Goal: Transaction & Acquisition: Purchase product/service

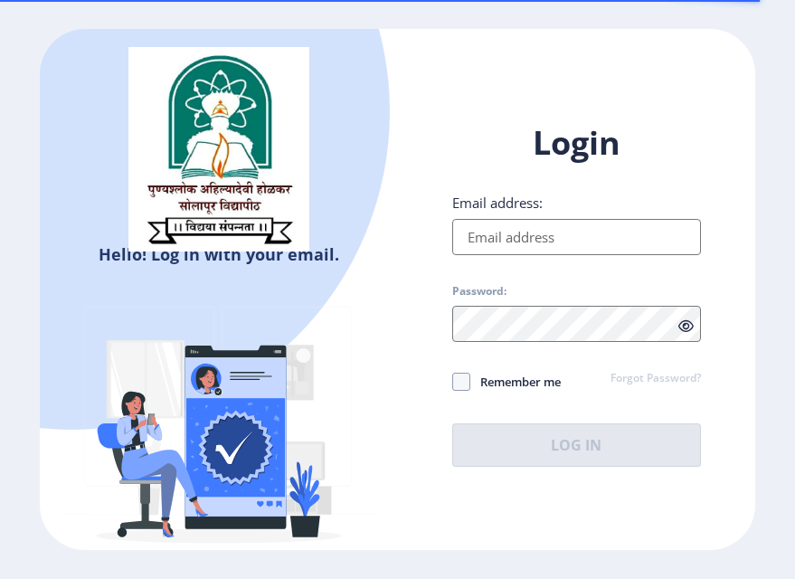
click at [583, 233] on input "Email address:" at bounding box center [577, 237] width 250 height 36
type input "[EMAIL_ADDRESS][DOMAIN_NAME]"
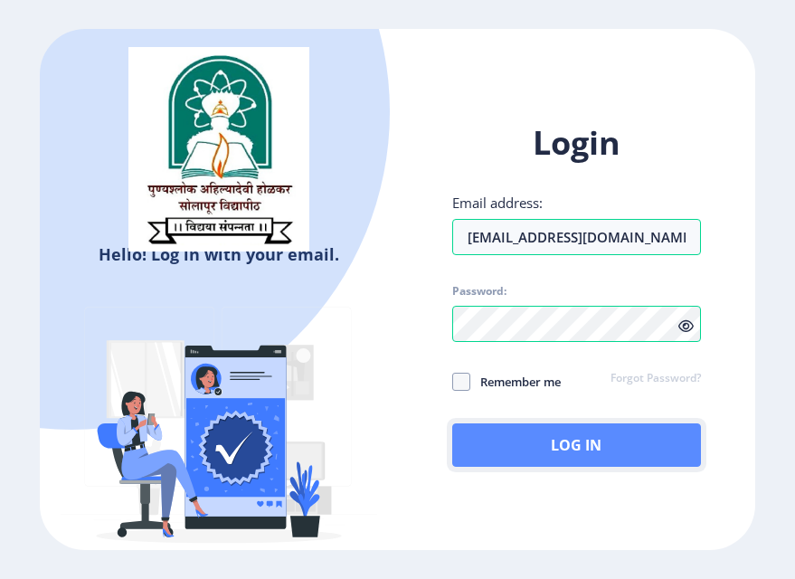
click at [545, 433] on button "Log In" at bounding box center [577, 444] width 250 height 43
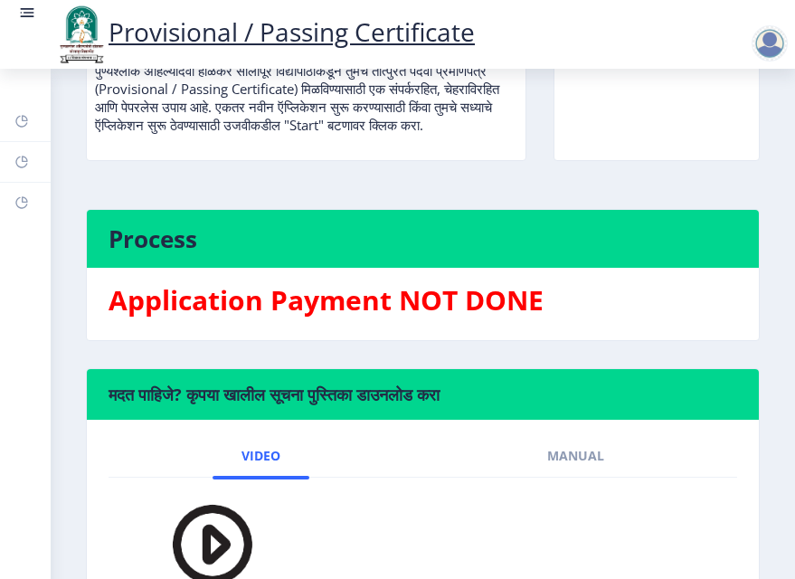
scroll to position [111, 0]
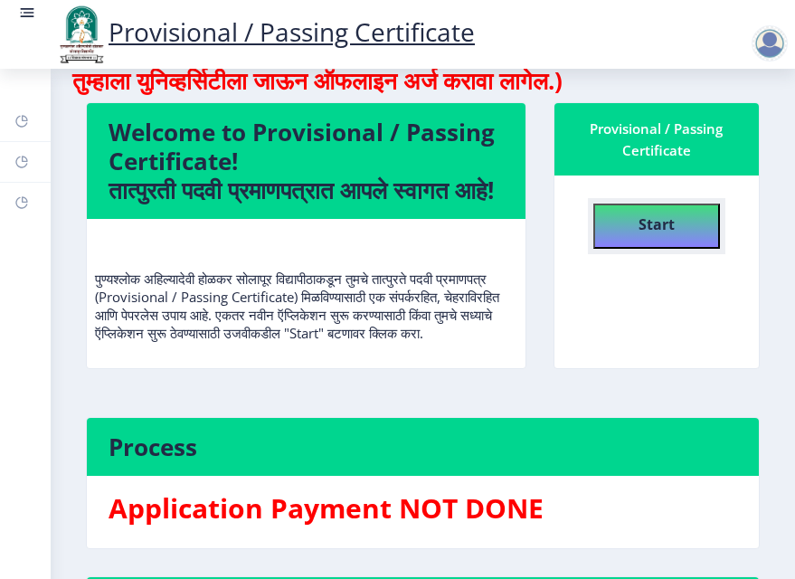
click at [630, 220] on button "Start" at bounding box center [656, 225] width 127 height 45
select select
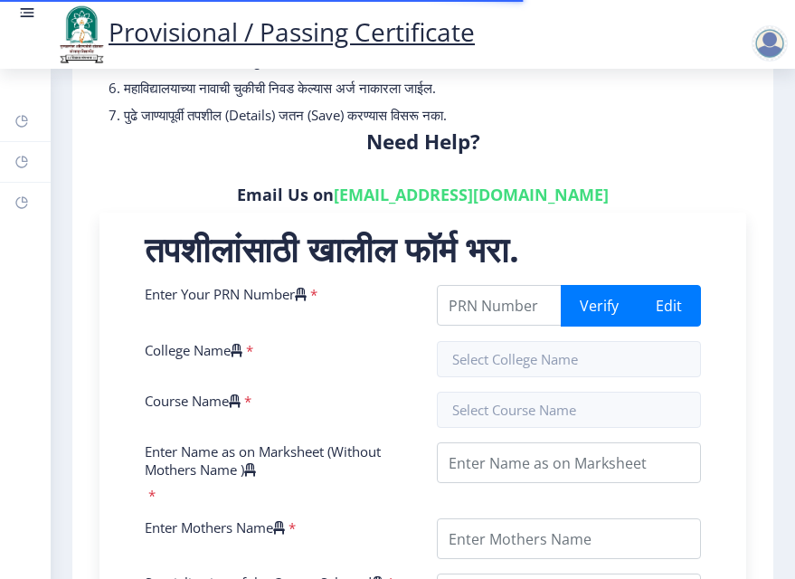
scroll to position [235, 0]
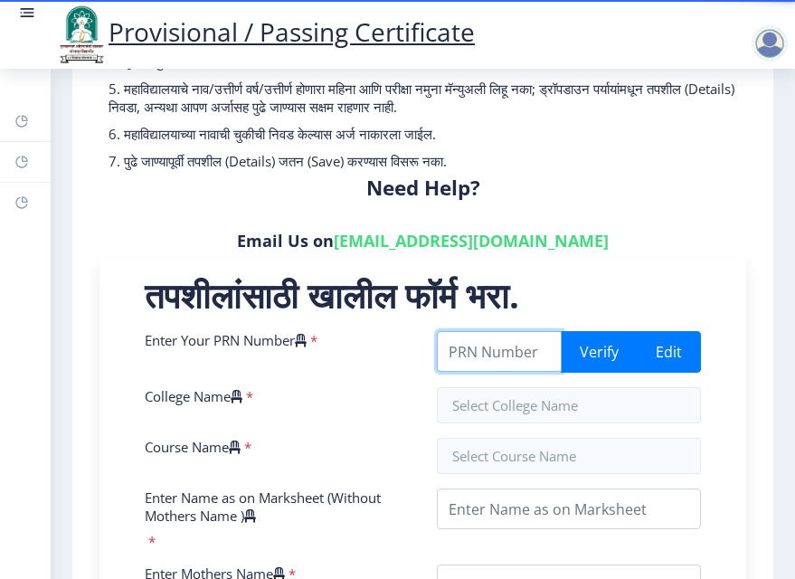
click at [476, 337] on input "Enter Your PRN Number" at bounding box center [500, 351] width 126 height 41
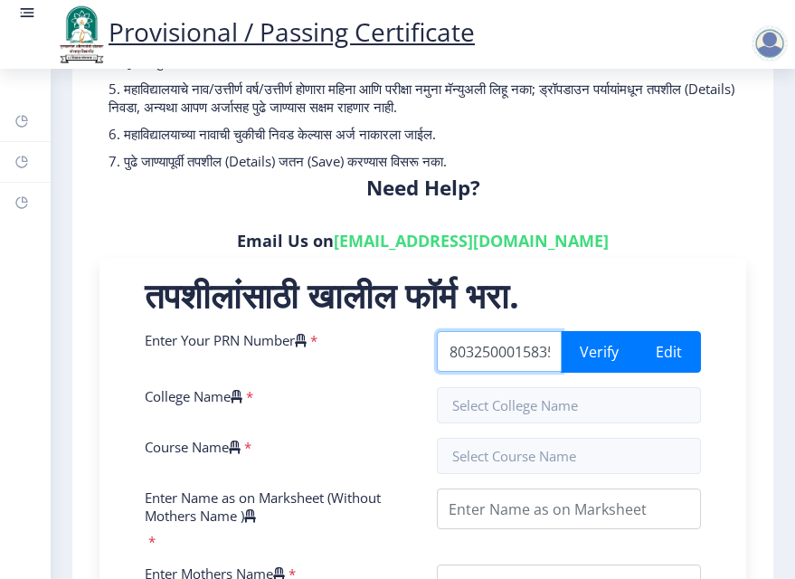
scroll to position [0, 32]
type input "2018032500015835"
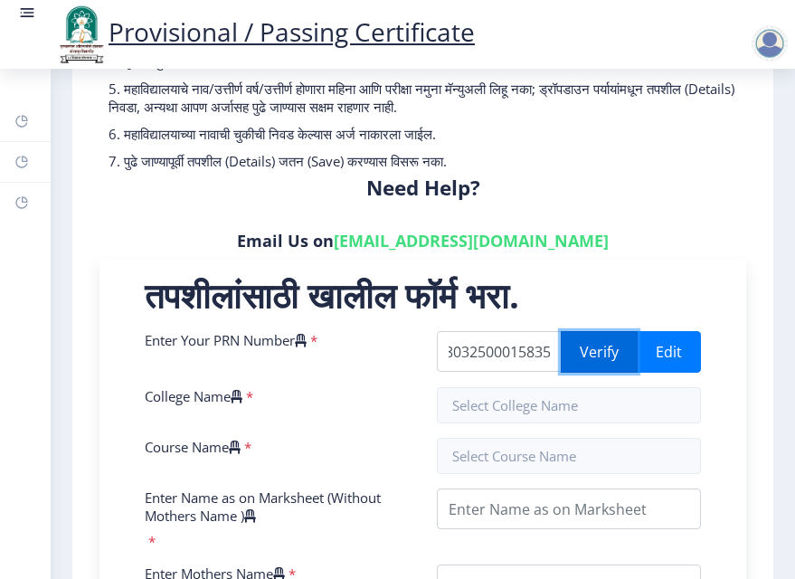
click at [576, 355] on button "Verify" at bounding box center [599, 352] width 77 height 42
drag, startPoint x: 543, startPoint y: 355, endPoint x: 571, endPoint y: 367, distance: 30.4
click at [571, 367] on div "2018032500015835 Verify Edit" at bounding box center [569, 352] width 265 height 42
click at [603, 353] on button "Verify" at bounding box center [599, 352] width 77 height 42
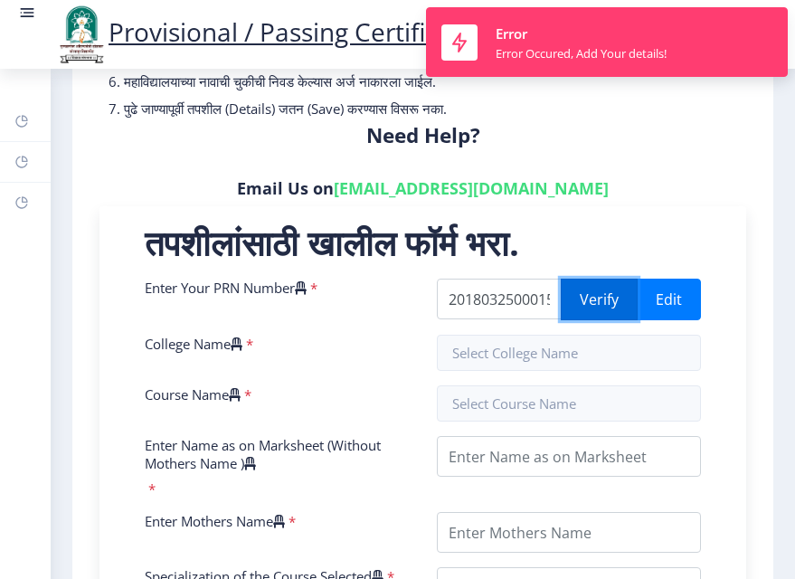
scroll to position [289, 0]
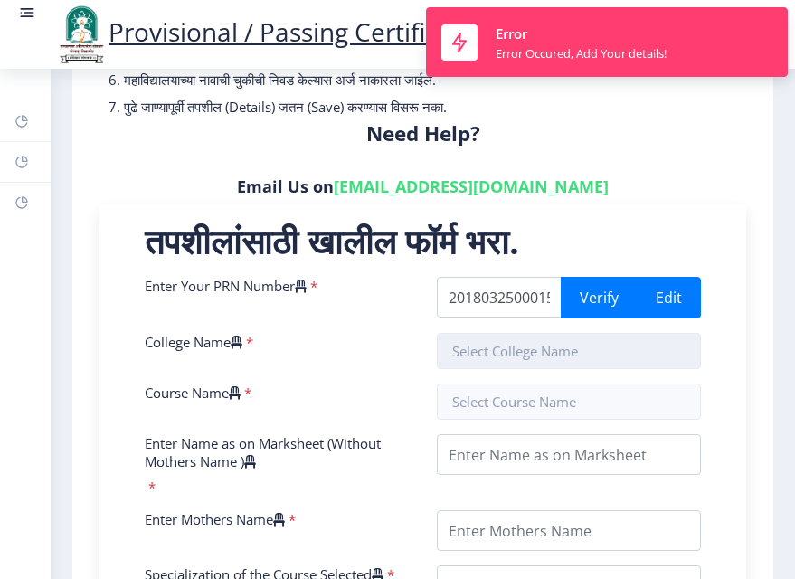
click at [535, 354] on input "text" at bounding box center [569, 351] width 265 height 36
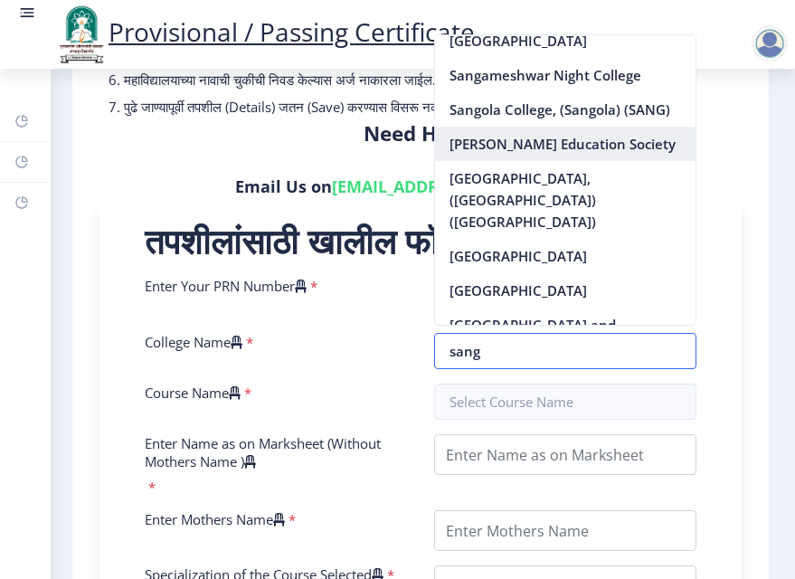
scroll to position [115, 0]
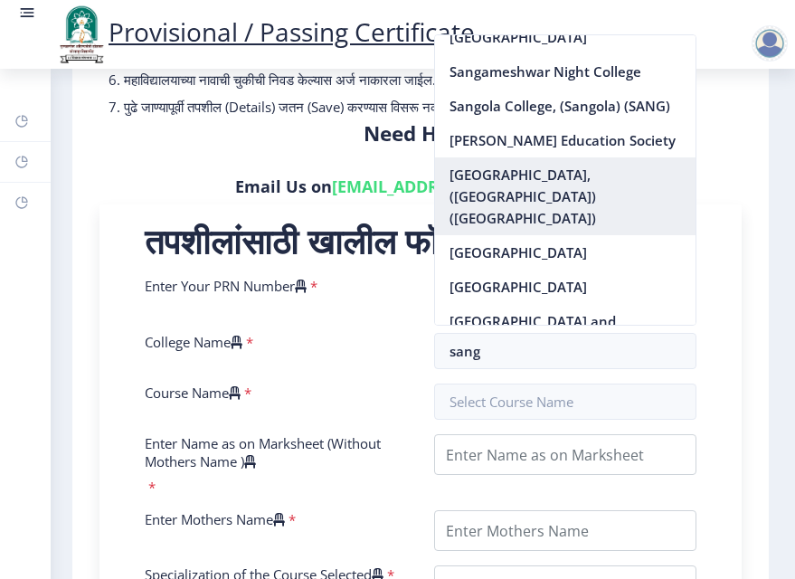
click at [552, 222] on nb-option "[GEOGRAPHIC_DATA], ([GEOGRAPHIC_DATA]) ([GEOGRAPHIC_DATA])" at bounding box center [565, 196] width 260 height 78
type input "[GEOGRAPHIC_DATA], ([GEOGRAPHIC_DATA]) ([GEOGRAPHIC_DATA])"
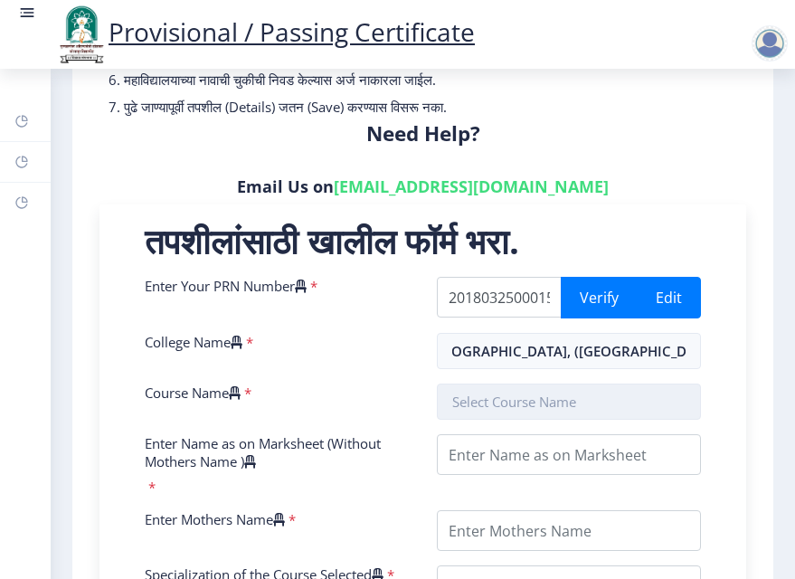
scroll to position [0, 0]
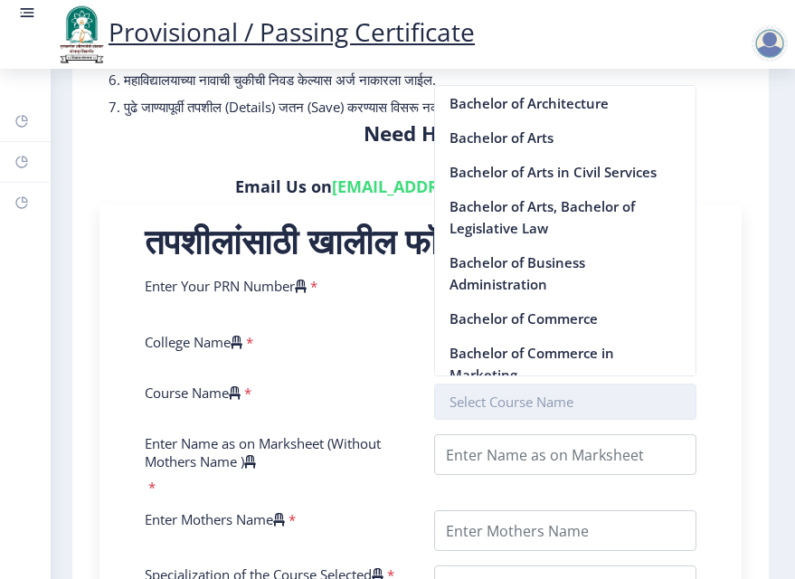
click at [485, 401] on input "text" at bounding box center [565, 401] width 262 height 36
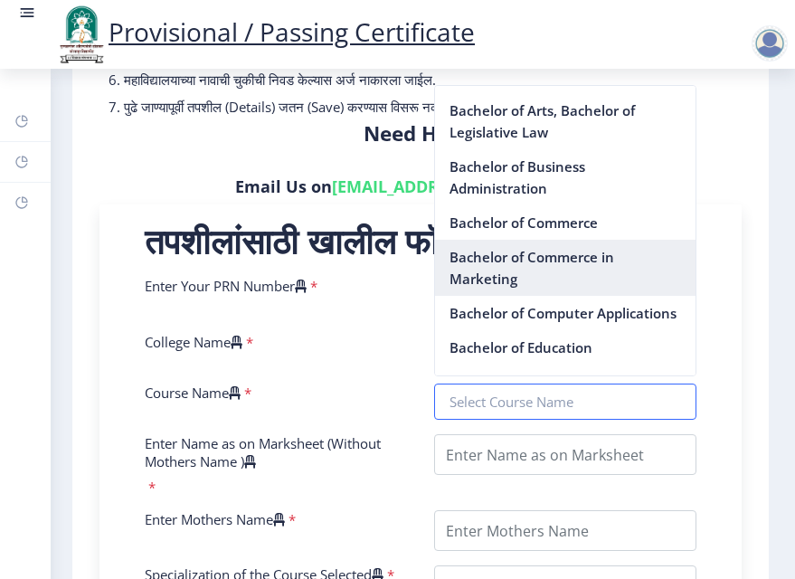
scroll to position [115, 0]
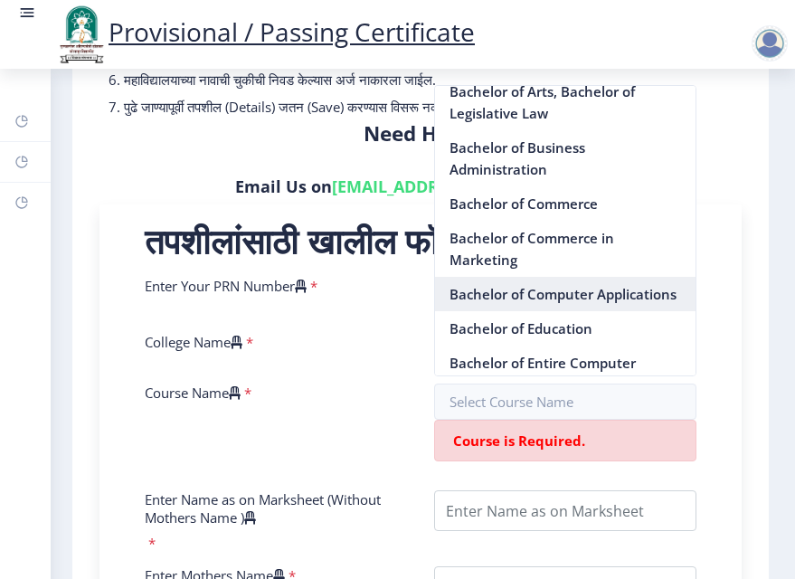
click at [514, 310] on nb-option "Bachelor of Computer Applications" at bounding box center [565, 294] width 260 height 34
type input "Bachelor of Computer Applications"
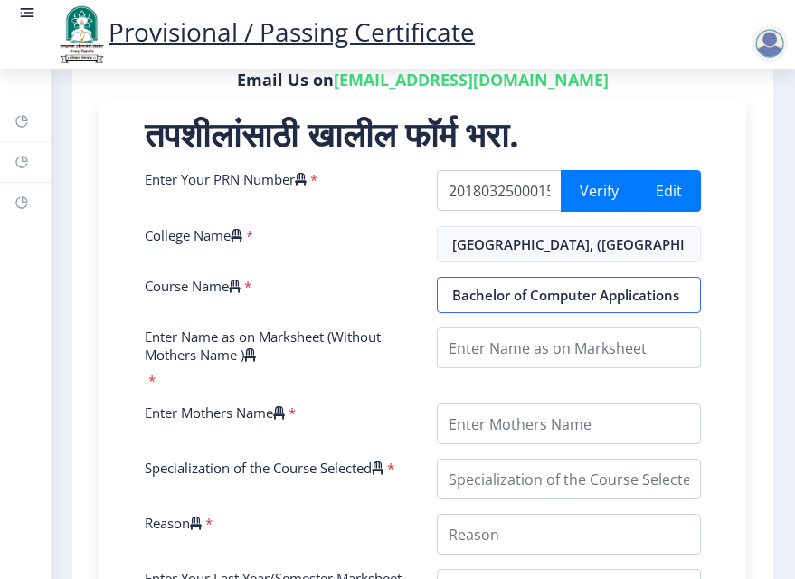
scroll to position [428, 0]
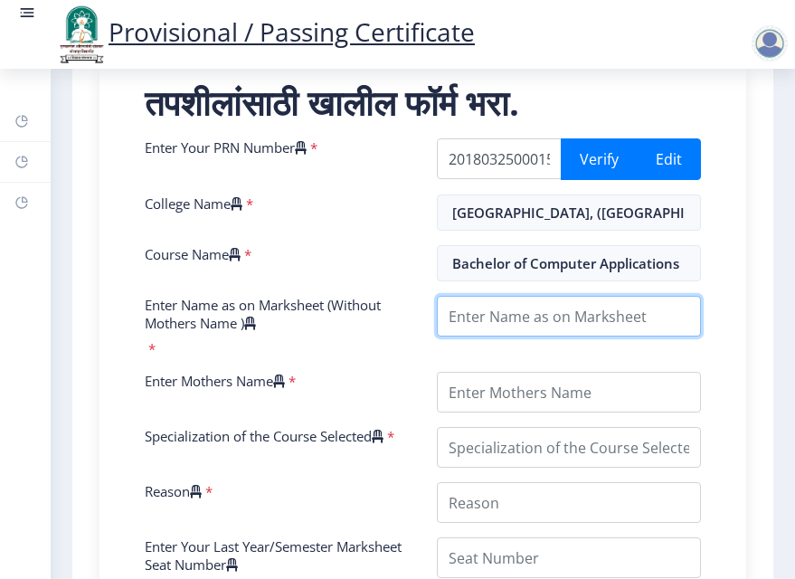
click at [505, 325] on input "Enter Name as on Marksheet (Without Mothers Name )" at bounding box center [569, 316] width 265 height 41
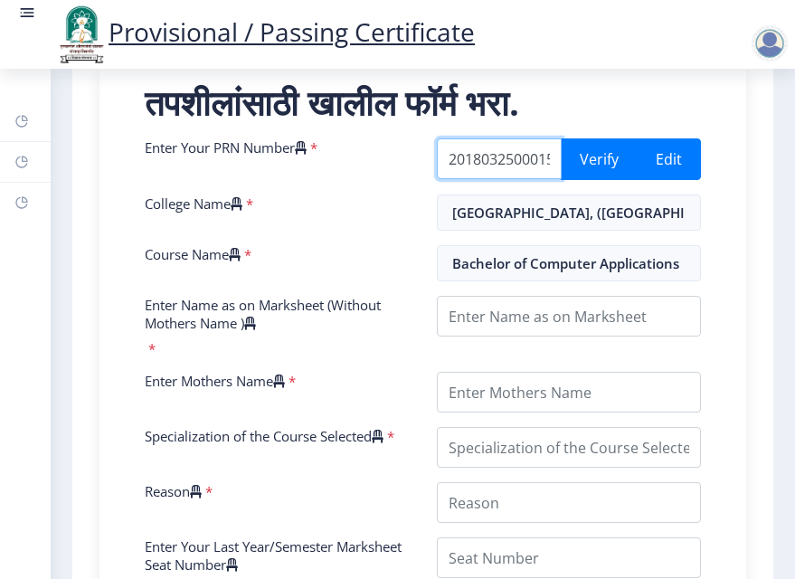
click at [503, 175] on input "2018032500015835" at bounding box center [500, 158] width 126 height 41
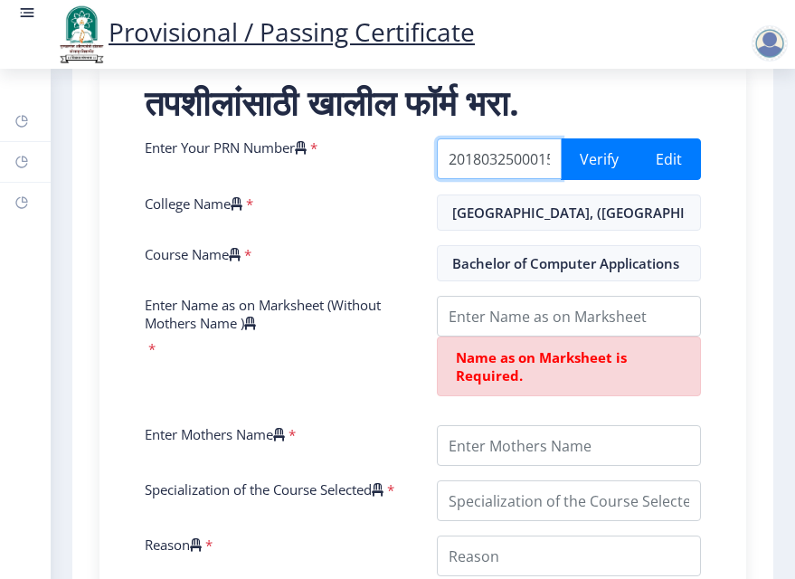
click at [541, 161] on input "2018032500015835" at bounding box center [500, 158] width 126 height 41
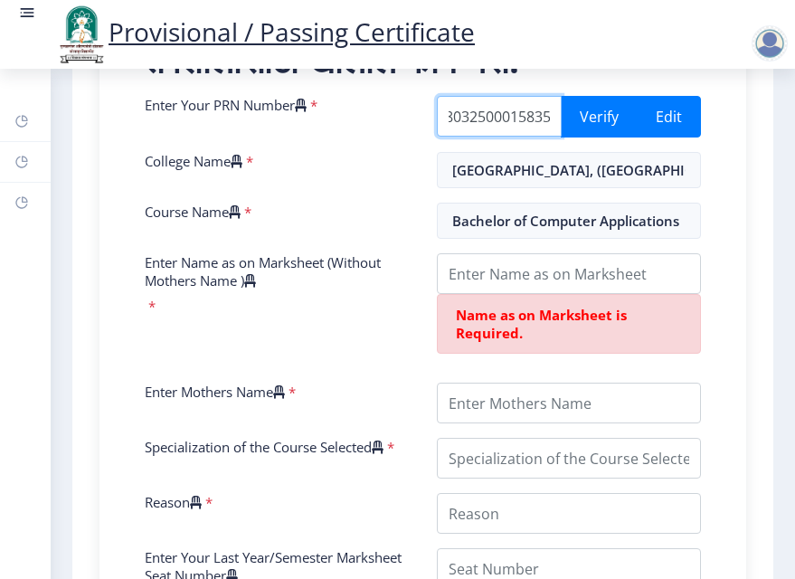
scroll to position [0, 0]
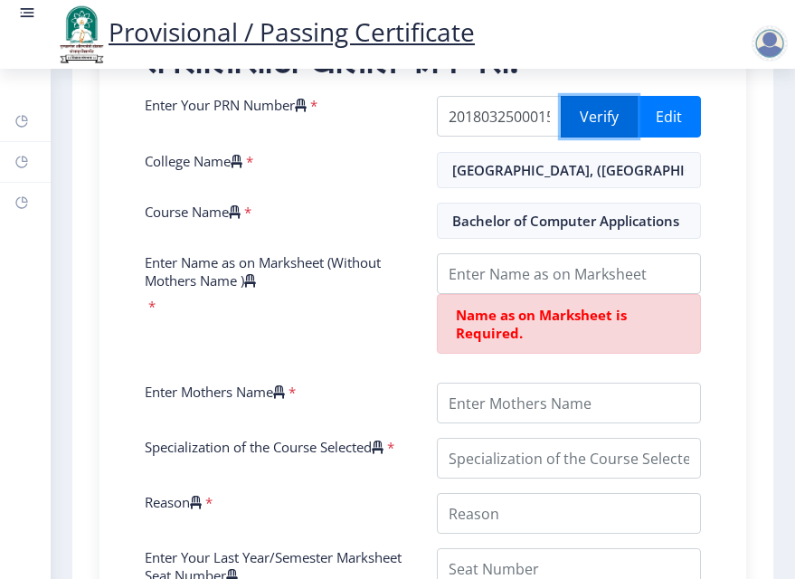
click at [578, 116] on button "Verify" at bounding box center [599, 117] width 77 height 42
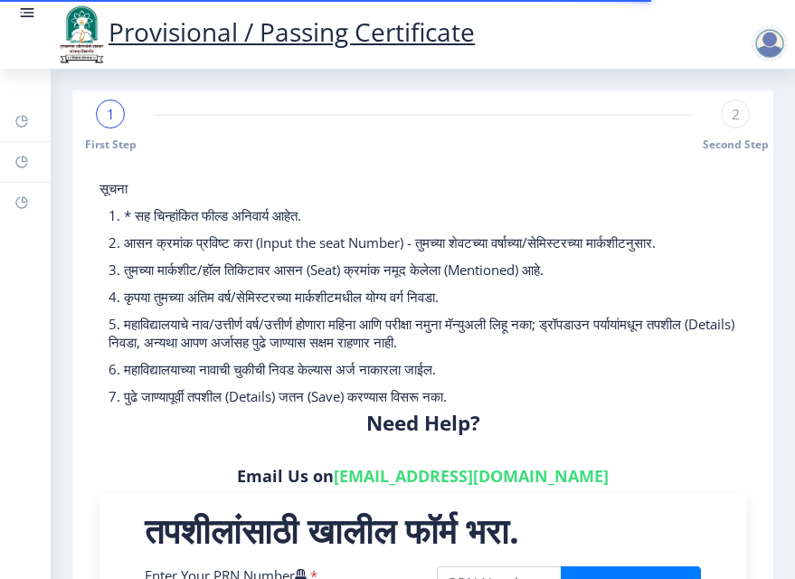
select select
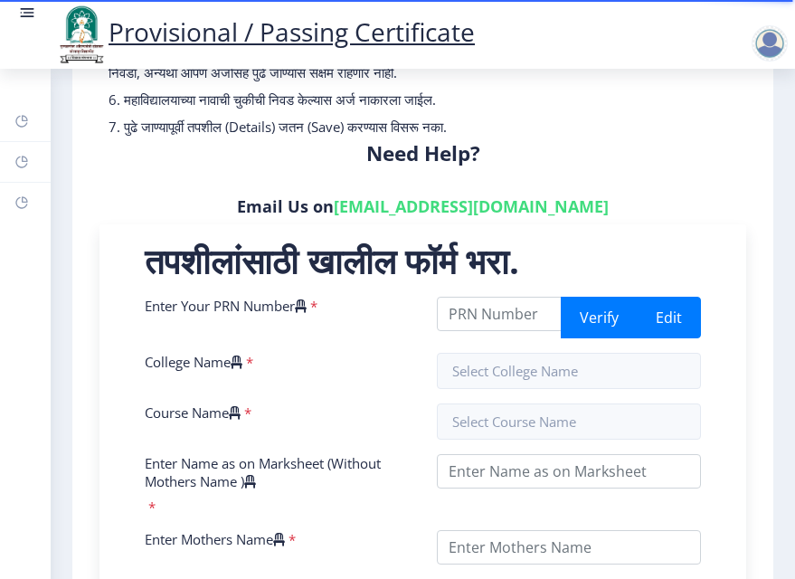
scroll to position [314, 0]
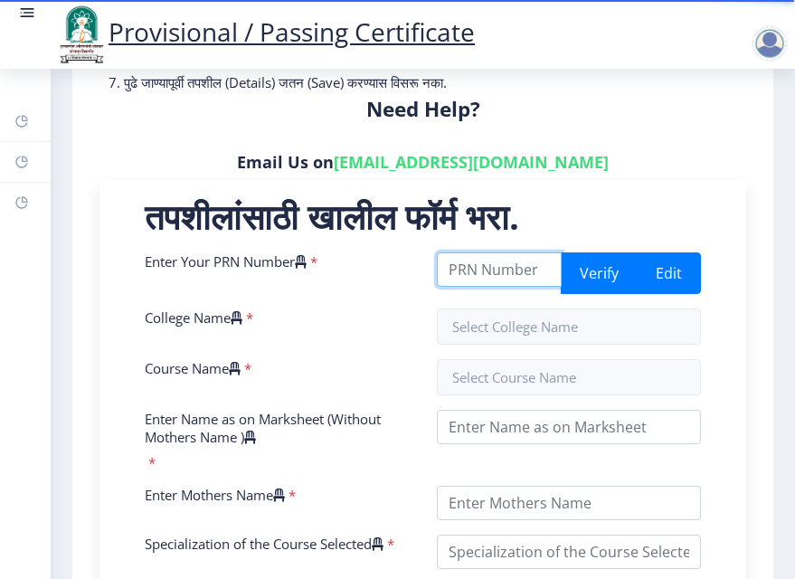
click at [458, 261] on input "Enter Your PRN Number" at bounding box center [500, 269] width 126 height 34
type input "2018032500015835"
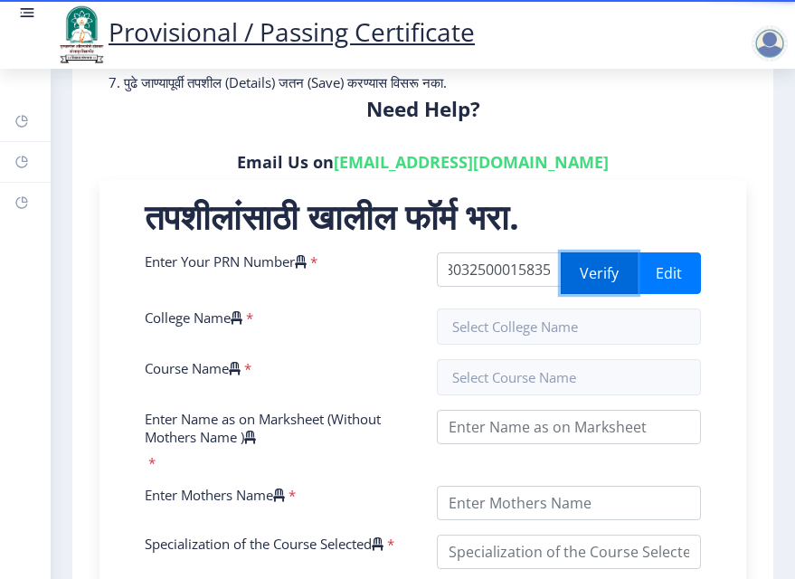
click at [587, 274] on button "Verify" at bounding box center [599, 273] width 77 height 42
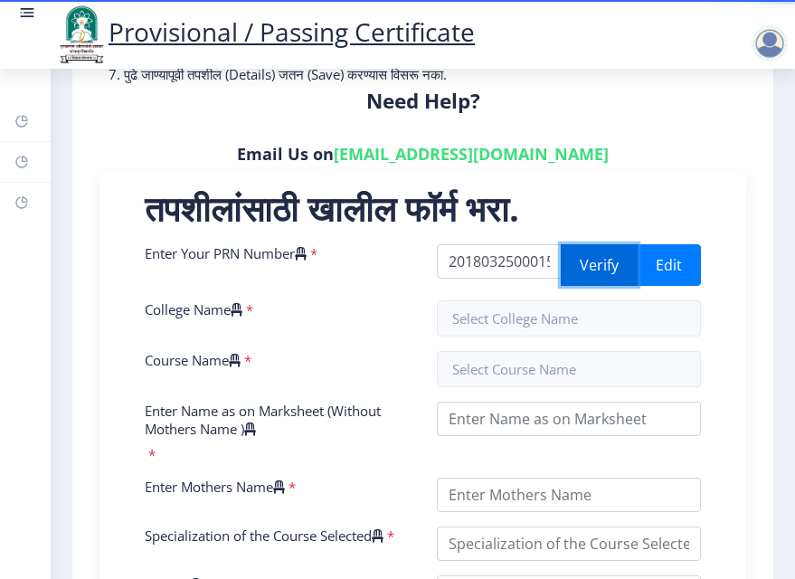
click at [587, 274] on button "Verify" at bounding box center [599, 265] width 77 height 42
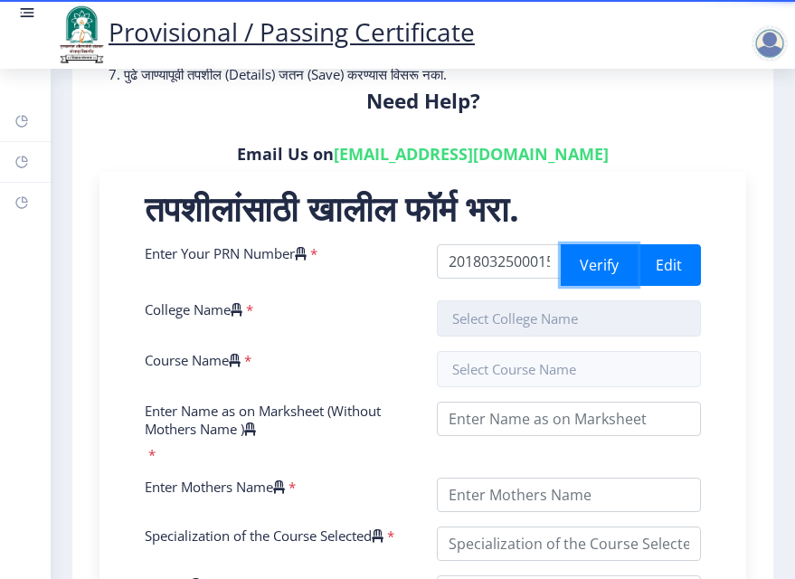
drag, startPoint x: 587, startPoint y: 274, endPoint x: 554, endPoint y: 300, distance: 41.8
click at [587, 274] on button "Verify" at bounding box center [599, 265] width 77 height 42
click at [586, 277] on button "Verify" at bounding box center [599, 265] width 77 height 42
click at [584, 279] on button "Verify" at bounding box center [599, 265] width 77 height 42
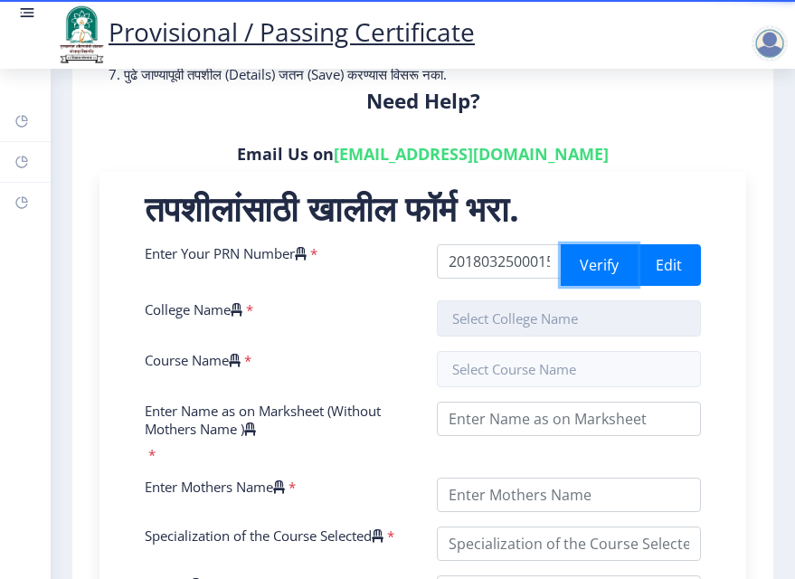
click at [581, 279] on button "Verify" at bounding box center [599, 265] width 77 height 42
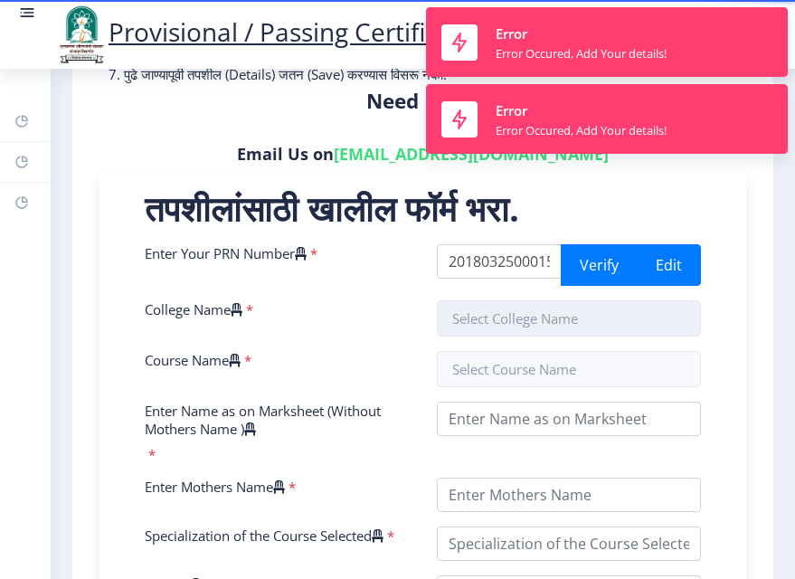
scroll to position [326, 0]
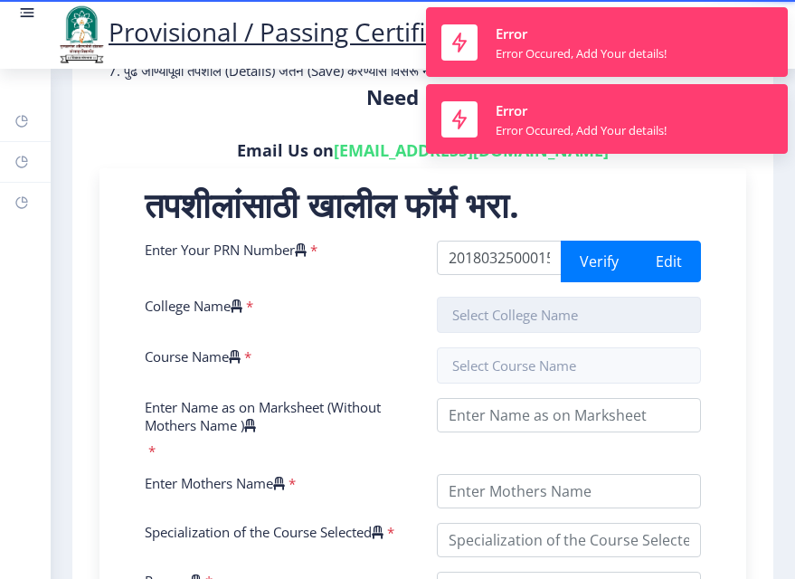
click at [554, 300] on input "text" at bounding box center [569, 315] width 265 height 36
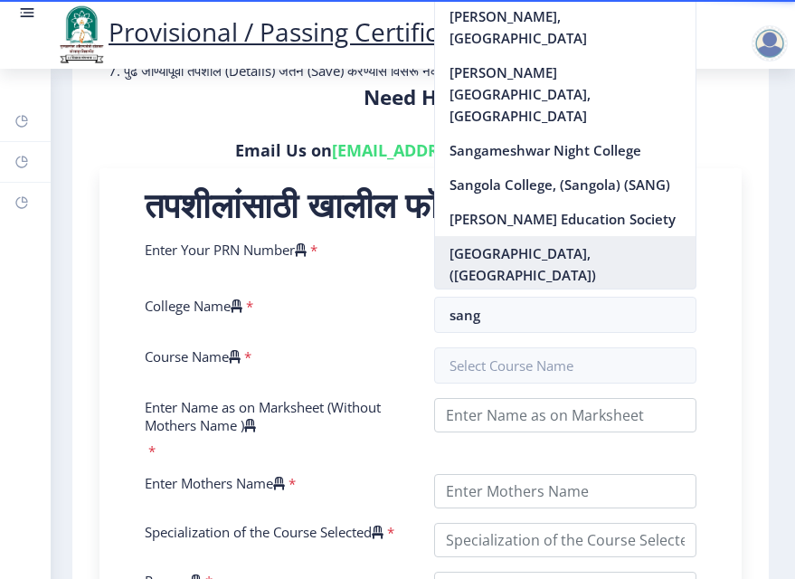
click at [563, 272] on nb-option "[GEOGRAPHIC_DATA], ([GEOGRAPHIC_DATA]) ([GEOGRAPHIC_DATA])" at bounding box center [565, 275] width 260 height 78
type input "[GEOGRAPHIC_DATA], ([GEOGRAPHIC_DATA]) ([GEOGRAPHIC_DATA])"
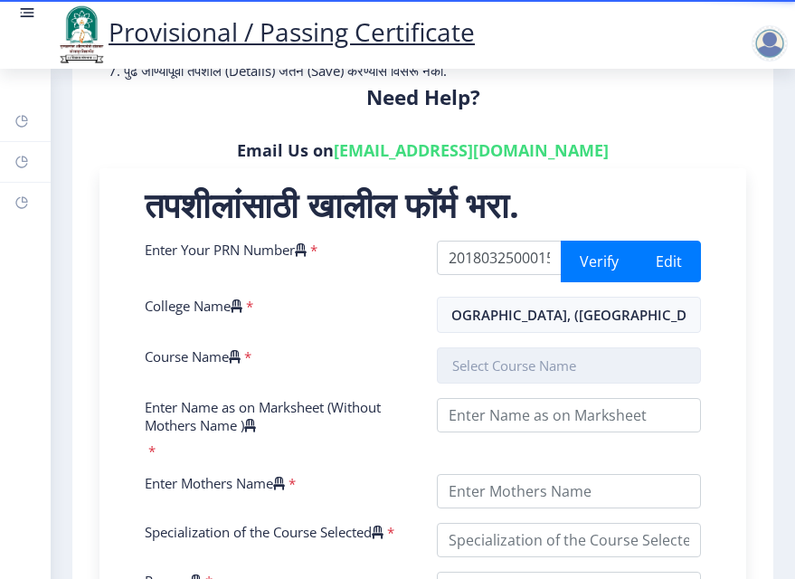
scroll to position [0, 0]
click at [507, 372] on input "text" at bounding box center [569, 365] width 265 height 36
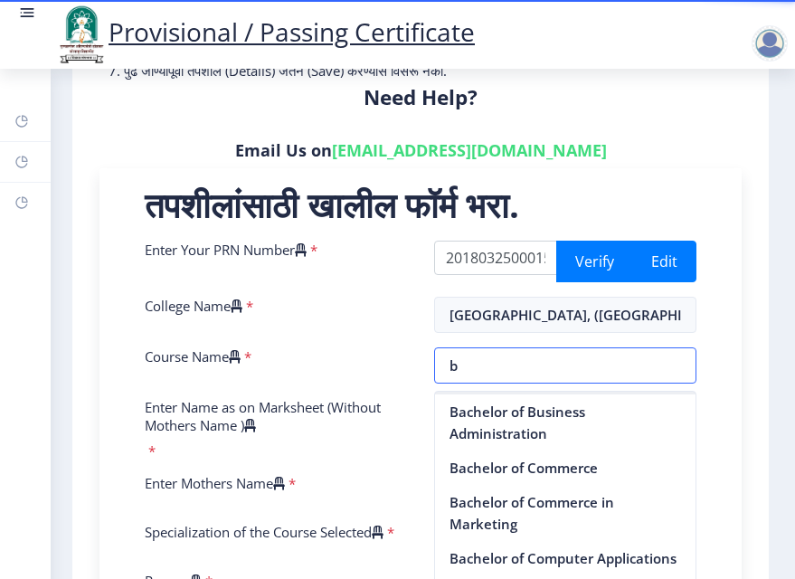
scroll to position [181, 0]
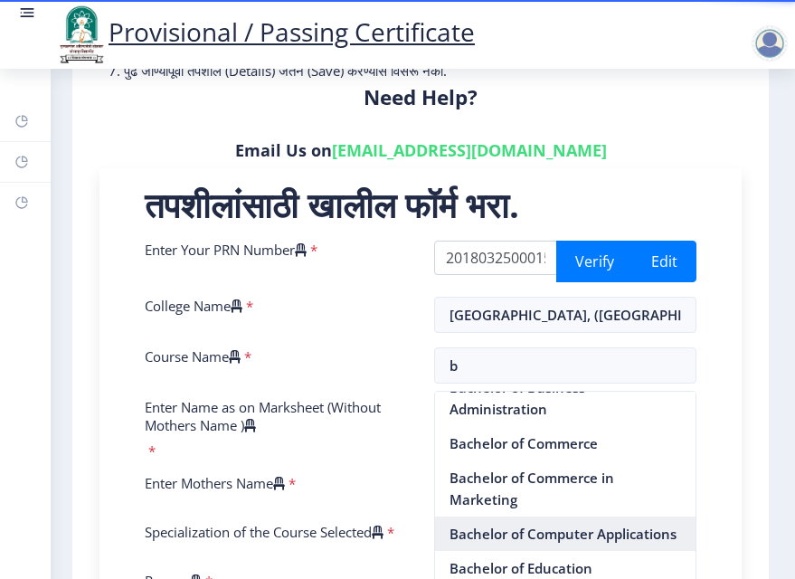
click at [523, 517] on nb-option "Bachelor of Computer Applications" at bounding box center [565, 533] width 260 height 34
type input "Bachelor of Computer Applications"
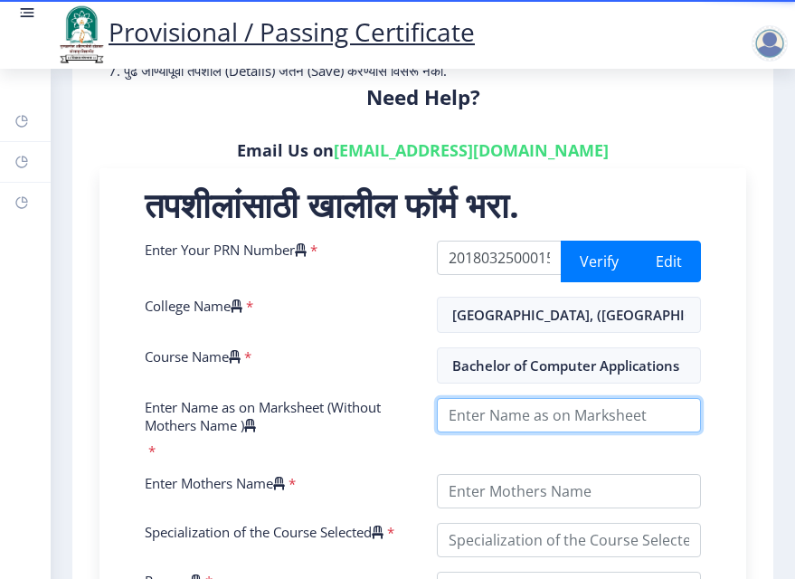
click at [518, 417] on input "Enter Name as on Marksheet (Without Mothers Name )" at bounding box center [569, 415] width 265 height 34
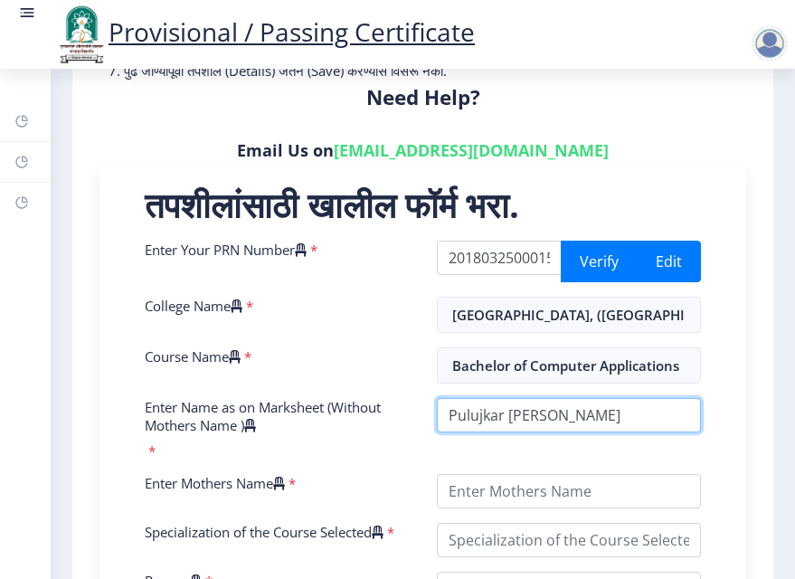
type input "Pulujkar Ajay Gajanan"
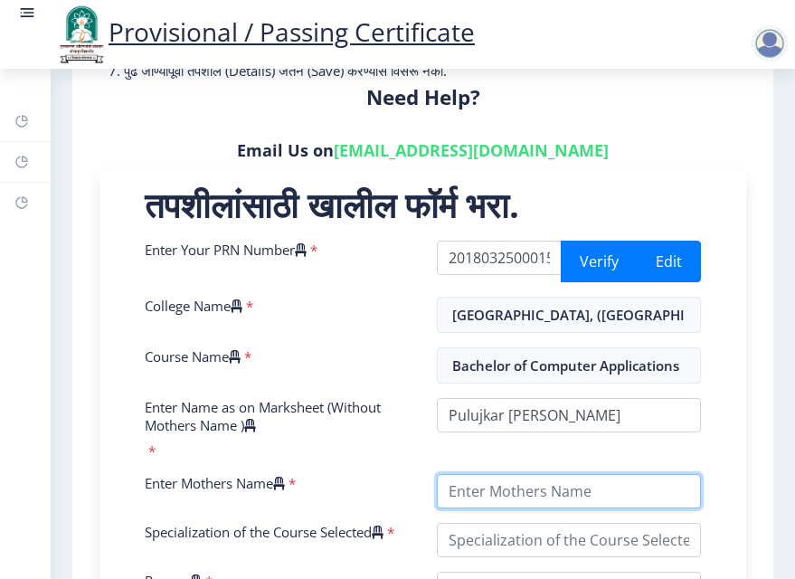
click at [496, 486] on input "Enter Mothers Name" at bounding box center [569, 491] width 265 height 34
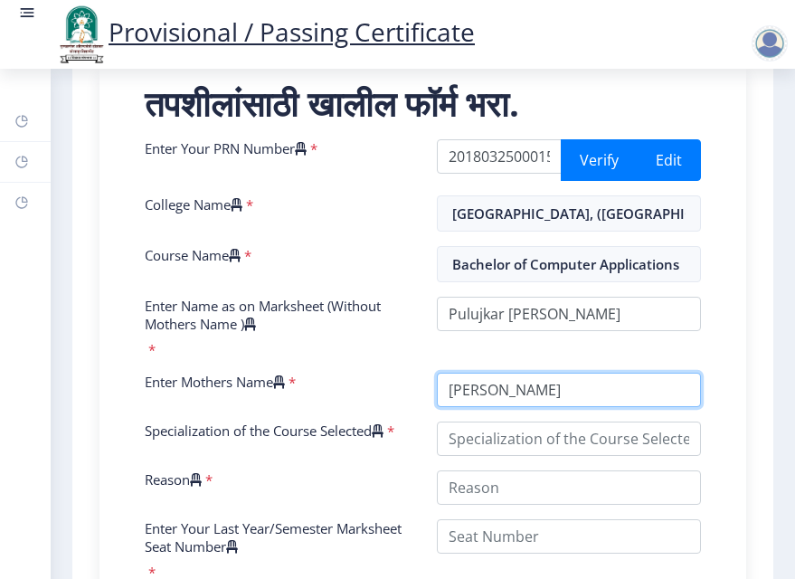
scroll to position [428, 0]
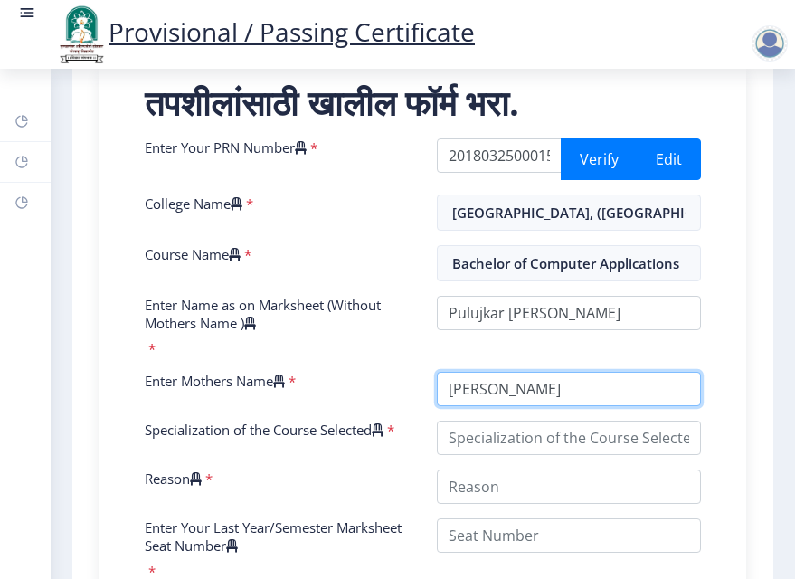
type input "Surekha"
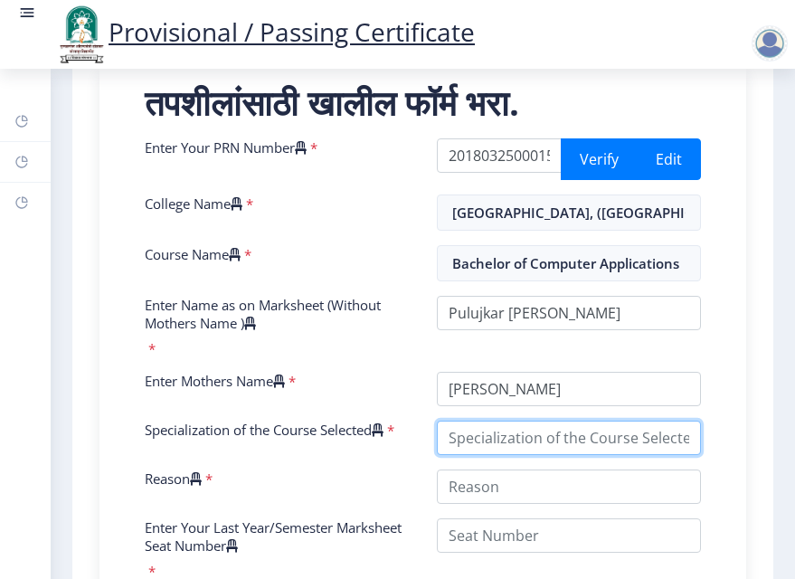
click at [542, 448] on input "Specialization of the Course Selected" at bounding box center [569, 437] width 265 height 34
type input "BCA"
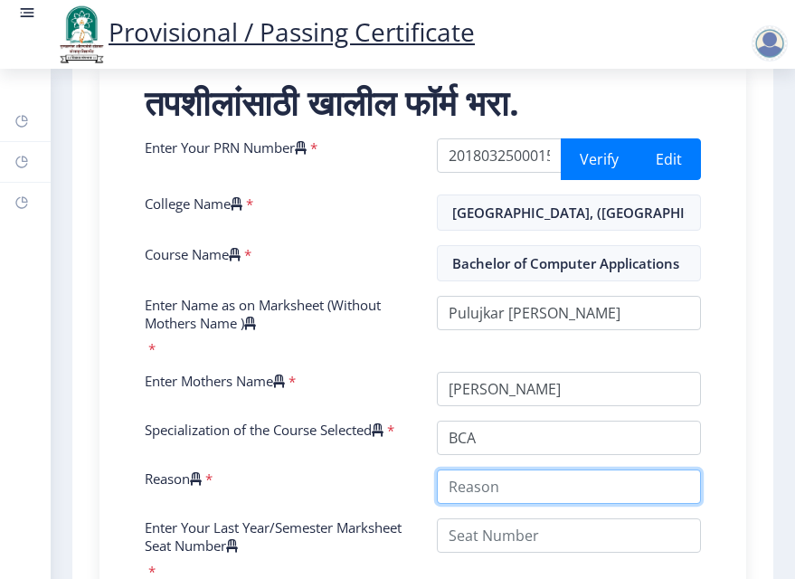
click at [471, 493] on input "Reason" at bounding box center [569, 486] width 265 height 34
type input "Computer Field"
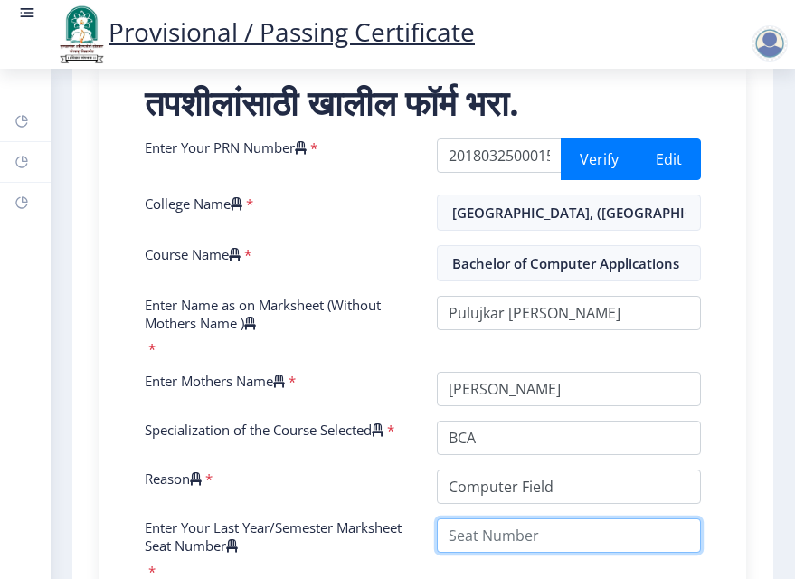
click at [478, 540] on input "Enter Your Last Year/Semester Marksheet Seat Number" at bounding box center [569, 535] width 265 height 34
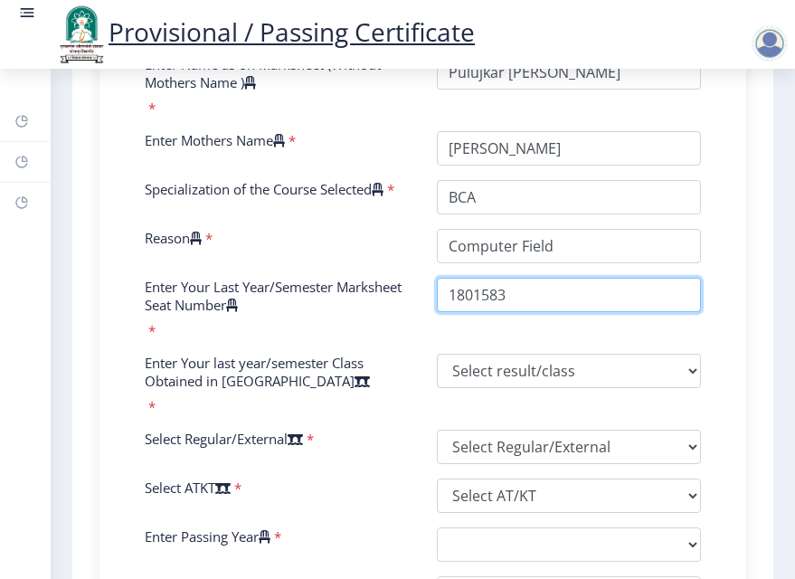
scroll to position [669, 0]
type input "1801583"
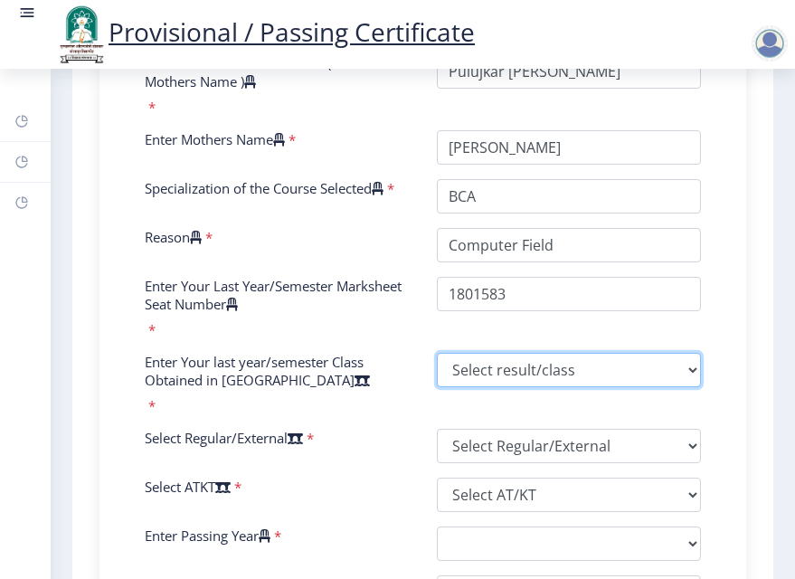
click at [479, 374] on select "Select result/class DISTINCTION FIRST CLASS HIGHER SECOND CLASS SECOND CLASS PA…" at bounding box center [569, 370] width 265 height 34
select select "Grade A+"
click at [437, 362] on select "Select result/class DISTINCTION FIRST CLASS HIGHER SECOND CLASS SECOND CLASS PA…" at bounding box center [569, 370] width 265 height 34
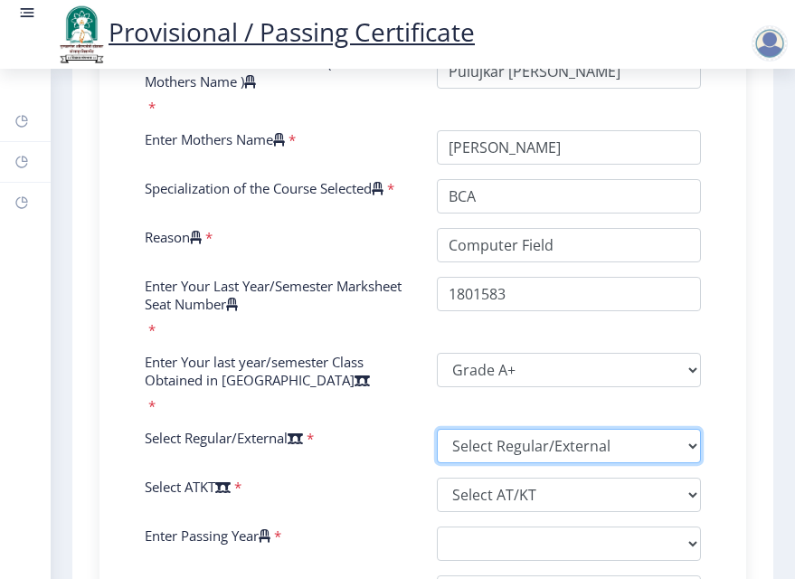
click at [510, 458] on select "Select Regular/External Regular External Special" at bounding box center [569, 446] width 265 height 34
click at [609, 453] on select "Select Regular/External Regular External Special" at bounding box center [569, 446] width 265 height 34
select select "Regular"
click at [437, 438] on select "Select Regular/External Regular External Special" at bounding box center [569, 446] width 265 height 34
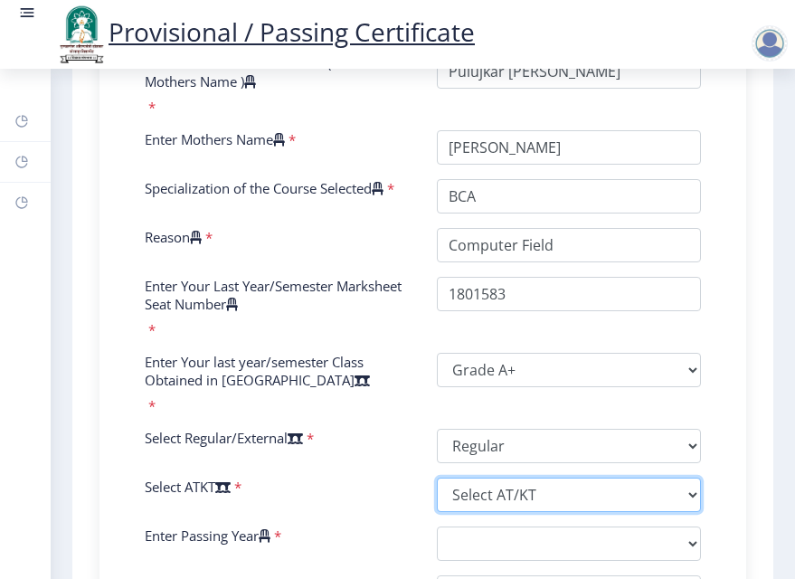
click at [521, 512] on select "Select AT/KT None ATKT" at bounding box center [569, 494] width 265 height 34
click at [567, 511] on select "Select AT/KT None ATKT" at bounding box center [569, 494] width 265 height 34
select select "None"
click at [437, 486] on select "Select AT/KT None ATKT" at bounding box center [569, 494] width 265 height 34
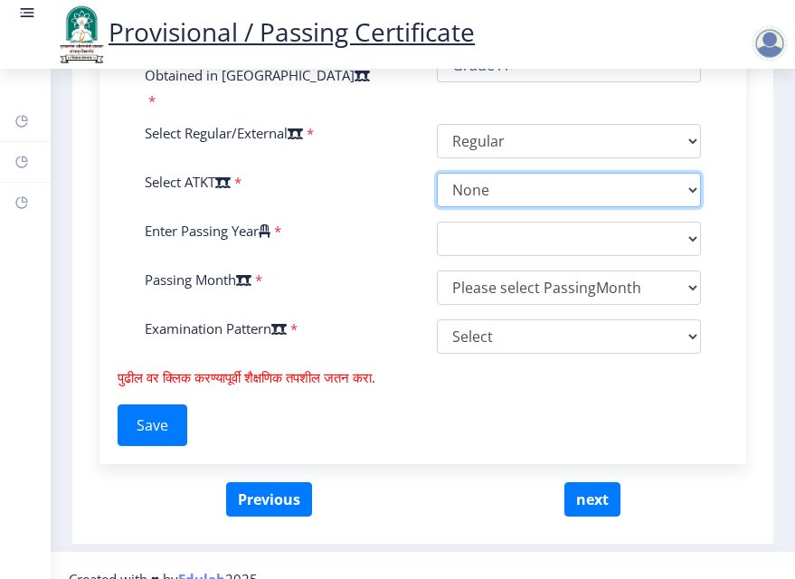
scroll to position [1010, 0]
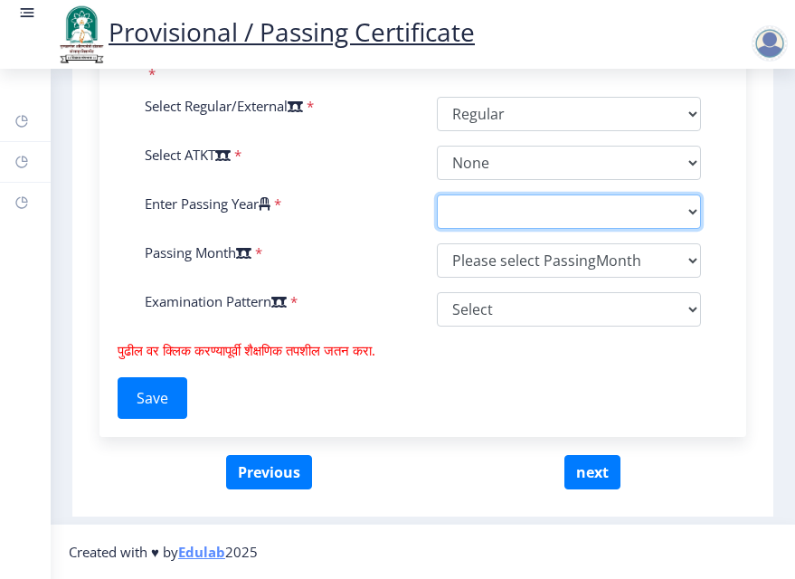
click at [497, 214] on select "2025 2024 2023 2022 2021 2020 2019 2018 2017 2016 2015 2014 2013 2012 2011 2010…" at bounding box center [569, 211] width 265 height 34
select select "2021"
click at [437, 194] on select "2025 2024 2023 2022 2021 2020 2019 2018 2017 2016 2015 2014 2013 2012 2011 2010…" at bounding box center [569, 211] width 265 height 34
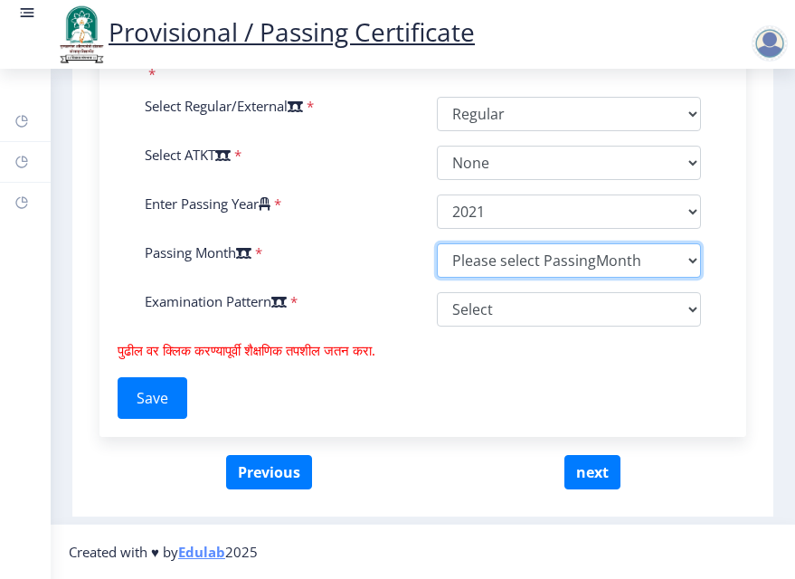
click at [474, 265] on select "Please select PassingMonth (01) January (02) February (03) March (04) April (05…" at bounding box center [569, 260] width 265 height 34
select select "March"
click at [437, 243] on select "Please select PassingMonth (01) January (02) February (03) March (04) April (05…" at bounding box center [569, 260] width 265 height 34
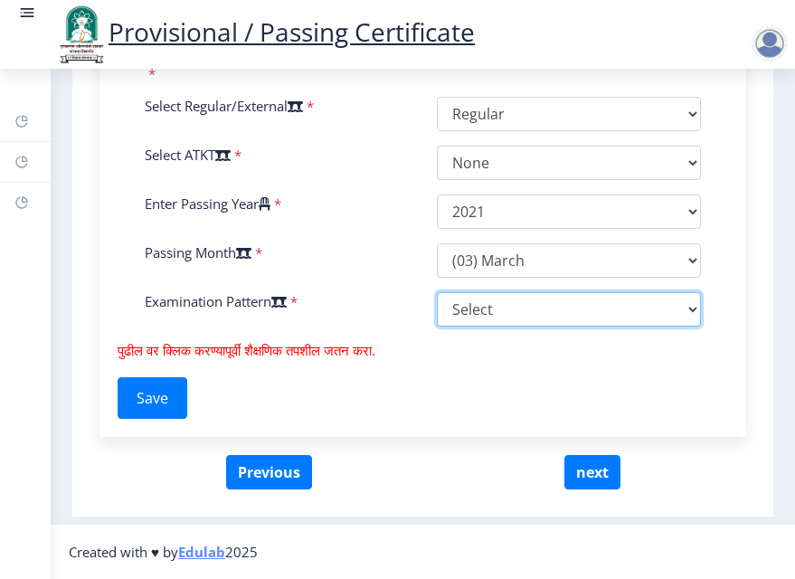
click at [476, 302] on select "Select Yearly Semester" at bounding box center [569, 309] width 265 height 34
select select "Semester"
click at [437, 292] on select "Select Yearly Semester" at bounding box center [569, 309] width 265 height 34
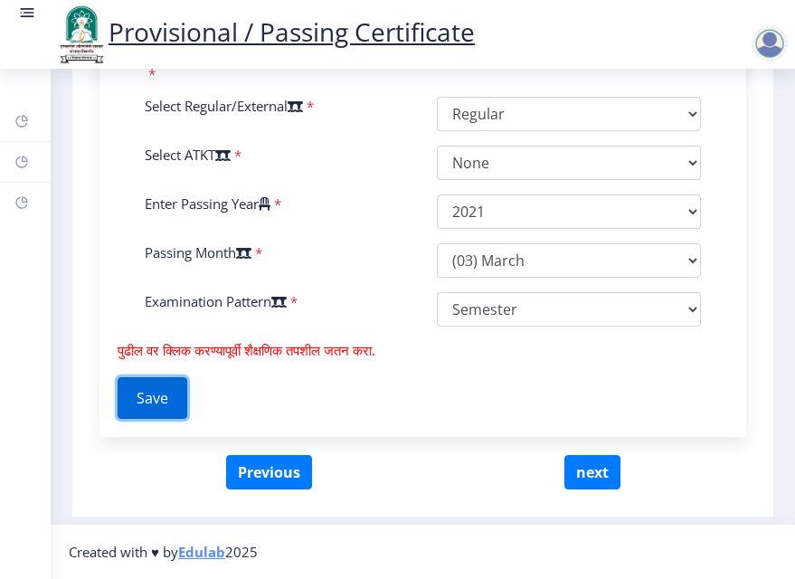
click at [127, 400] on button "Save" at bounding box center [153, 398] width 70 height 42
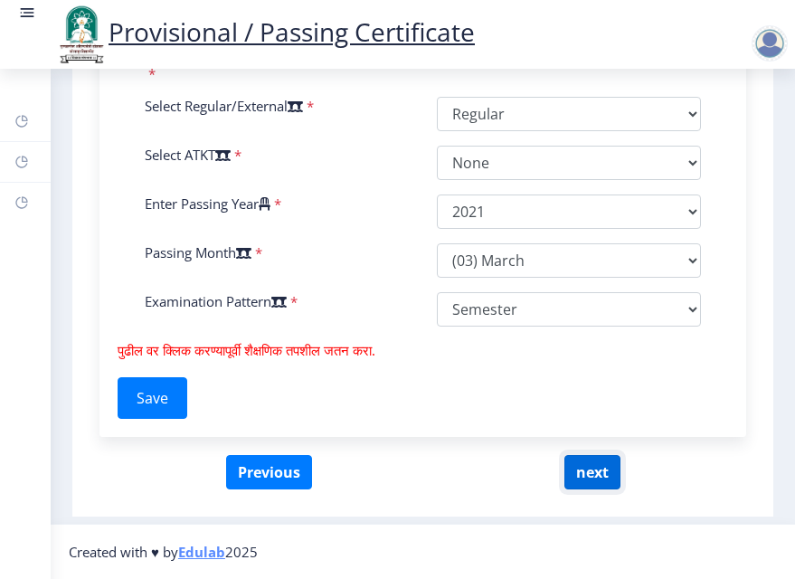
click at [602, 473] on button "next" at bounding box center [592, 472] width 56 height 34
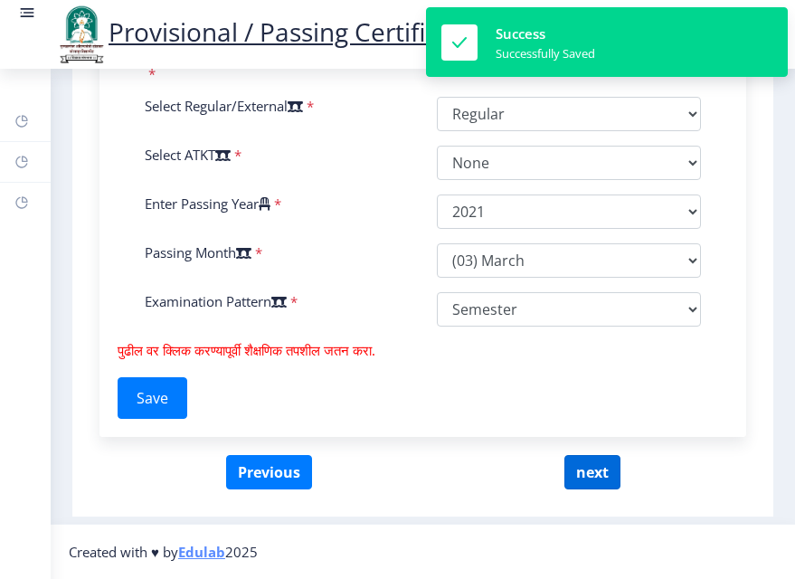
select select
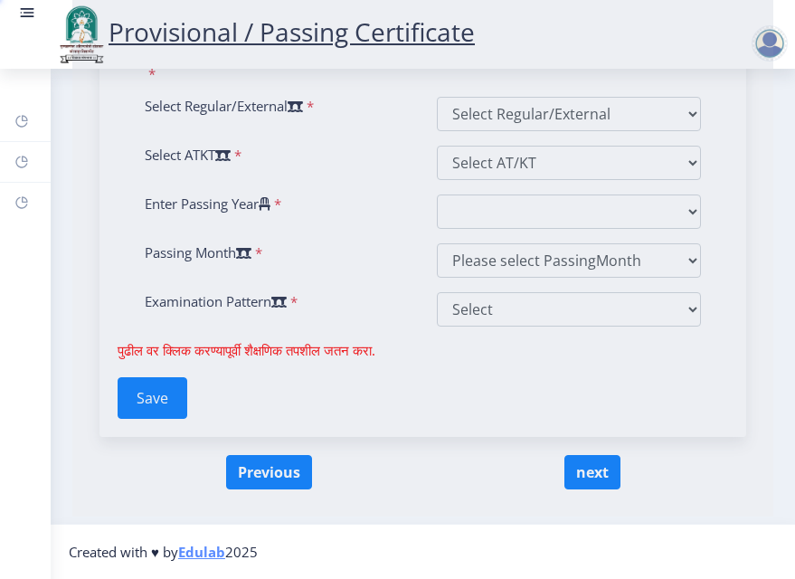
scroll to position [0, 0]
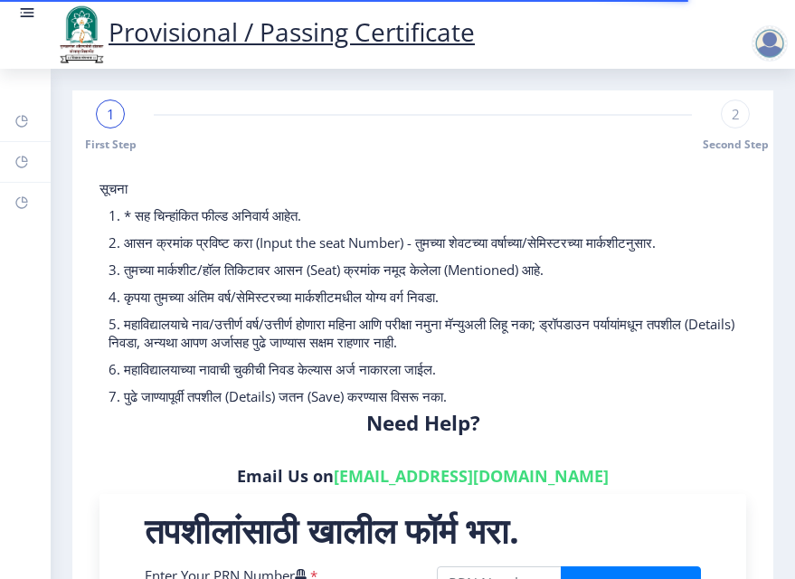
type input "2018032500015835"
type input "[GEOGRAPHIC_DATA], ([GEOGRAPHIC_DATA]) ([GEOGRAPHIC_DATA])"
type input "Bachelor of Computer Applications"
type input "Pulujkar [PERSON_NAME]"
type input "[PERSON_NAME]"
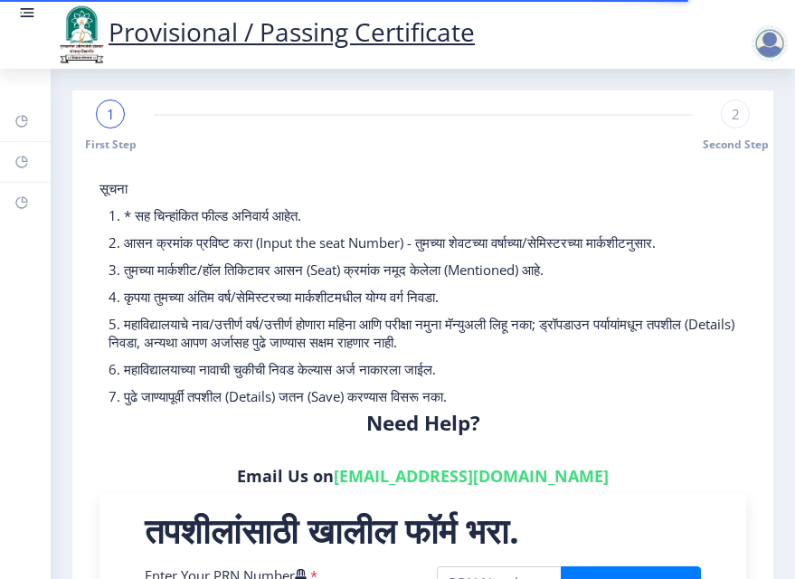
type input "BCA"
type input "Computer Field"
type input "1801583"
select select "Grade A+"
select select "Regular"
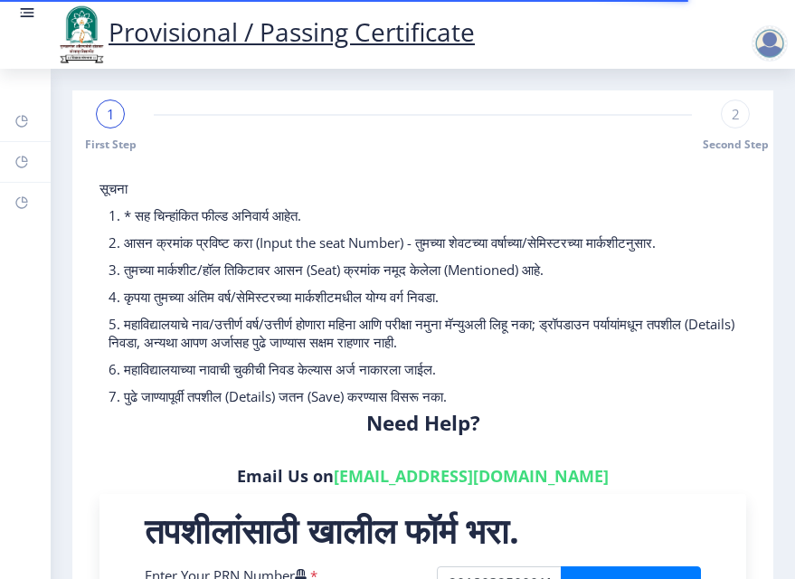
select select "None"
select select "2021"
select select "March"
select select "Semester"
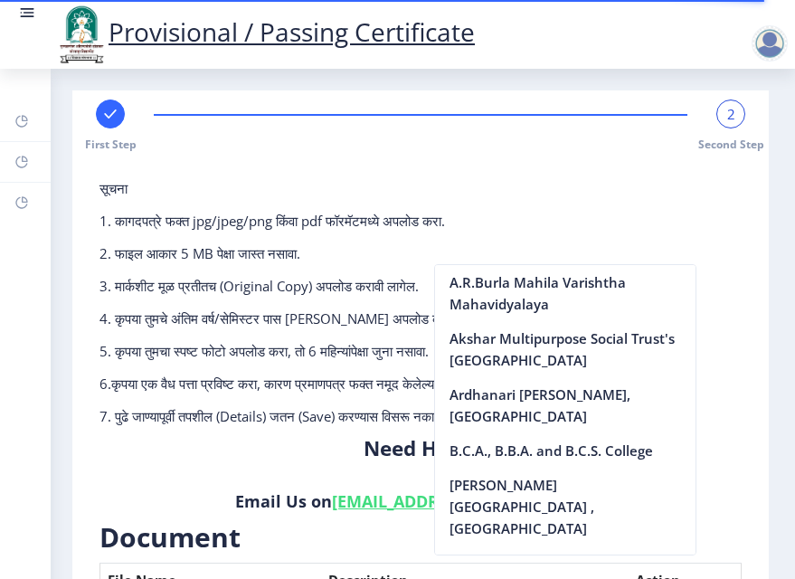
scroll to position [401, 0]
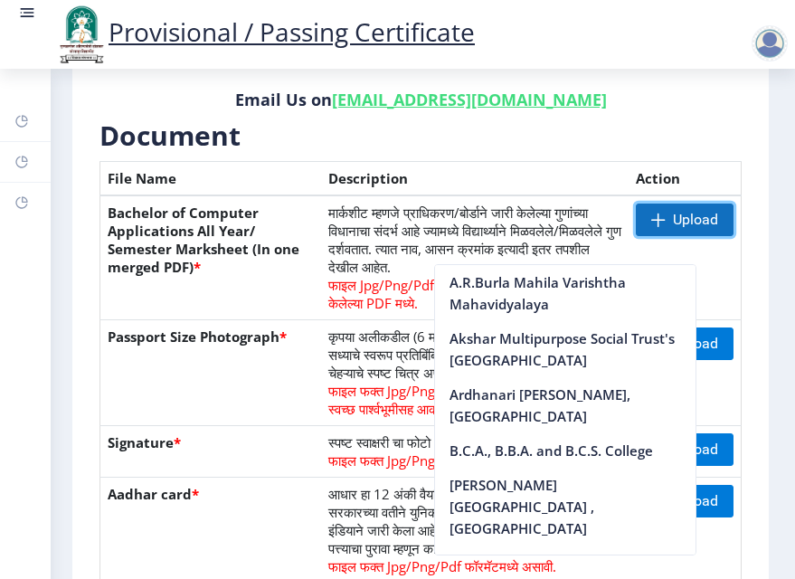
click at [685, 214] on span "Upload" at bounding box center [695, 220] width 45 height 18
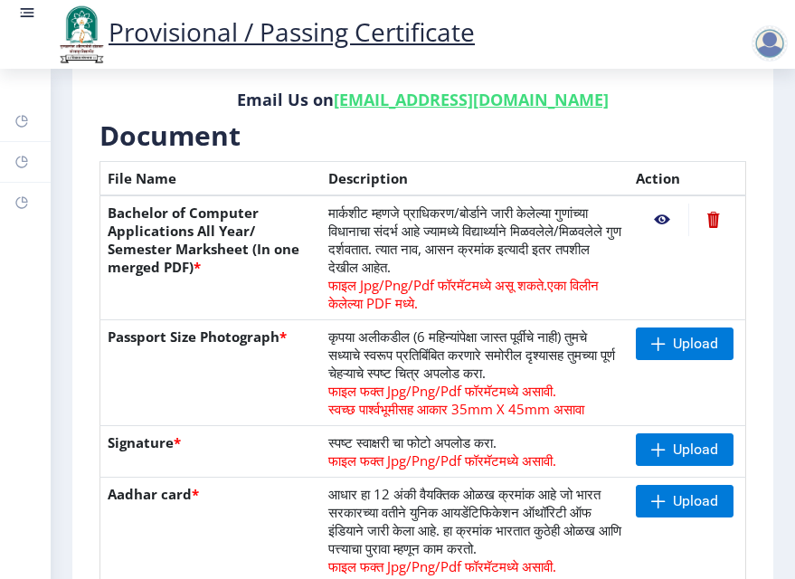
click at [658, 222] on nb-action at bounding box center [662, 219] width 52 height 33
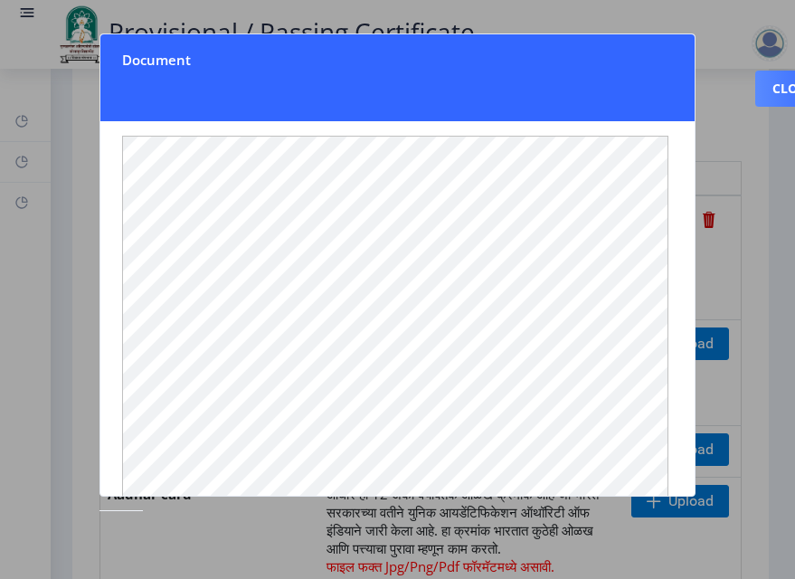
click at [722, 194] on div at bounding box center [397, 289] width 795 height 579
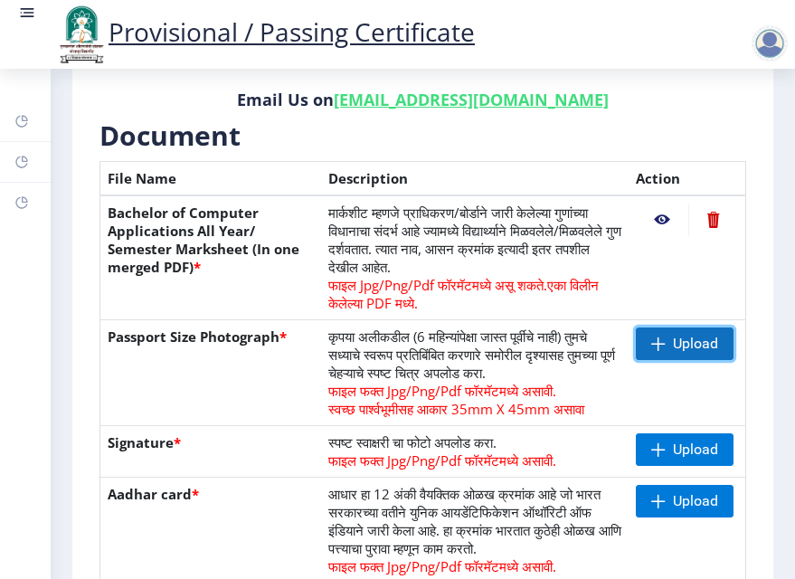
click at [664, 341] on span "Upload" at bounding box center [685, 343] width 98 height 33
click at [656, 339] on nb-action at bounding box center [662, 343] width 52 height 33
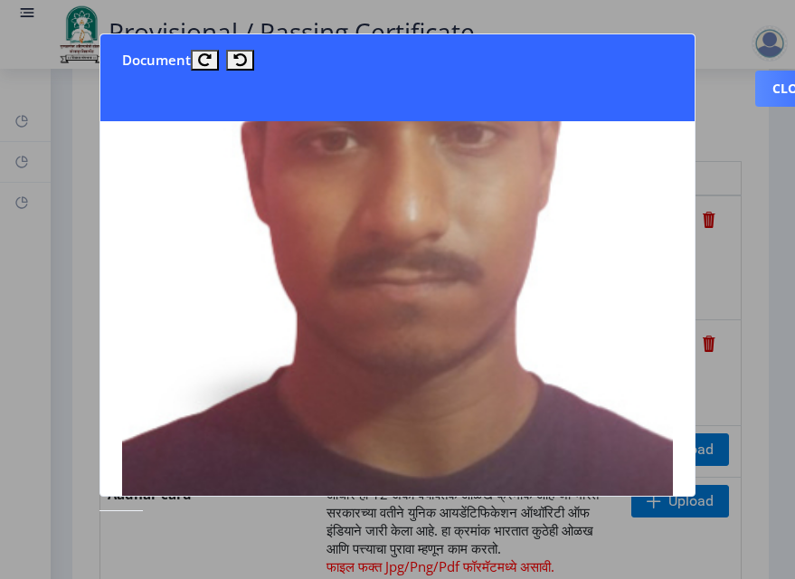
scroll to position [383, 0]
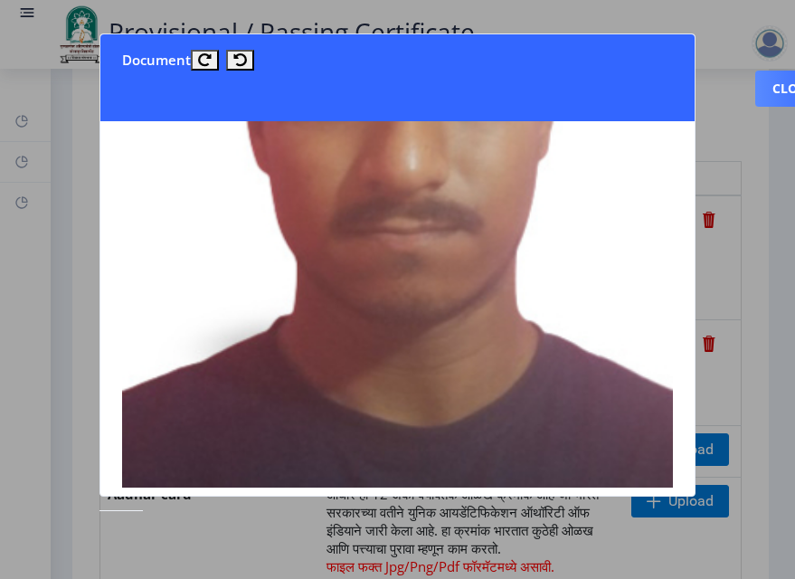
click at [734, 261] on div at bounding box center [397, 289] width 795 height 579
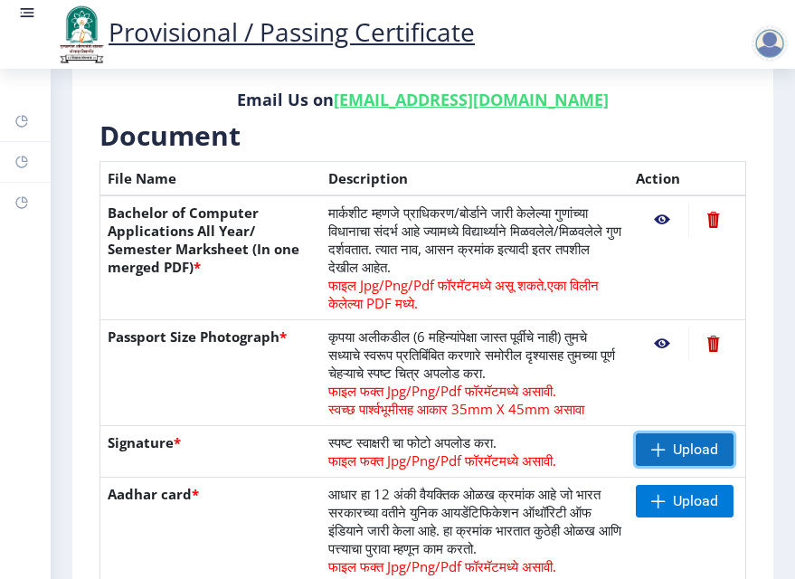
click at [667, 438] on span "Upload" at bounding box center [685, 449] width 98 height 33
click at [660, 447] on nb-action at bounding box center [662, 449] width 52 height 33
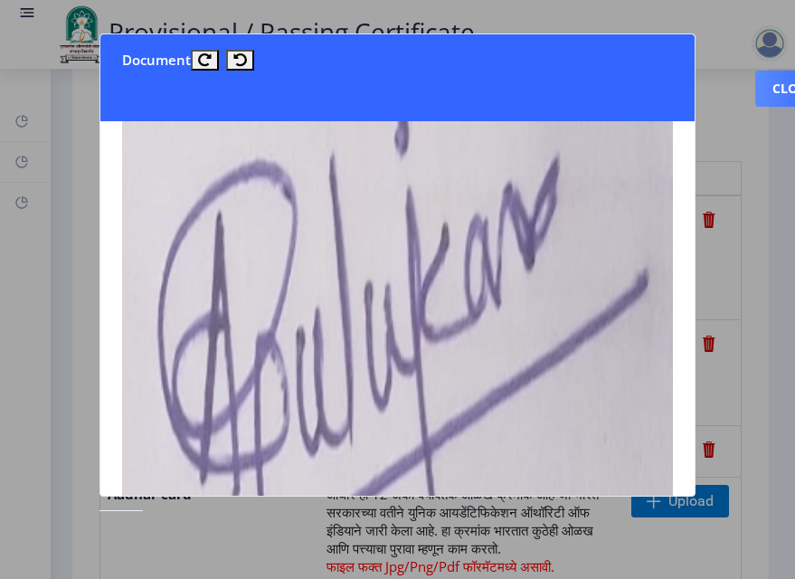
scroll to position [157, 0]
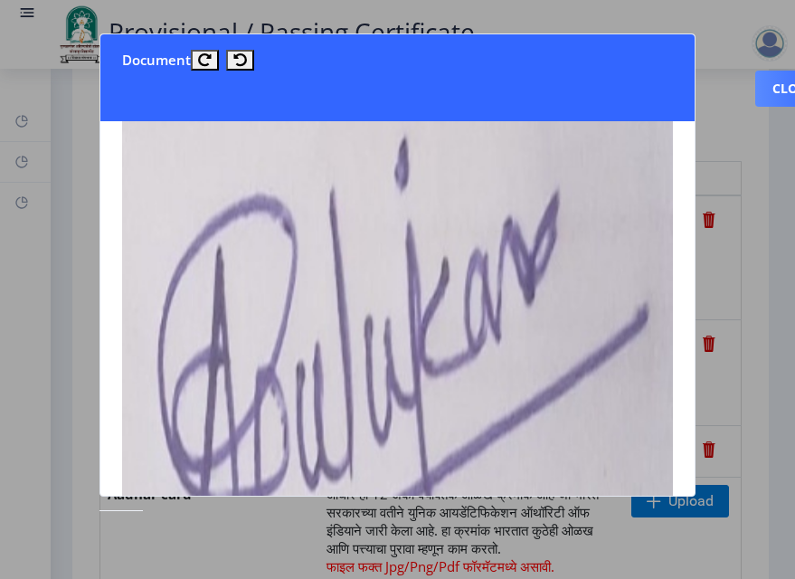
click at [717, 293] on div at bounding box center [397, 289] width 795 height 579
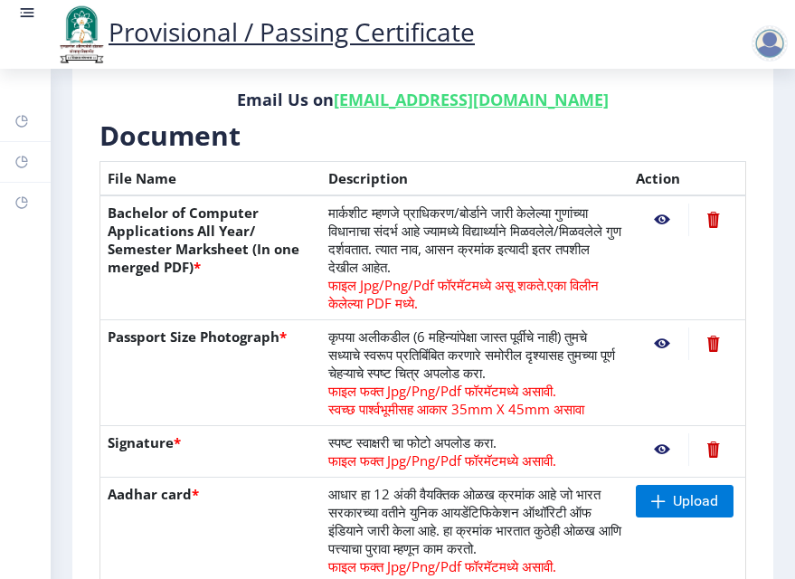
scroll to position [629, 0]
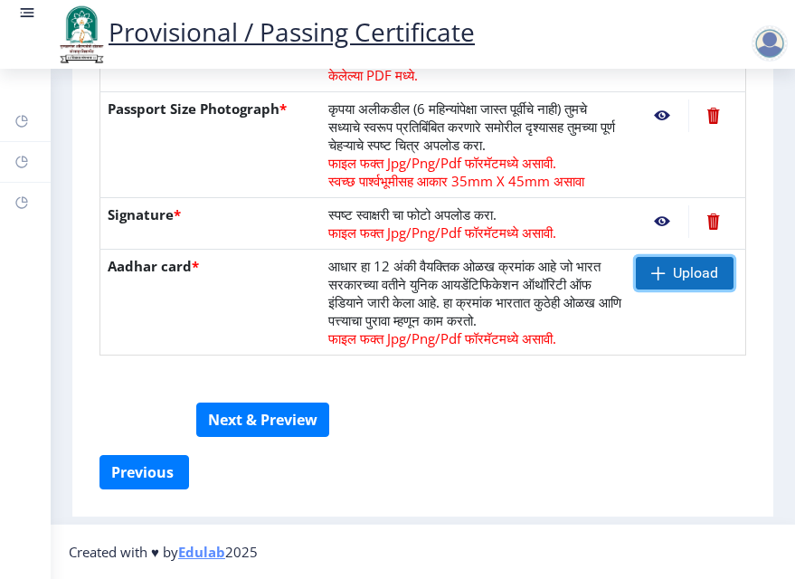
click at [675, 275] on span "Upload" at bounding box center [695, 273] width 45 height 18
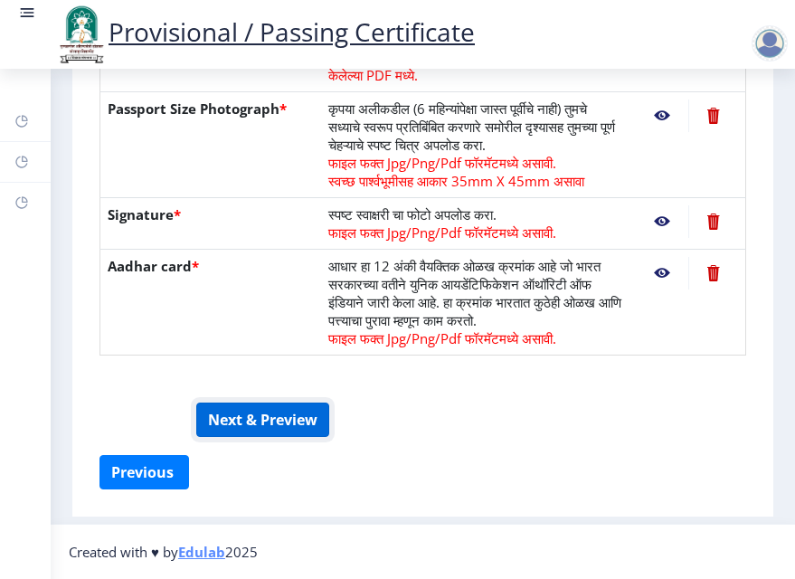
click at [242, 425] on button "Next & Preview" at bounding box center [262, 419] width 133 height 34
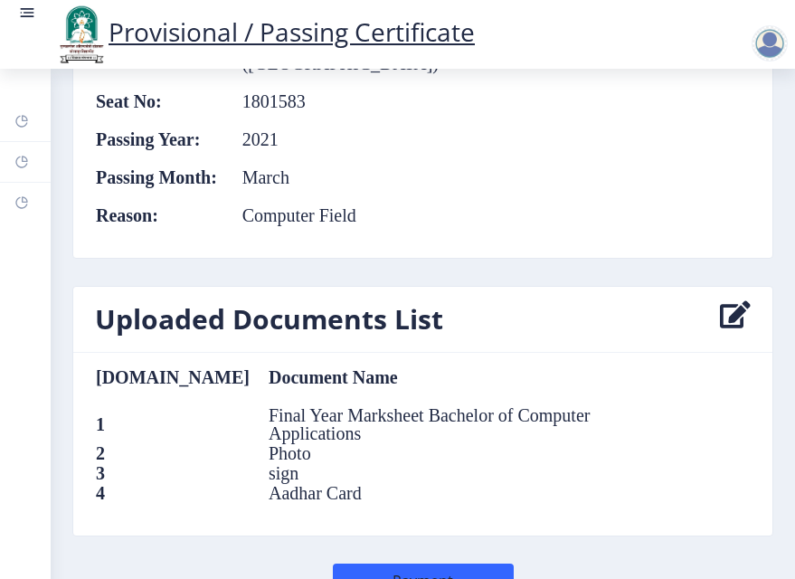
scroll to position [1721, 0]
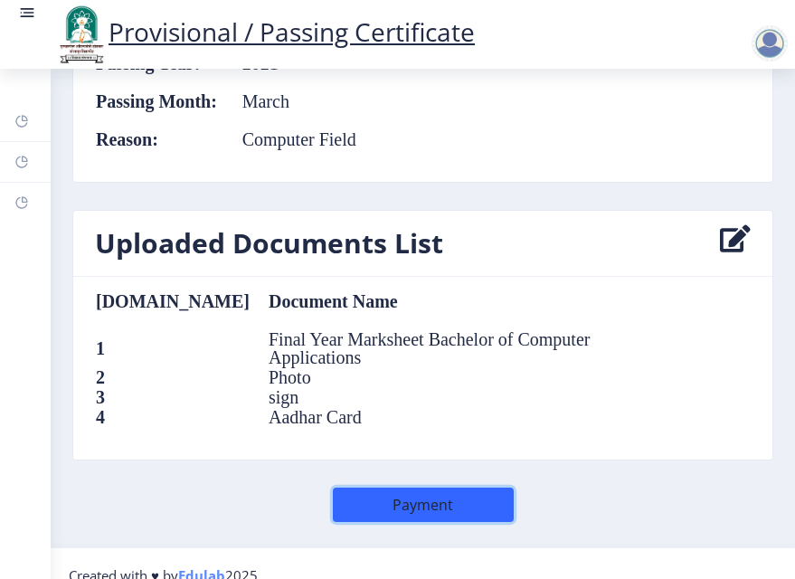
click at [376, 487] on button "Payment" at bounding box center [423, 504] width 181 height 34
select select
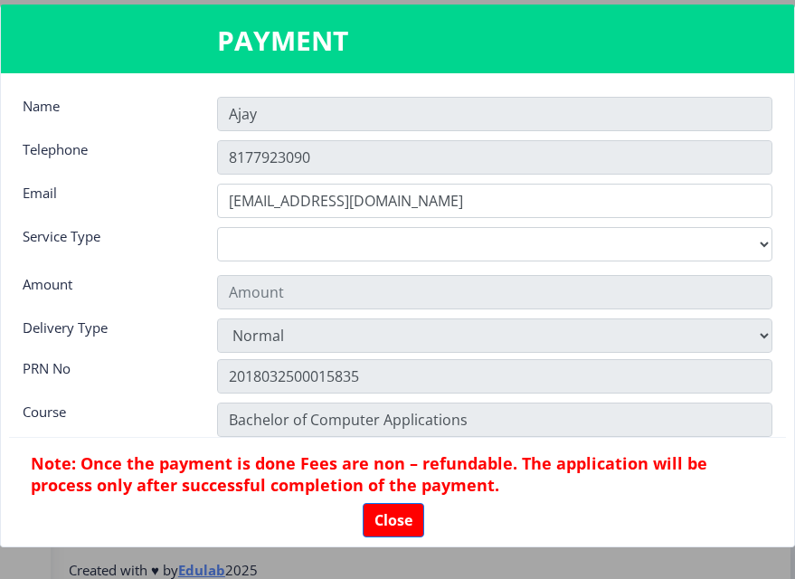
scroll to position [1708, 0]
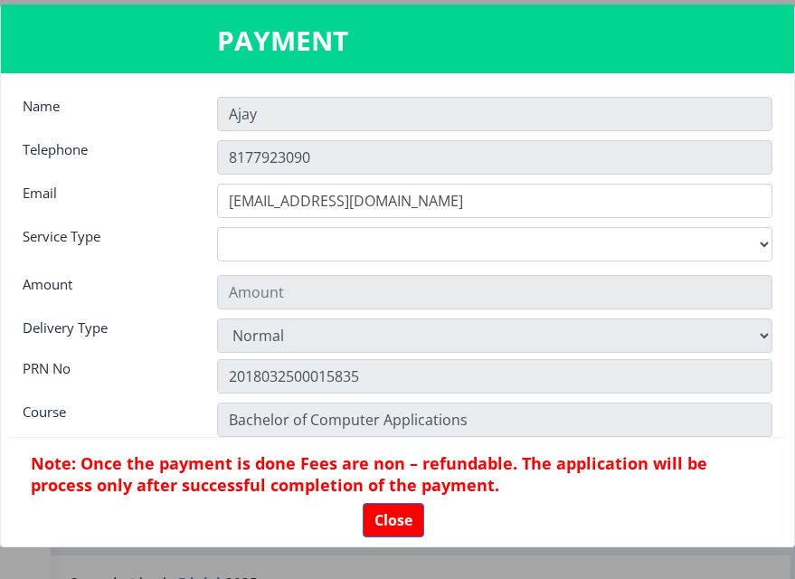
type input "155"
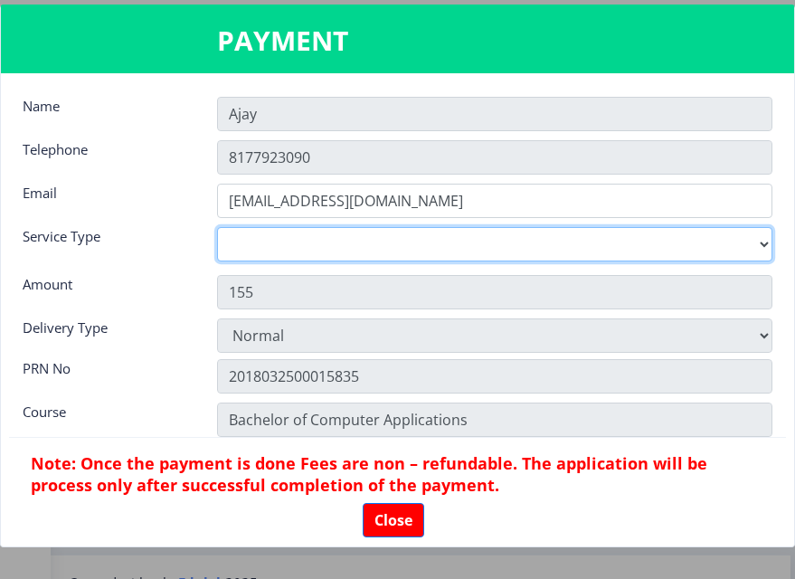
click at [413, 259] on select "Digital Courier Pickup" at bounding box center [494, 244] width 555 height 34
select select "new"
click at [217, 227] on select "Digital Courier Pickup" at bounding box center [494, 244] width 555 height 34
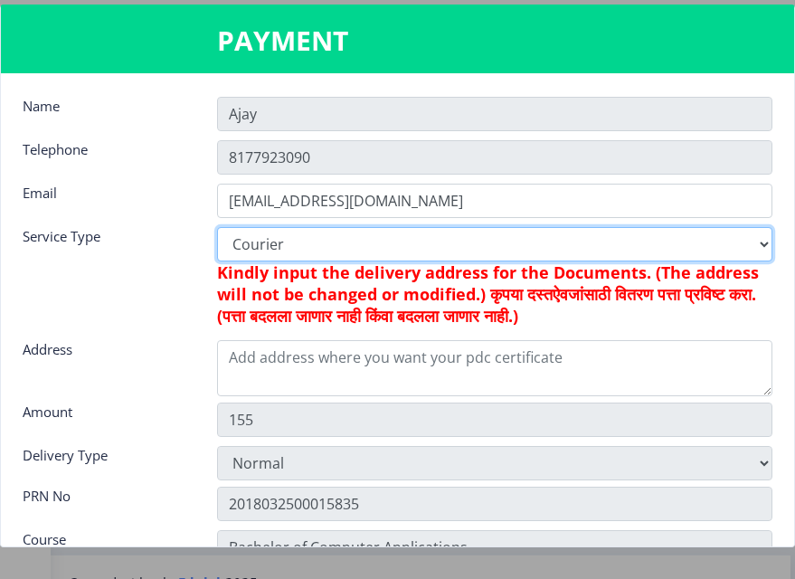
type input "205"
click at [321, 255] on select "Digital Courier Pickup" at bounding box center [494, 244] width 555 height 34
select select "old"
click at [217, 227] on select "Digital Courier Pickup" at bounding box center [494, 244] width 555 height 34
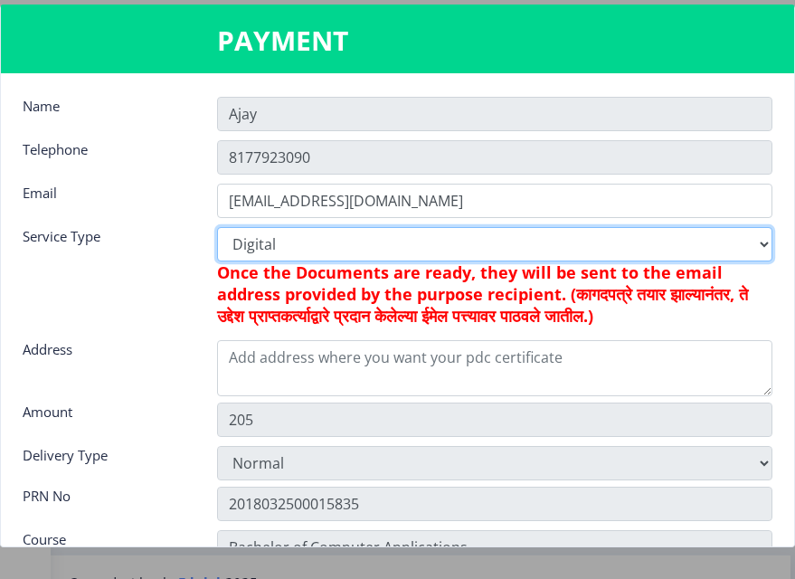
type input "155"
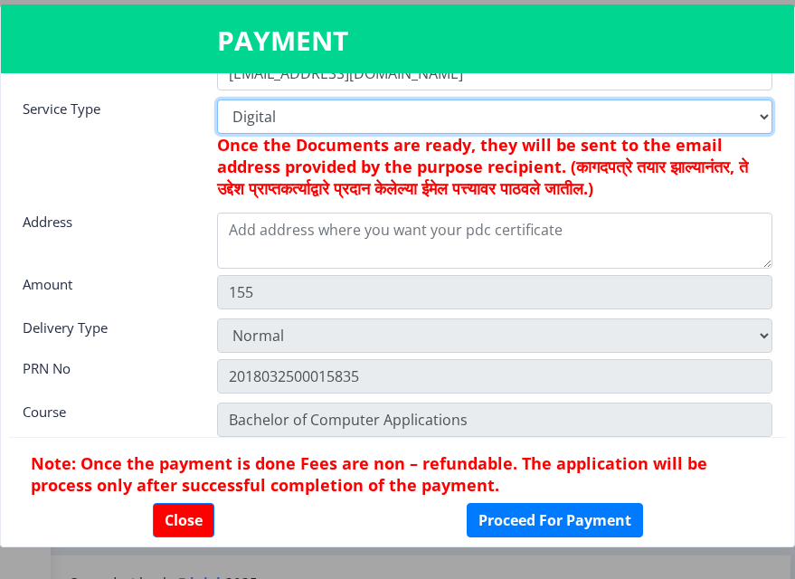
scroll to position [156, 0]
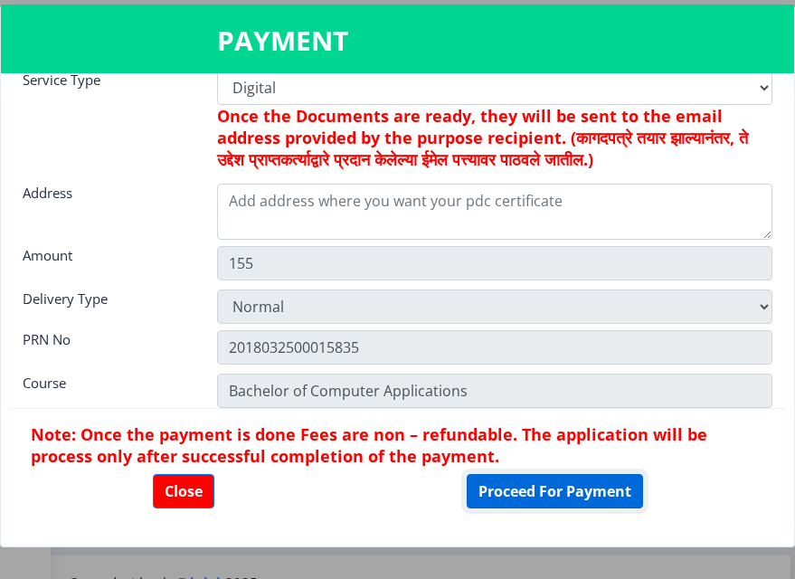
click at [526, 484] on button "Proceed For Payment" at bounding box center [555, 491] width 176 height 34
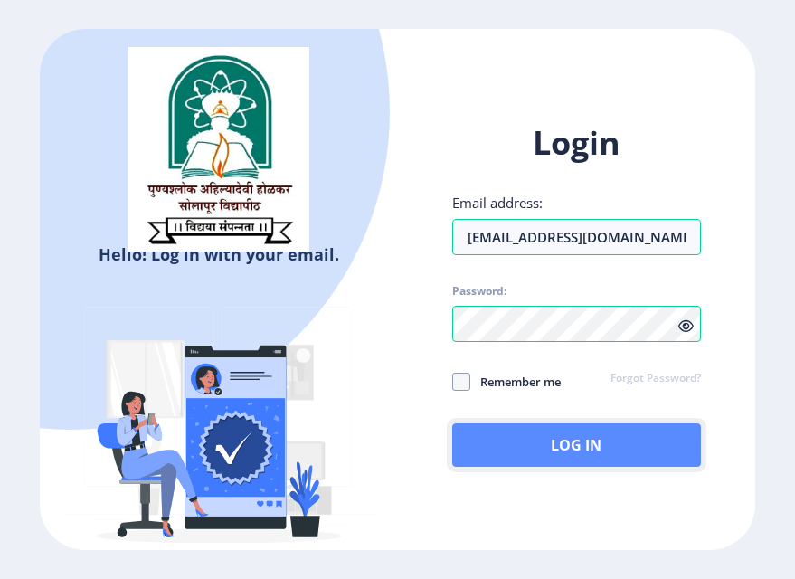
click at [581, 460] on button "Log In" at bounding box center [577, 444] width 250 height 43
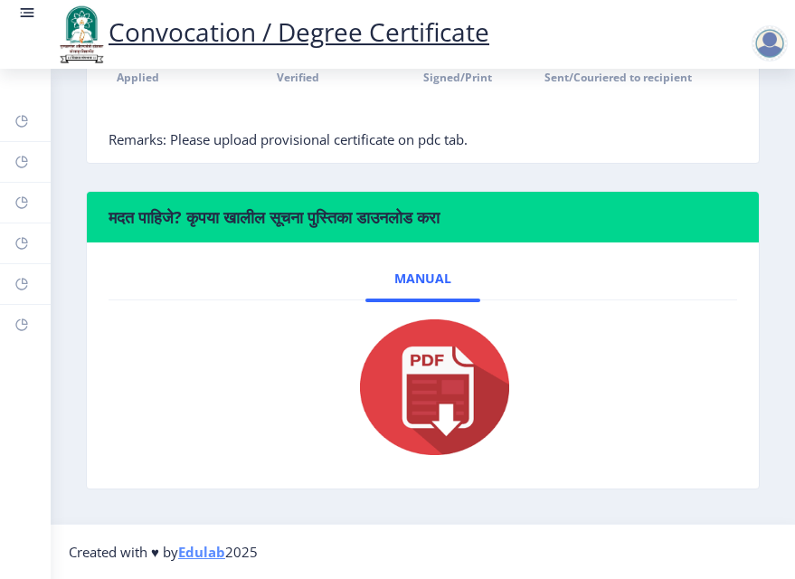
scroll to position [653, 0]
click at [33, 18] on rect at bounding box center [27, 13] width 18 height 18
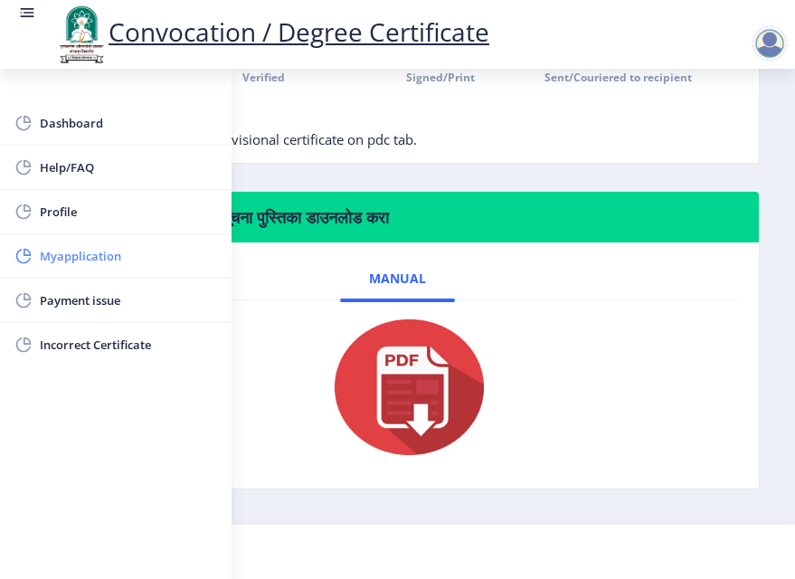
click at [78, 255] on span "Myapplication" at bounding box center [128, 256] width 177 height 22
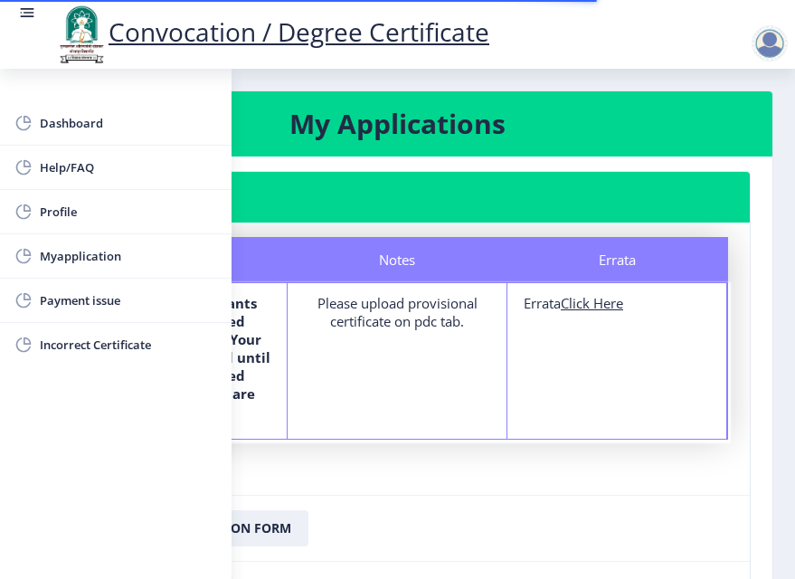
click at [341, 452] on nb-card-body "Status Notes Errata Status The department wants additional/updated documents/de…" at bounding box center [397, 358] width 704 height 272
click at [312, 411] on div "Notes Please upload provisional certificate on pdc tab." at bounding box center [398, 361] width 220 height 156
click at [308, 152] on nb-card-header "My Applications" at bounding box center [398, 123] width 750 height 65
click at [279, 512] on button "Download Application Form" at bounding box center [187, 528] width 241 height 36
click at [147, 108] on link "Dashboard" at bounding box center [115, 122] width 231 height 43
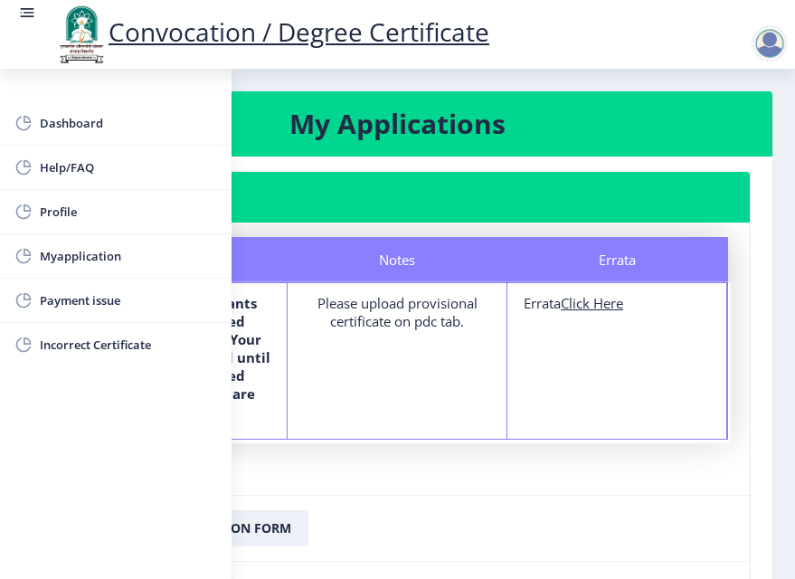
click at [26, 12] on rect at bounding box center [27, 13] width 18 height 18
click at [9, 336] on link "Incorrect Certificate" at bounding box center [115, 344] width 231 height 43
click at [12, 295] on link "Payment issue" at bounding box center [115, 300] width 231 height 43
click at [20, 249] on icon at bounding box center [23, 256] width 14 height 14
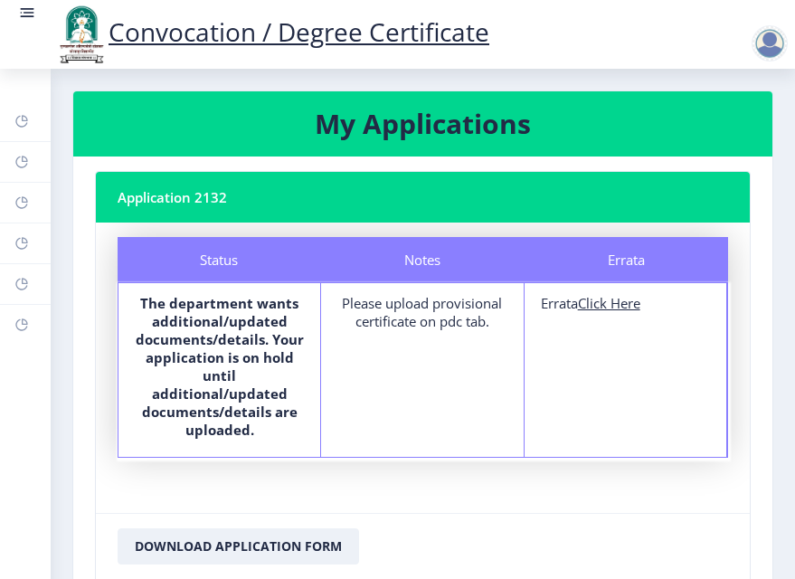
click at [595, 304] on u "Click Here" at bounding box center [609, 303] width 62 height 18
select select
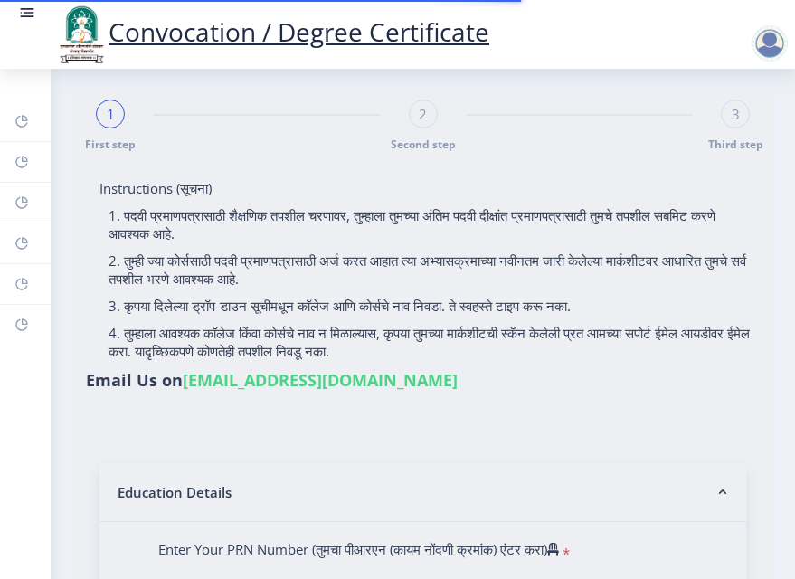
type input "[PERSON_NAME]"
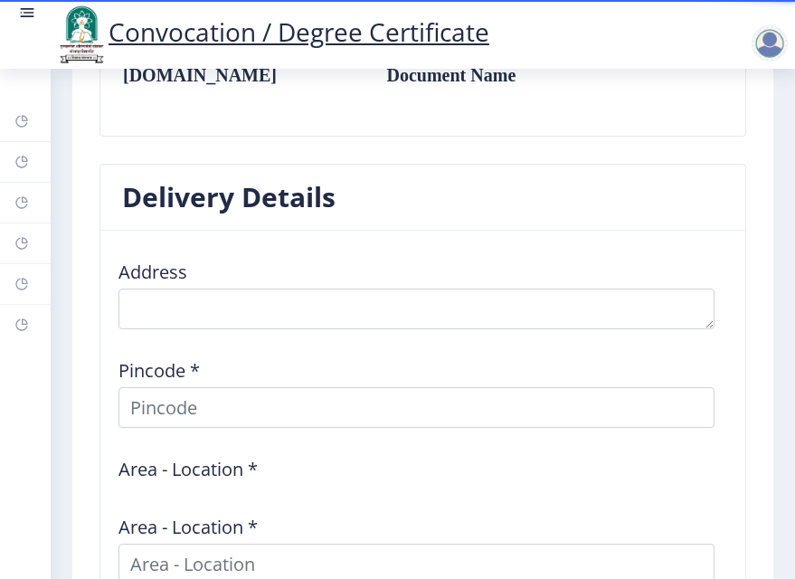
scroll to position [1299, 0]
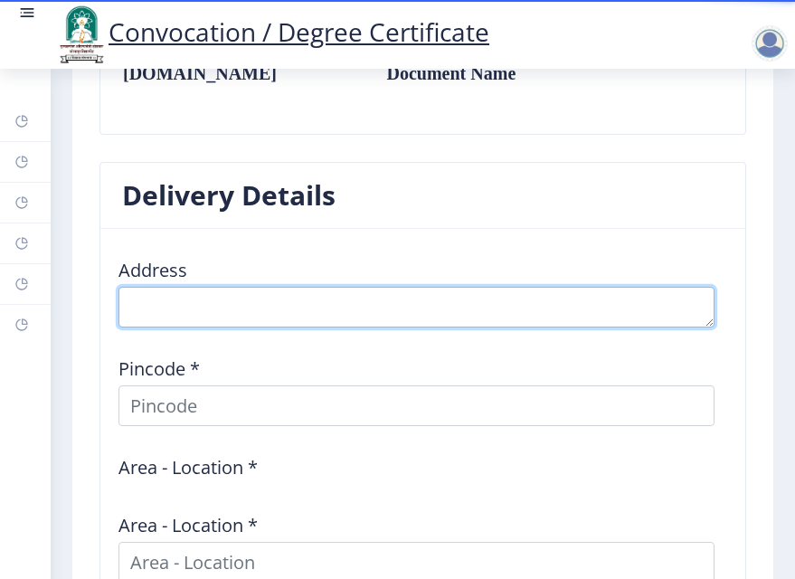
click at [397, 303] on textarea at bounding box center [416, 307] width 596 height 41
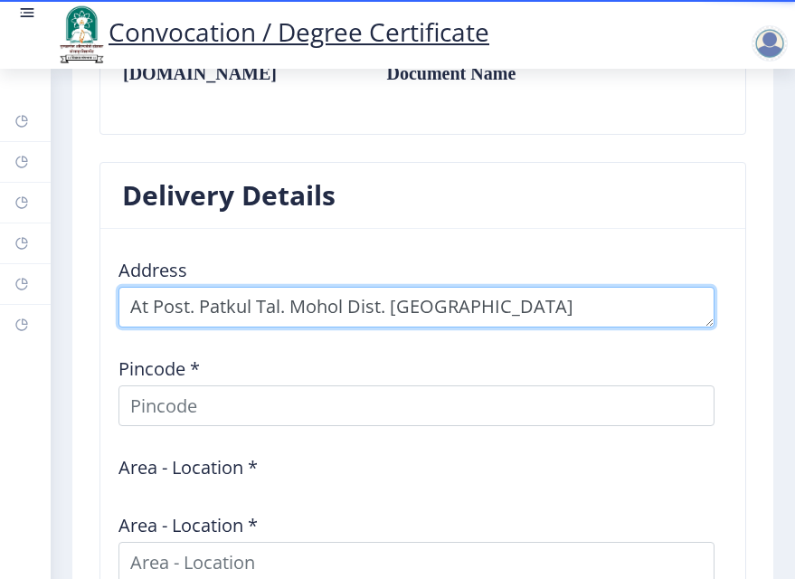
type textarea "At Post. Patkul Tal. Mohol Dist. Solapur"
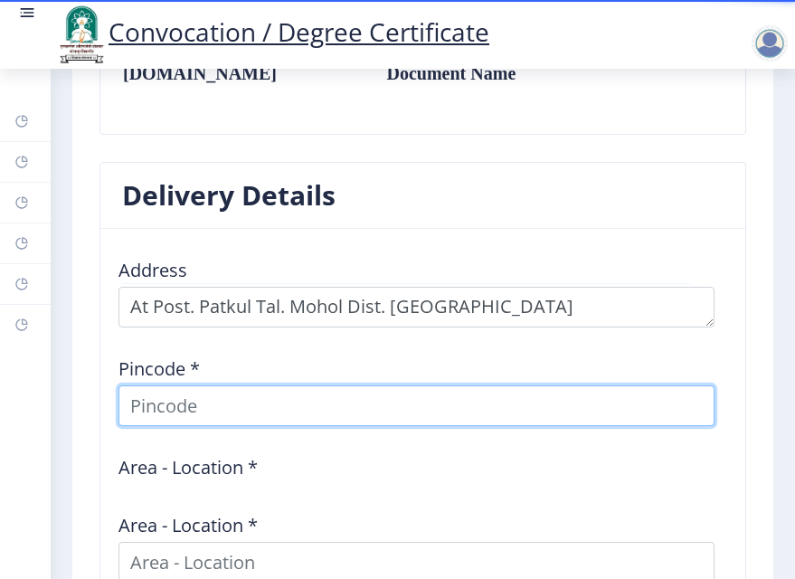
click at [466, 395] on input at bounding box center [416, 405] width 596 height 41
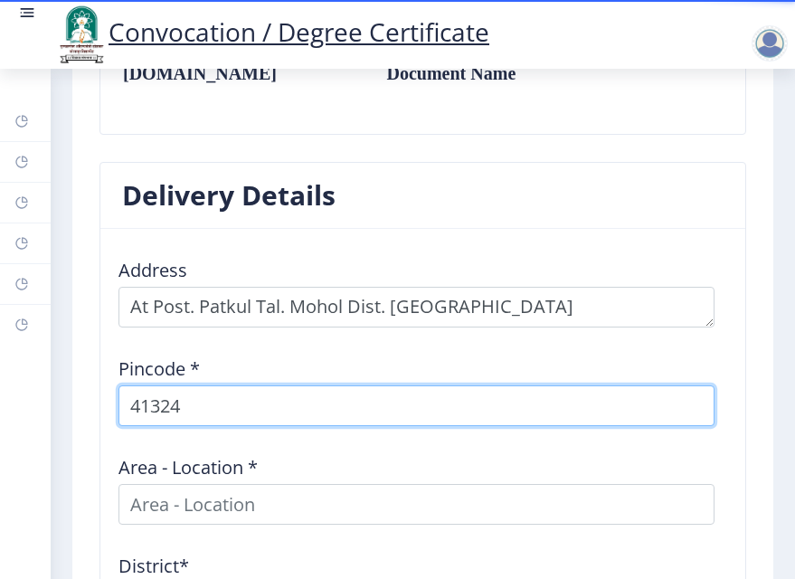
type input "413248"
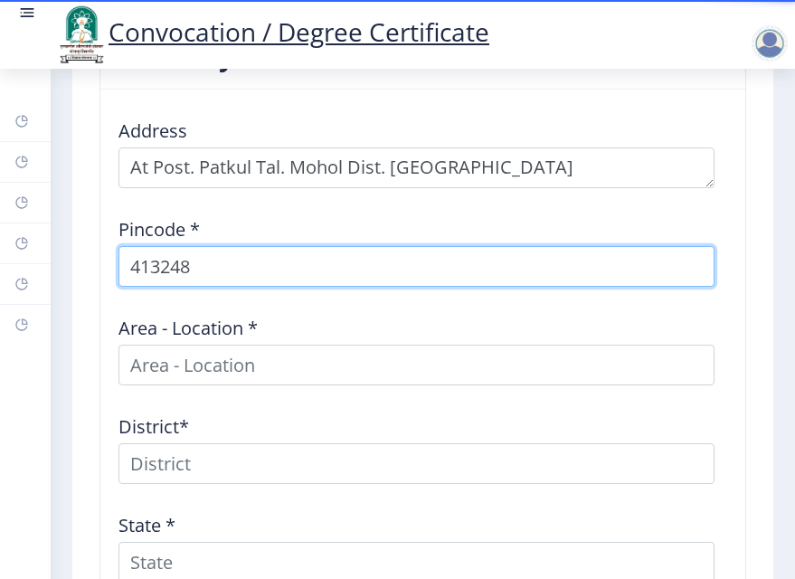
scroll to position [1443, 0]
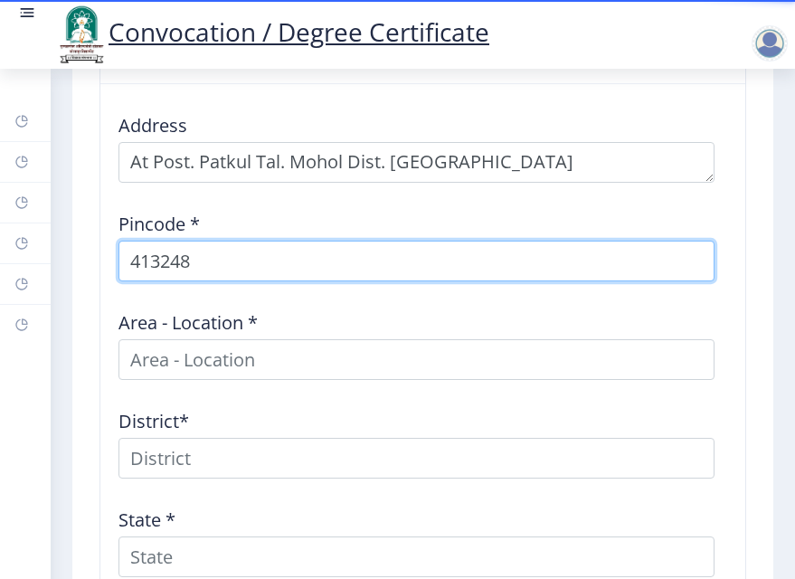
select select
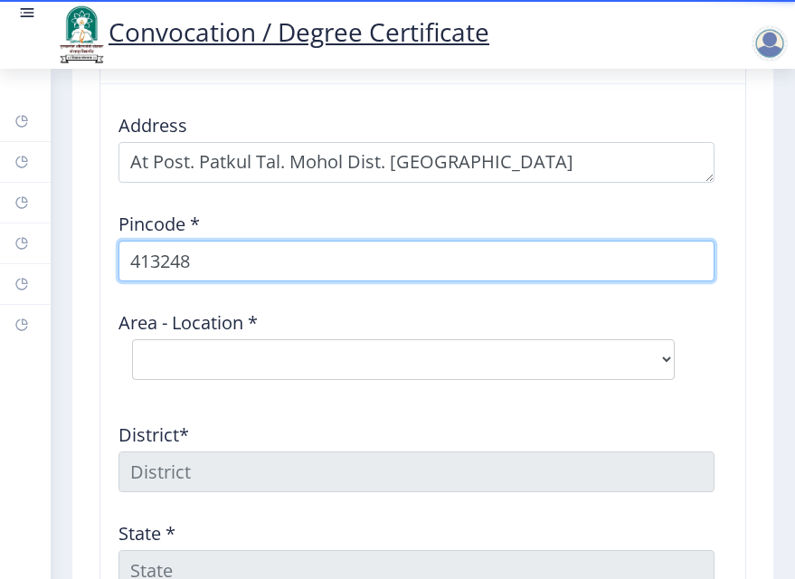
type input "413248"
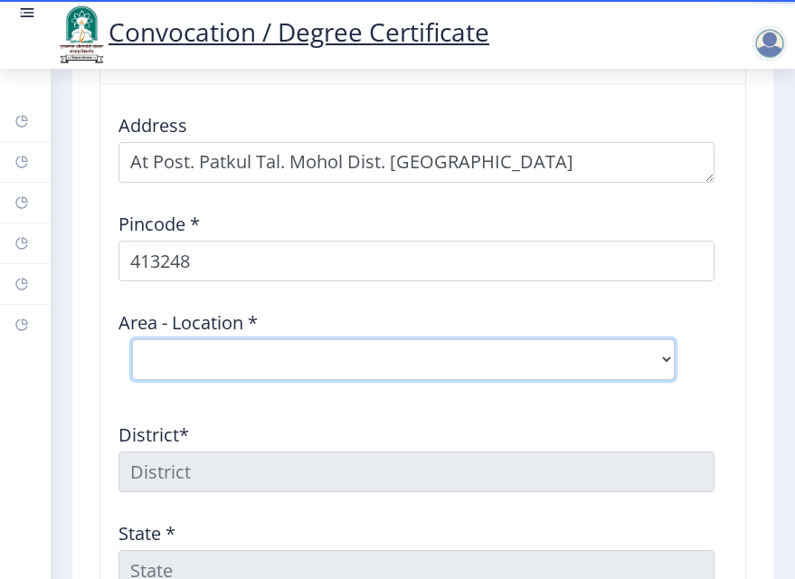
click at [313, 367] on select "Select Area Location Aundhi B.O Konheri B.O Patkul B.O Pennur S.O Pokharapur B.…" at bounding box center [403, 359] width 543 height 41
select select "3: Object"
click at [132, 339] on select "Select Area Location Aundhi B.O Konheri B.O Patkul B.O Pennur S.O Pokharapur B.…" at bounding box center [403, 359] width 543 height 41
type input "SOLAPUR"
type input "Maharashtra"
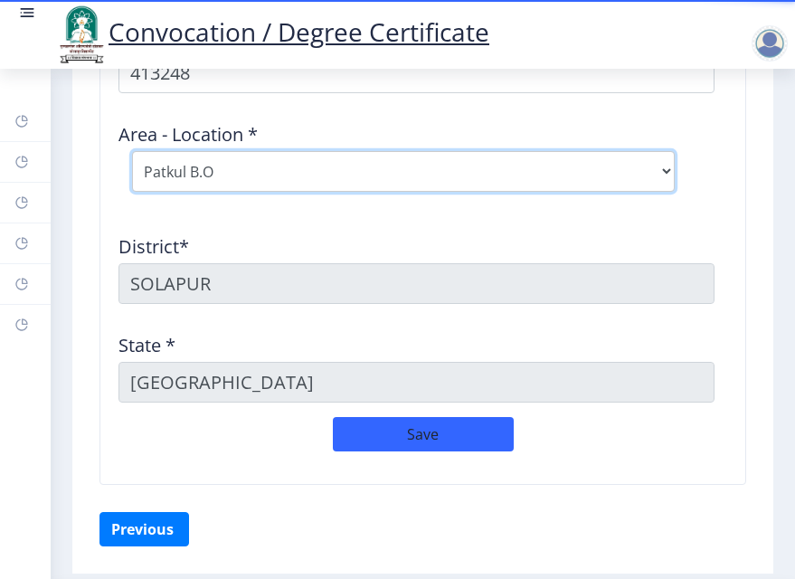
scroll to position [1684, 0]
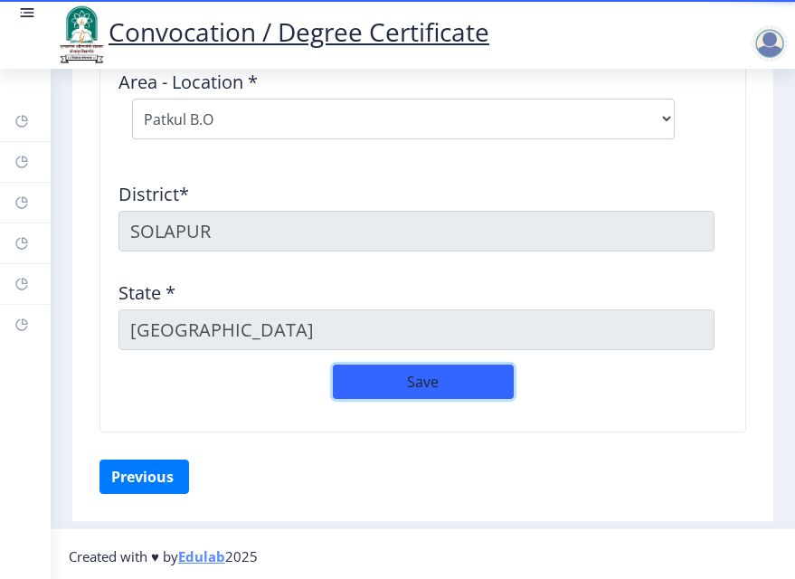
click at [391, 383] on button "Save" at bounding box center [423, 381] width 181 height 34
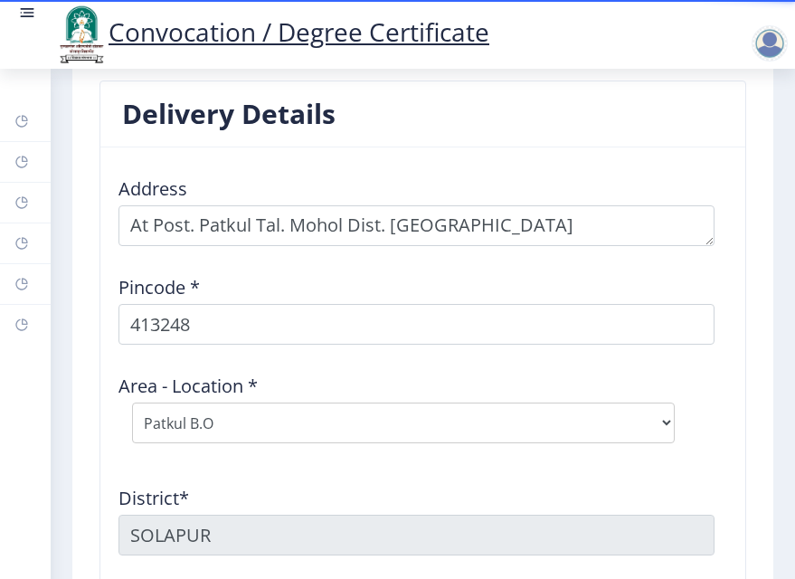
scroll to position [1736, 0]
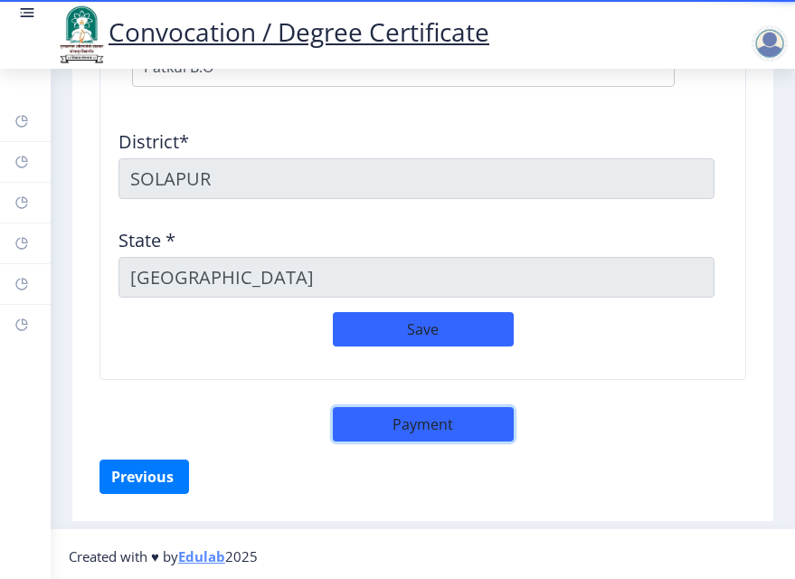
click at [419, 423] on button "Payment" at bounding box center [423, 424] width 181 height 34
click at [486, 420] on button "Payment" at bounding box center [423, 424] width 181 height 34
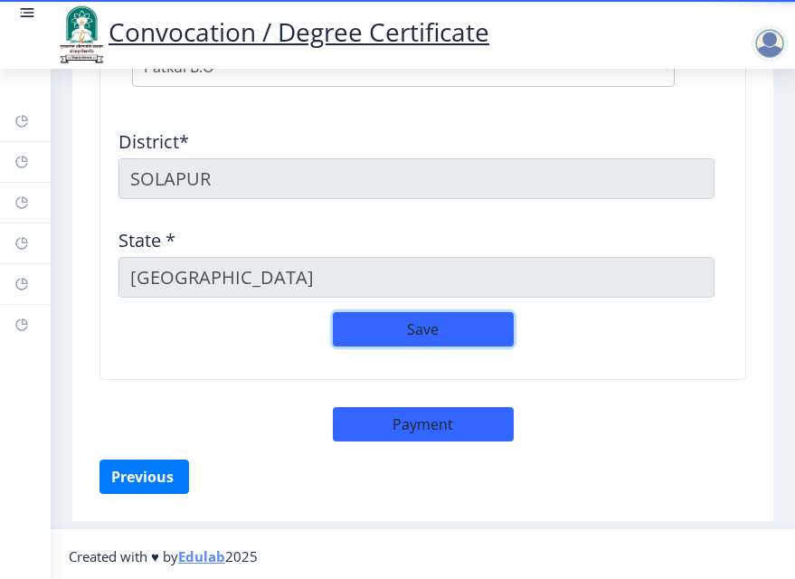
click at [422, 329] on button "Save" at bounding box center [423, 329] width 181 height 34
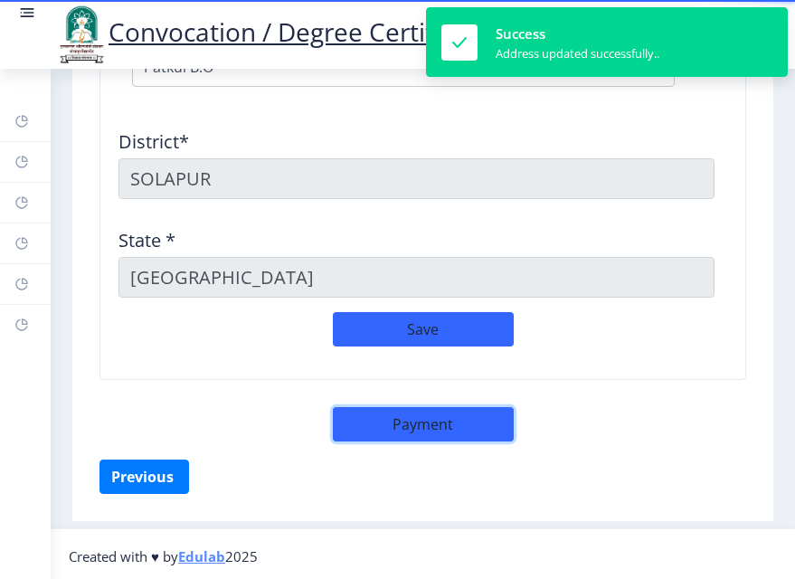
click at [420, 426] on button "Payment" at bounding box center [423, 424] width 181 height 34
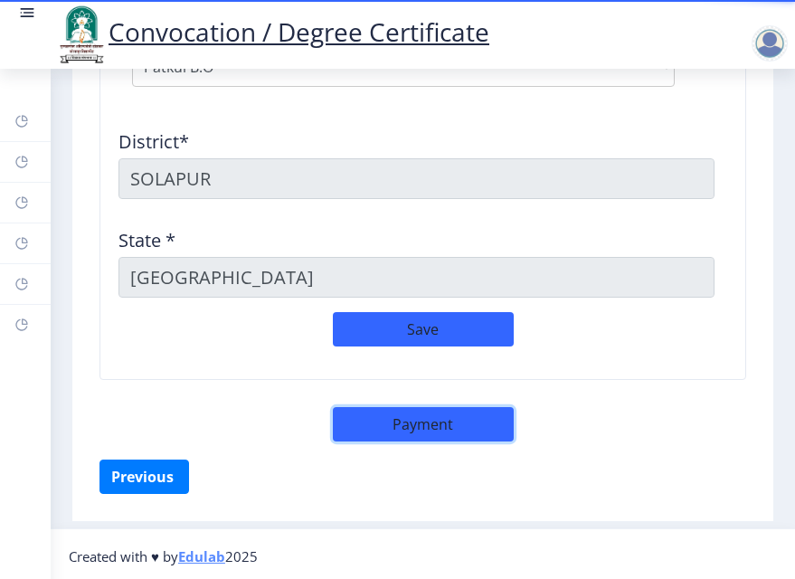
click at [420, 426] on button "Payment" at bounding box center [423, 424] width 181 height 34
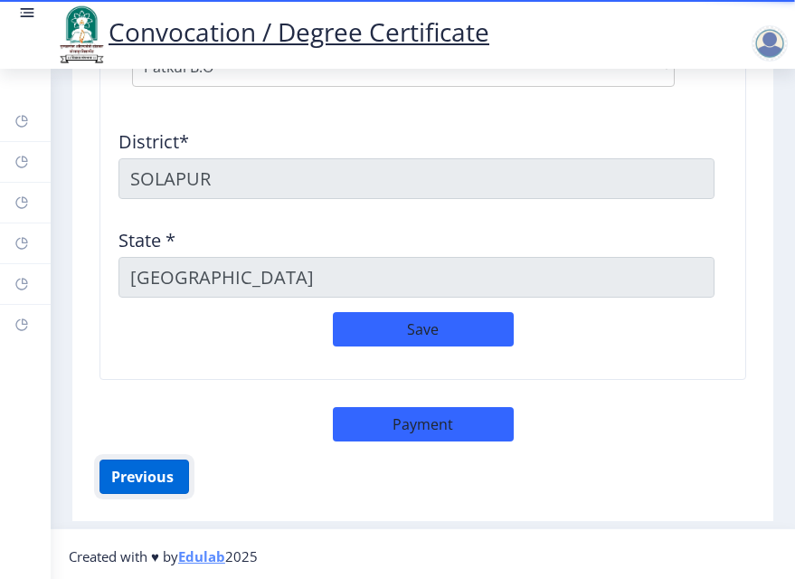
click at [146, 468] on button "Previous ‍" at bounding box center [144, 476] width 90 height 34
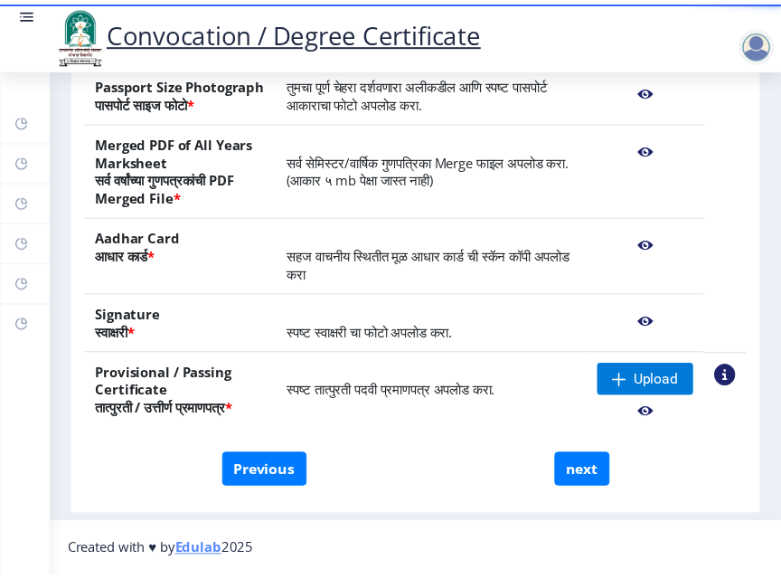
scroll to position [465, 0]
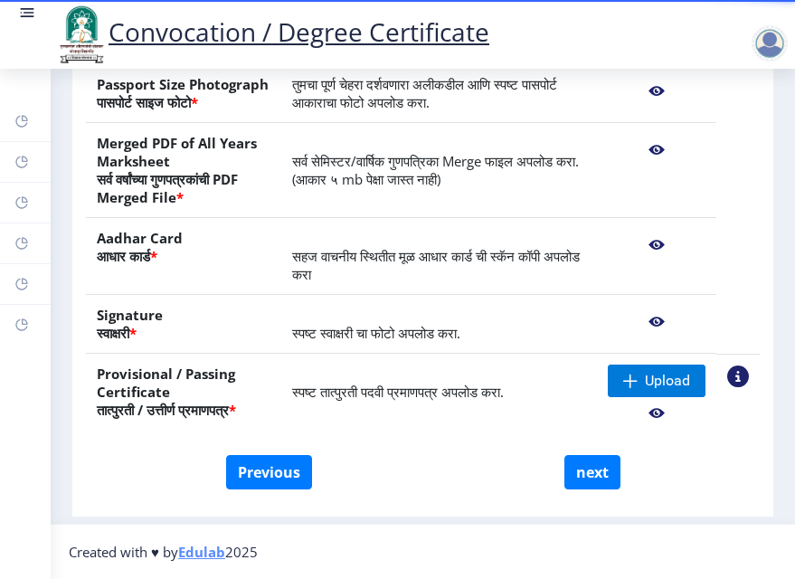
click at [647, 407] on nb-action at bounding box center [657, 413] width 98 height 33
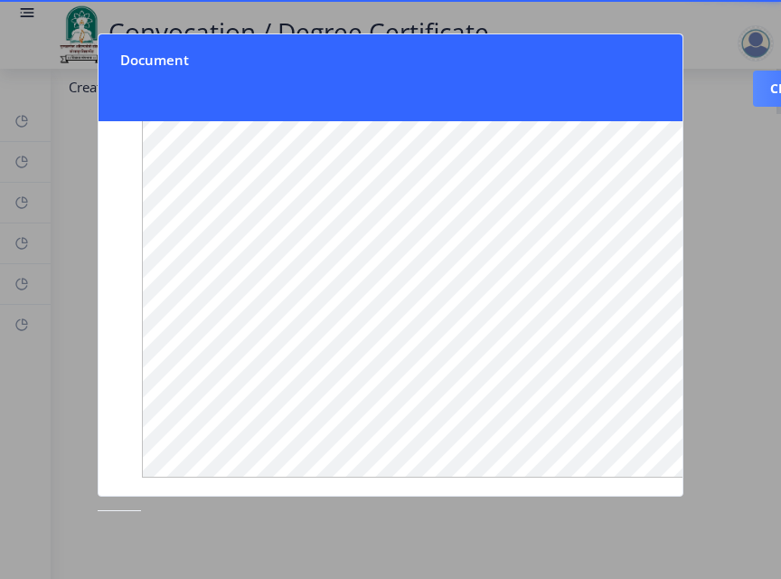
scroll to position [0, 0]
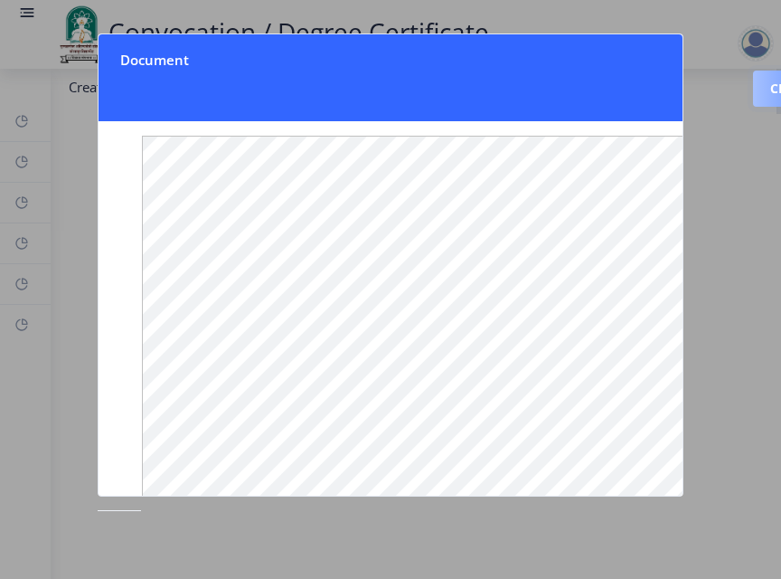
click at [753, 89] on button "Close" at bounding box center [790, 89] width 74 height 36
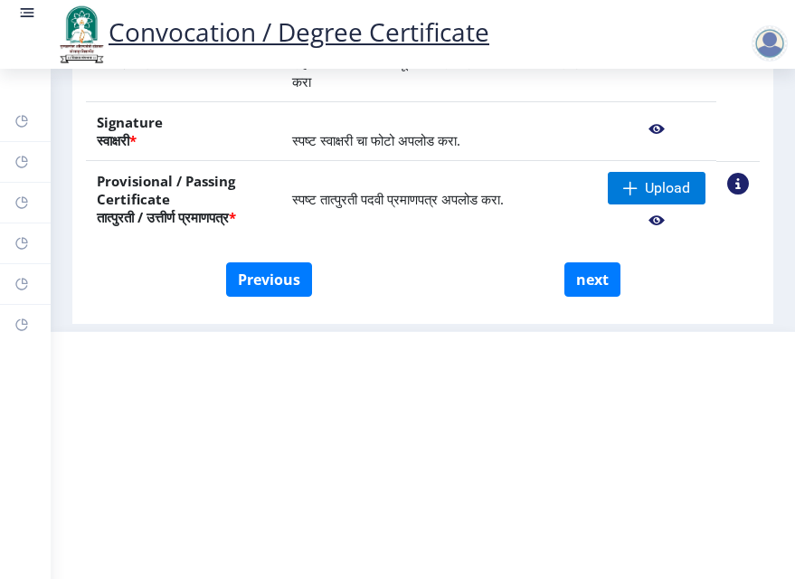
scroll to position [399, 0]
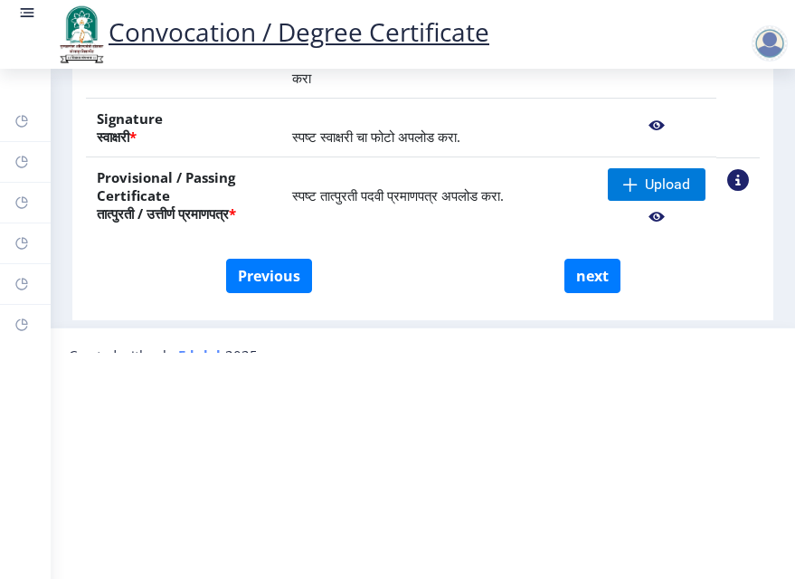
click at [777, 45] on div at bounding box center [769, 43] width 36 height 36
click at [725, 155] on link "Log out" at bounding box center [722, 140] width 145 height 43
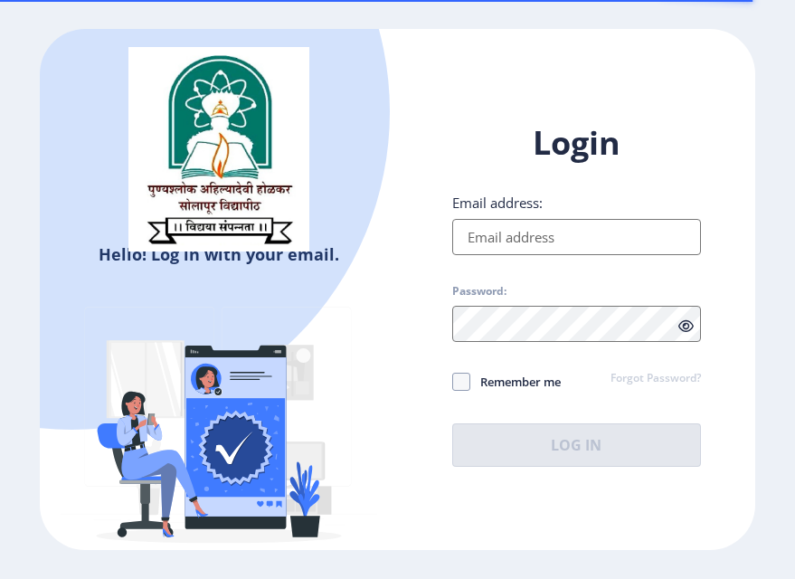
click at [589, 238] on input "Email address:" at bounding box center [577, 237] width 250 height 36
type input "[EMAIL_ADDRESS][DOMAIN_NAME]"
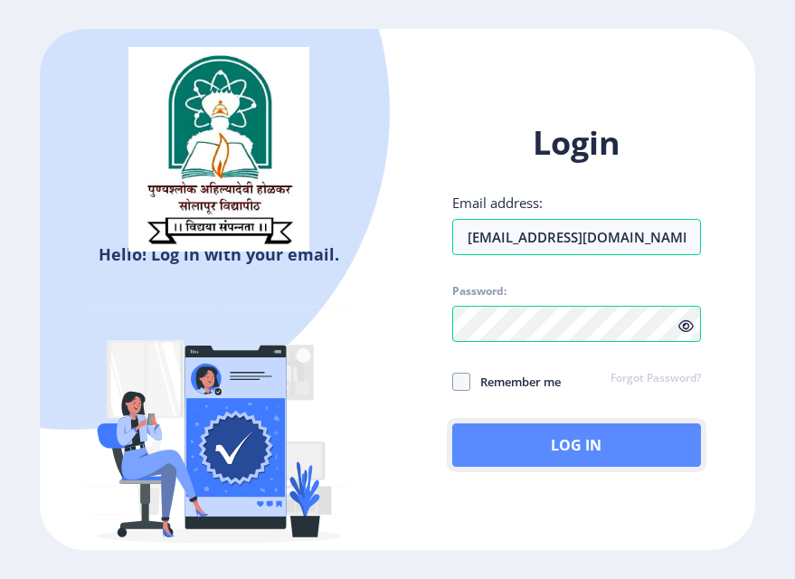
click at [549, 453] on button "Log In" at bounding box center [577, 444] width 250 height 43
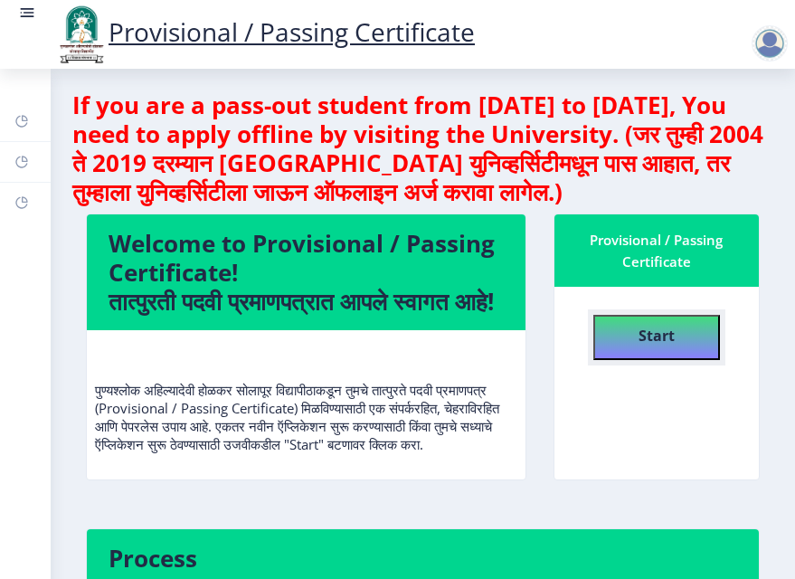
click at [640, 327] on b "Start" at bounding box center [656, 336] width 36 height 20
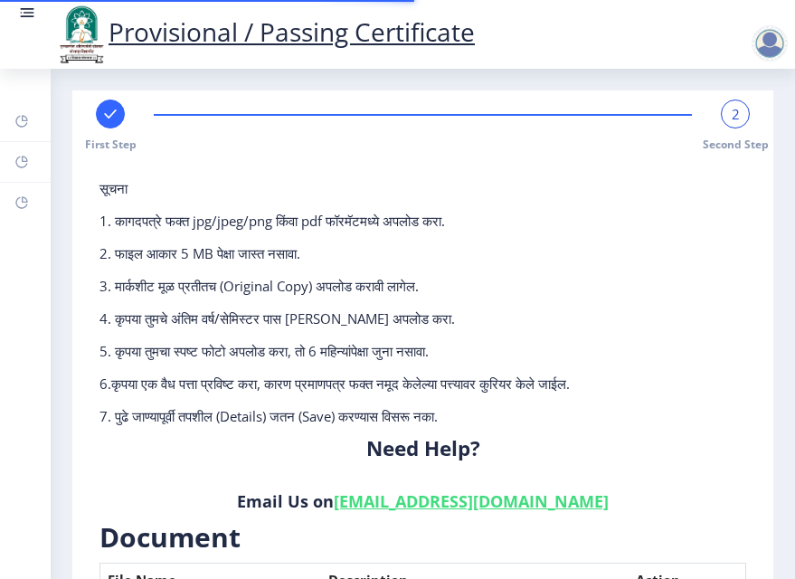
scroll to position [629, 0]
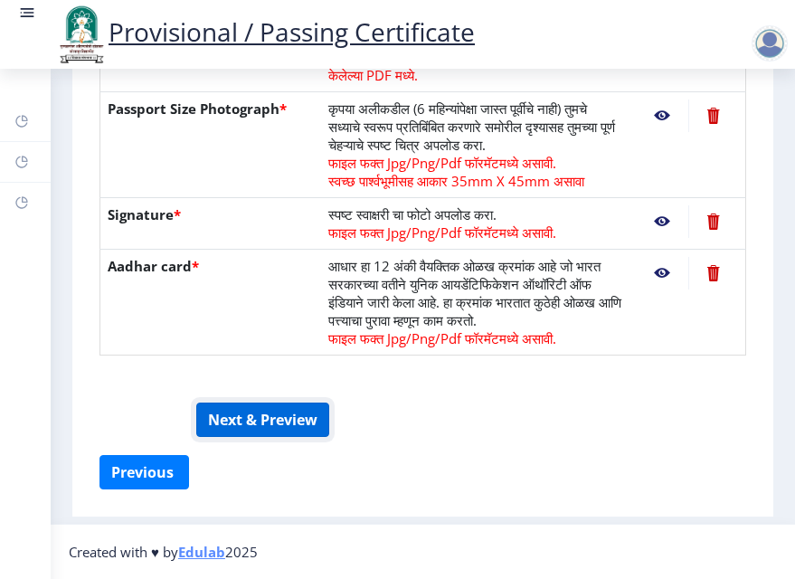
click at [249, 428] on button "Next & Preview" at bounding box center [262, 419] width 133 height 34
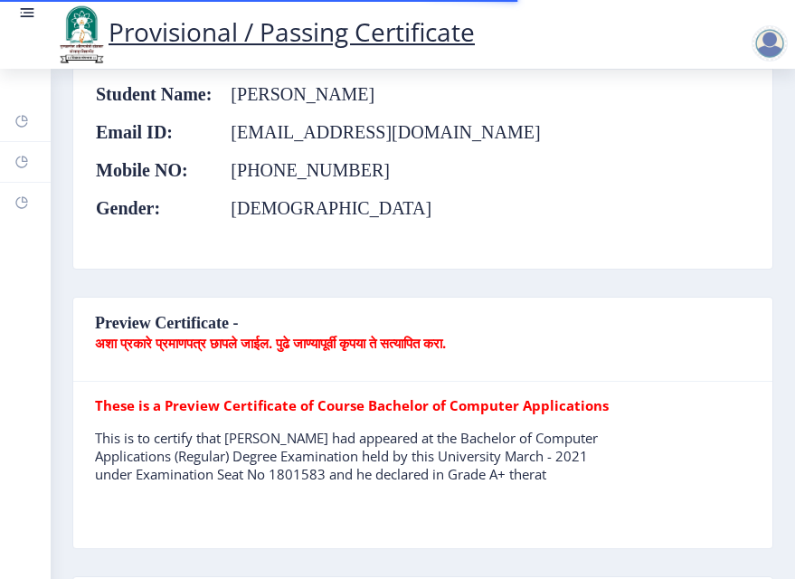
scroll to position [1721, 0]
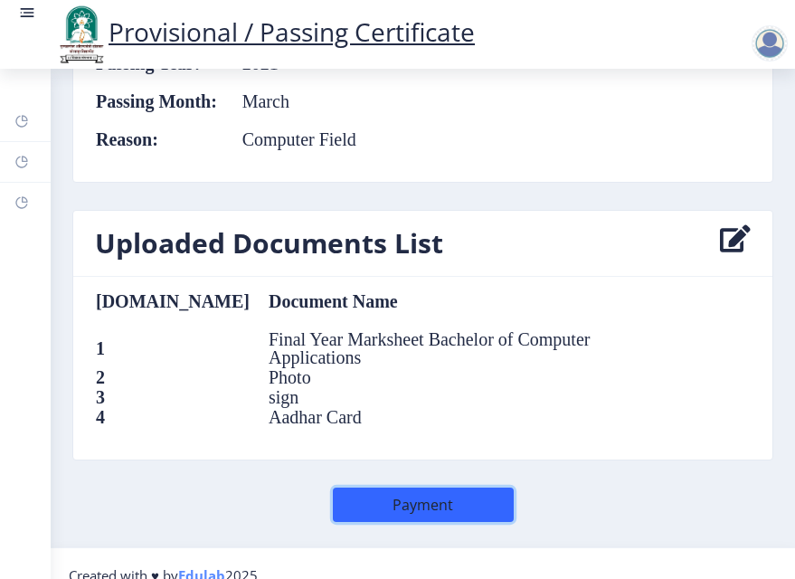
click at [391, 487] on button "Payment" at bounding box center [423, 504] width 181 height 34
select select
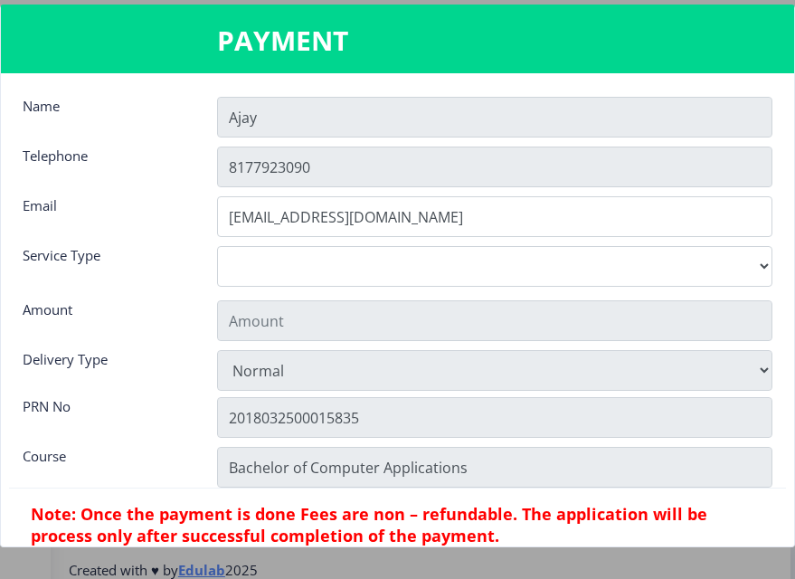
type input "155"
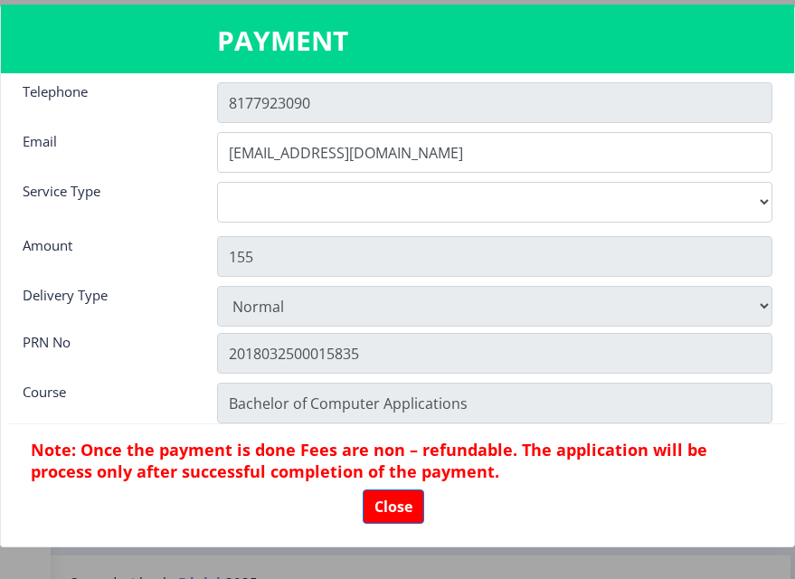
scroll to position [61, 0]
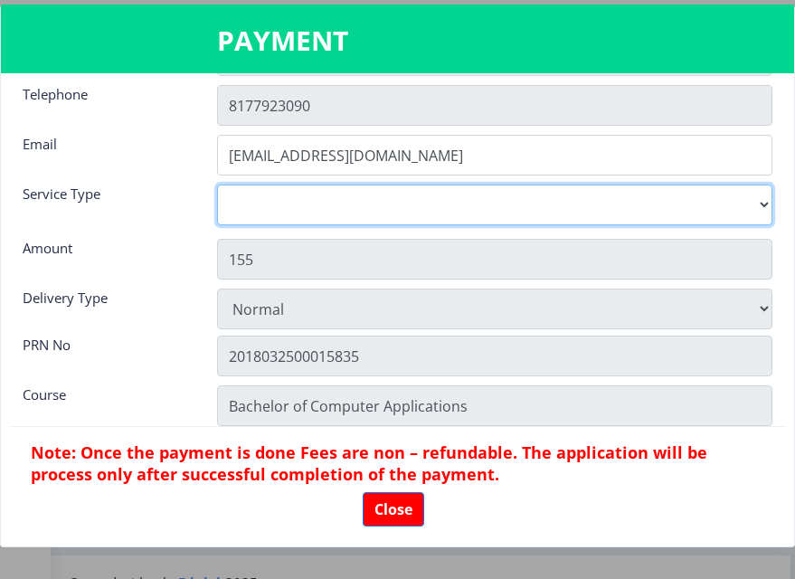
click at [346, 202] on select "Digital Courier Pickup" at bounding box center [494, 204] width 555 height 41
select select "old"
click at [217, 184] on select "Digital Courier Pickup" at bounding box center [494, 204] width 555 height 41
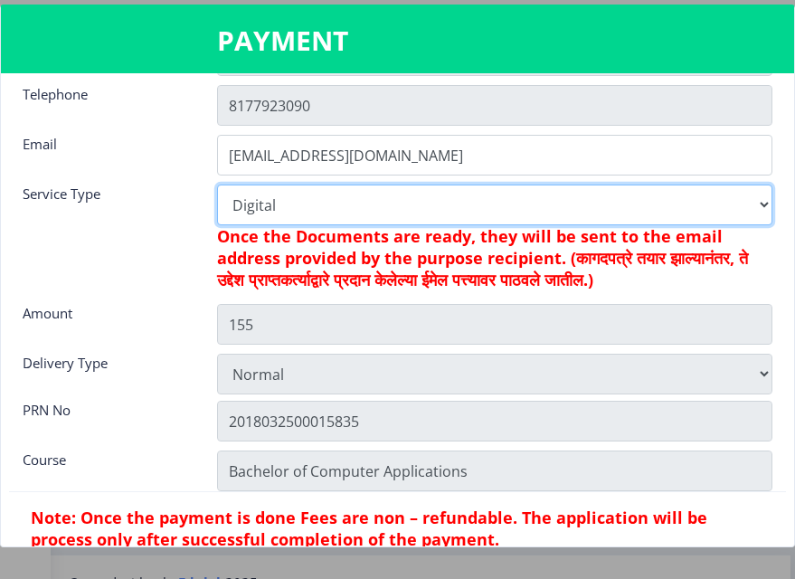
scroll to position [145, 0]
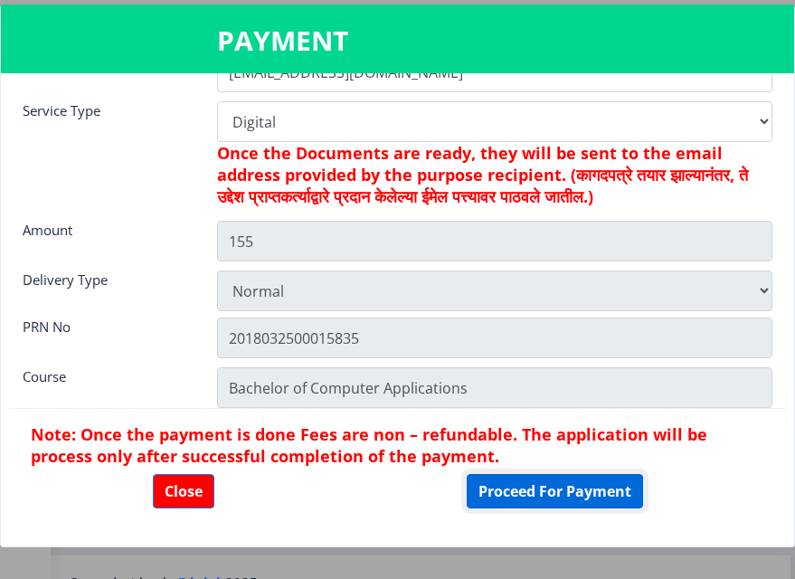
click at [512, 486] on button "Proceed For Payment" at bounding box center [555, 491] width 176 height 34
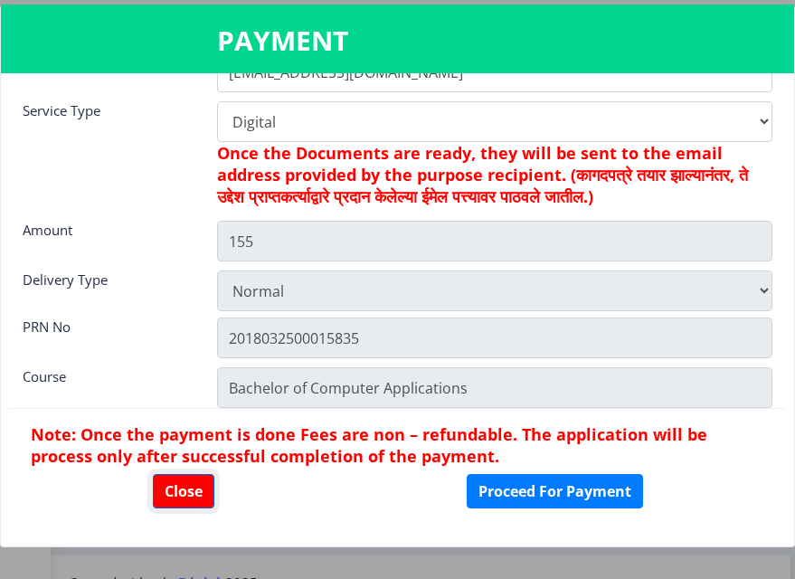
click at [175, 502] on button "Close" at bounding box center [183, 491] width 61 height 34
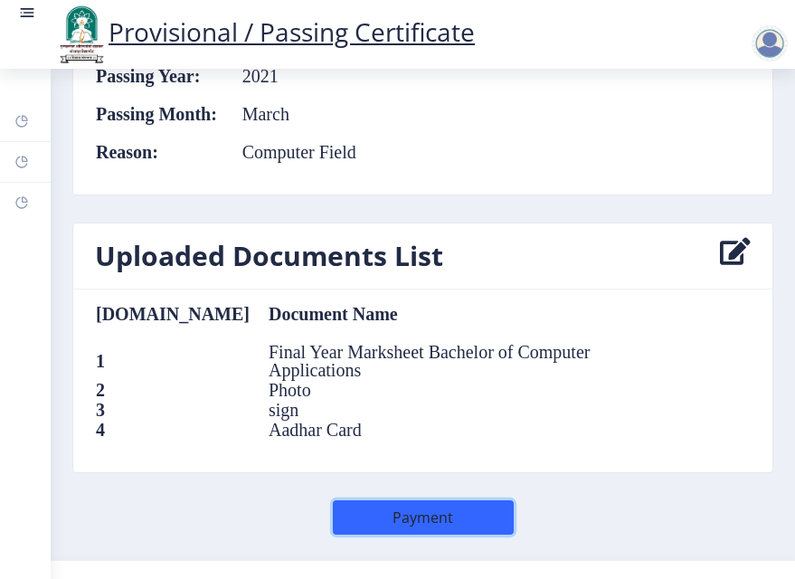
scroll to position [320, 0]
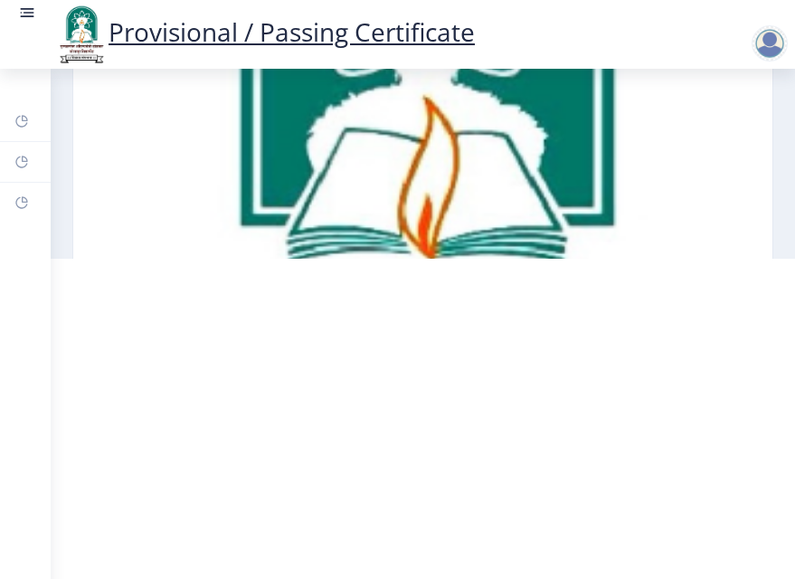
click at [763, 47] on div at bounding box center [769, 43] width 36 height 36
click at [701, 134] on span "Log out" at bounding box center [723, 141] width 116 height 22
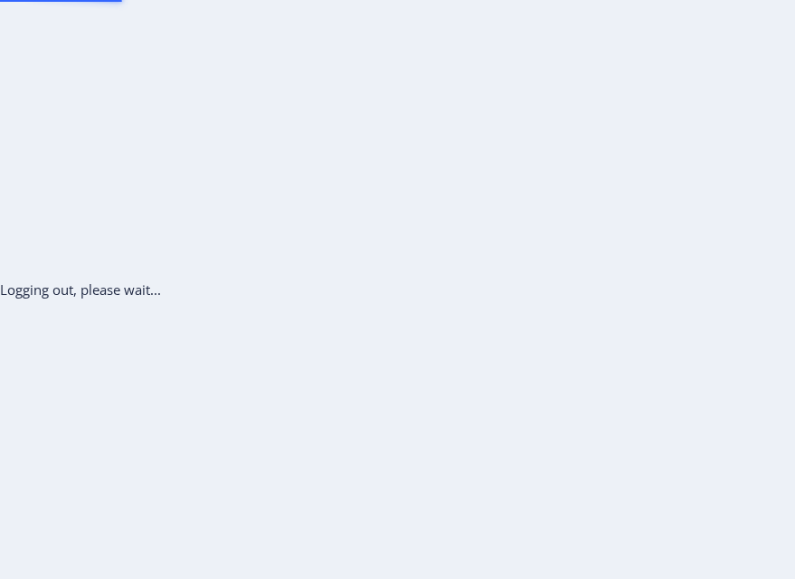
scroll to position [141, 0]
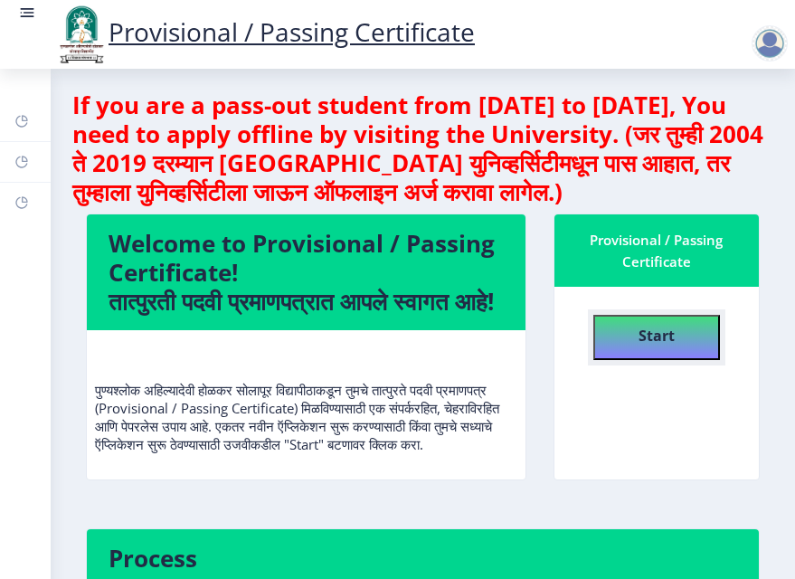
click at [629, 332] on button "Start" at bounding box center [656, 337] width 127 height 45
select select
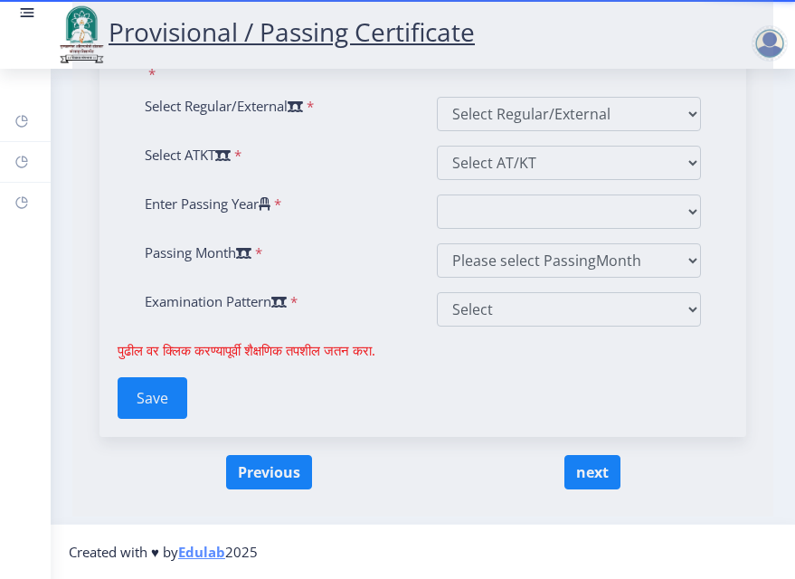
scroll to position [1010, 0]
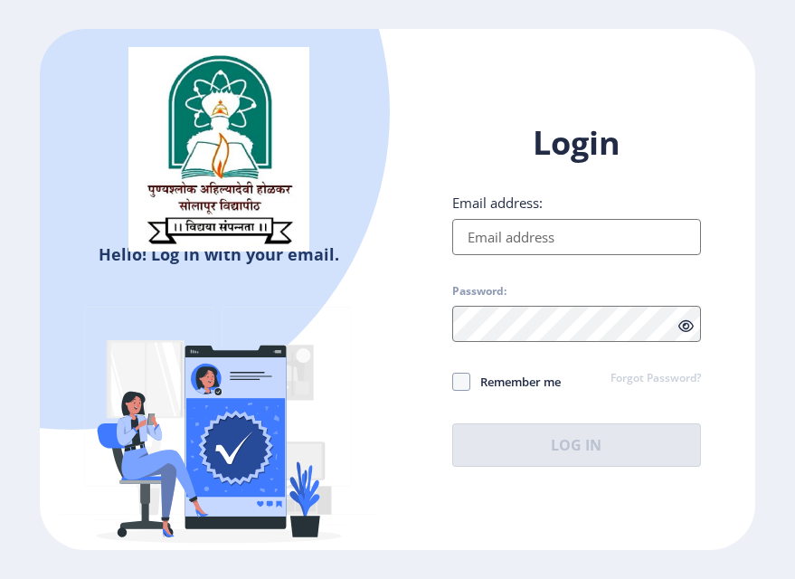
click at [609, 236] on input "Email address:" at bounding box center [577, 237] width 250 height 36
type input "[EMAIL_ADDRESS][DOMAIN_NAME]"
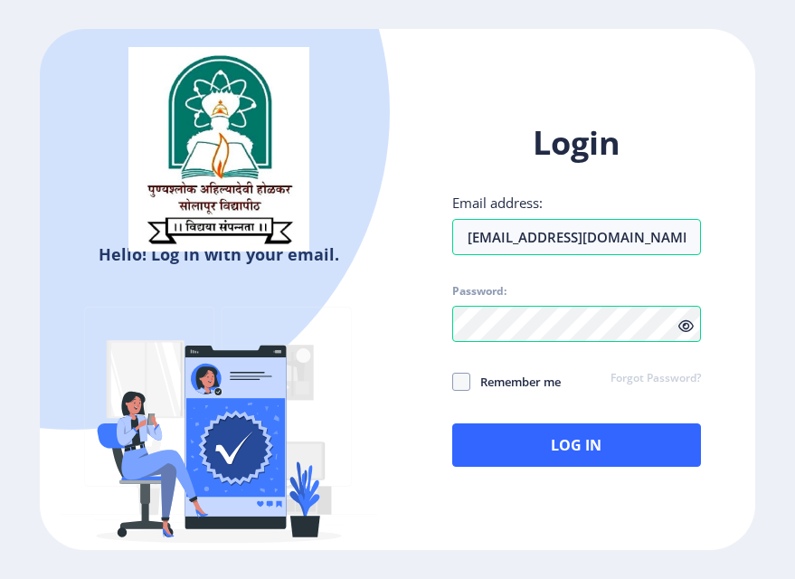
click at [679, 328] on icon at bounding box center [685, 326] width 15 height 14
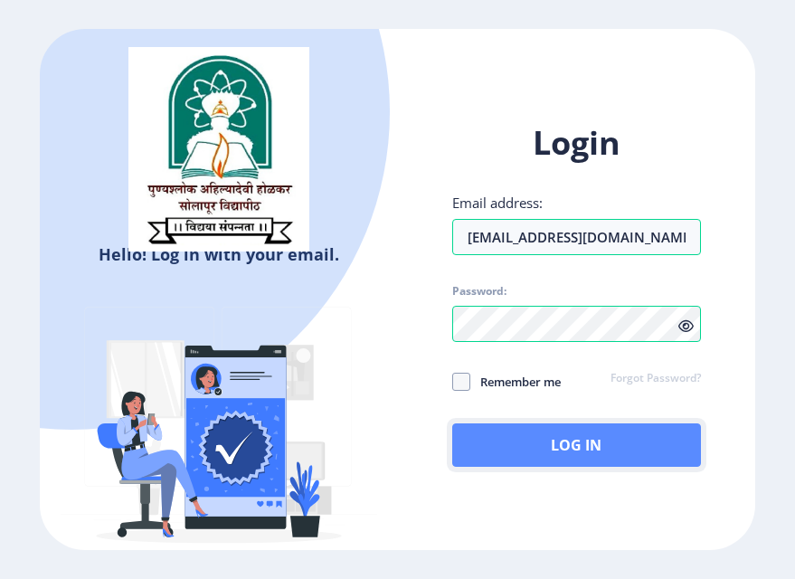
click at [594, 452] on button "Log In" at bounding box center [577, 444] width 250 height 43
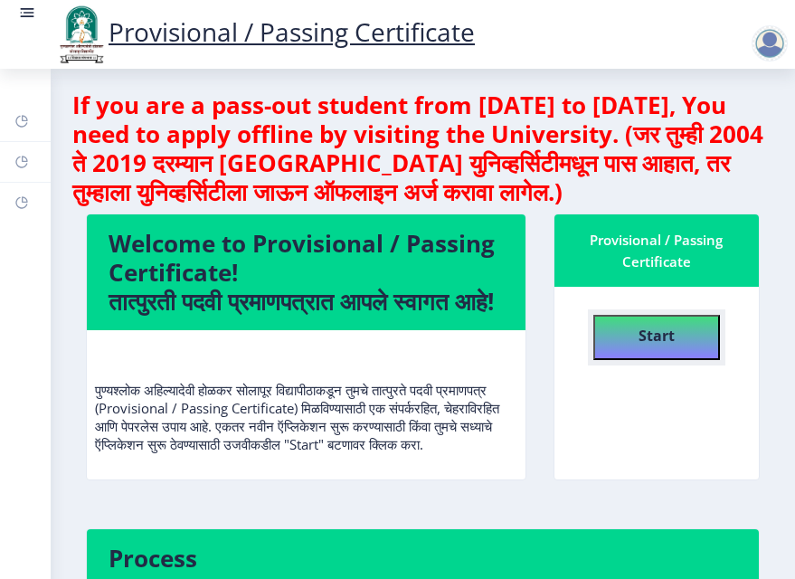
click at [678, 347] on button "Start" at bounding box center [656, 337] width 127 height 45
select select
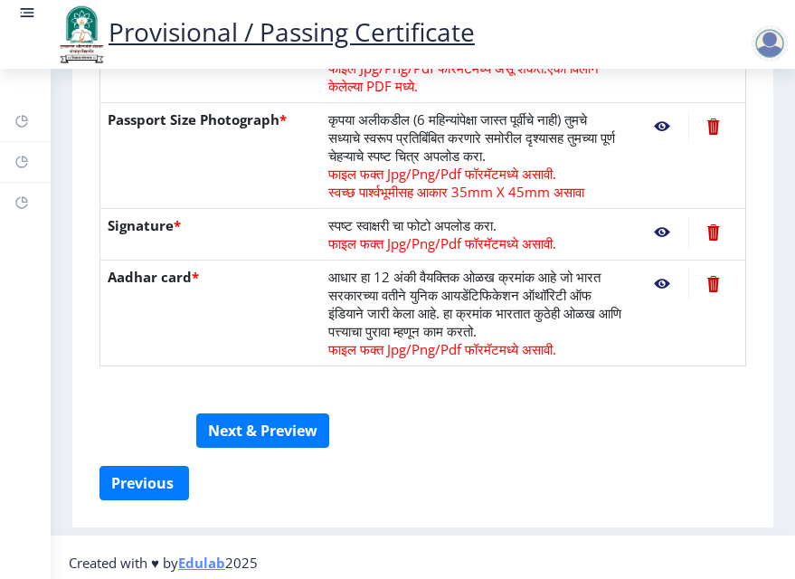
scroll to position [629, 0]
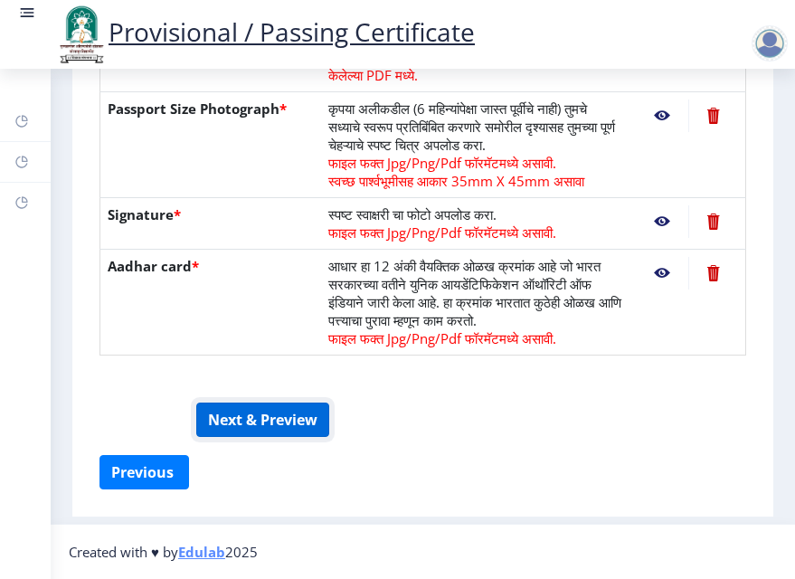
click at [259, 419] on button "Next & Preview" at bounding box center [262, 419] width 133 height 34
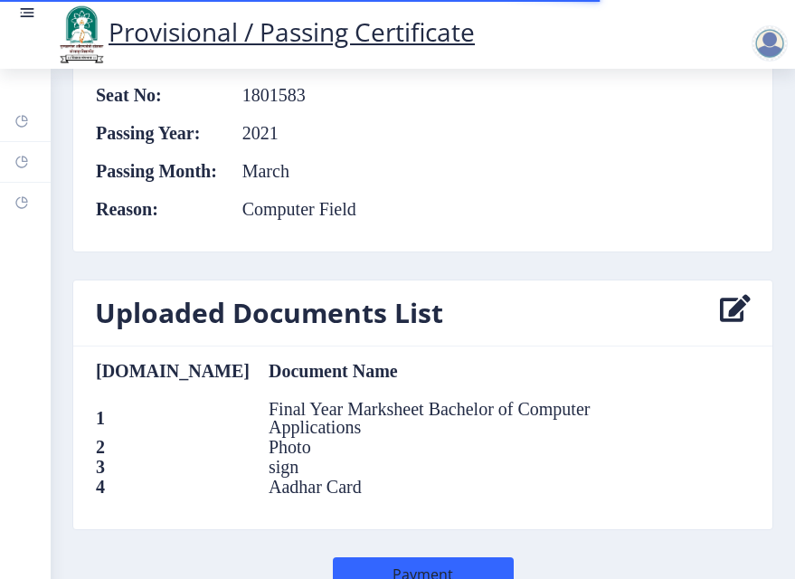
scroll to position [1721, 0]
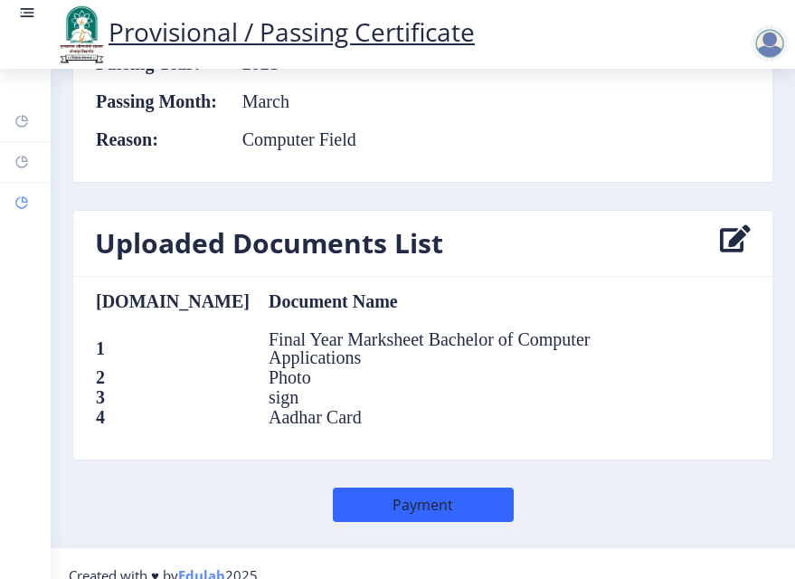
click at [23, 201] on icon at bounding box center [25, 199] width 6 height 6
select select
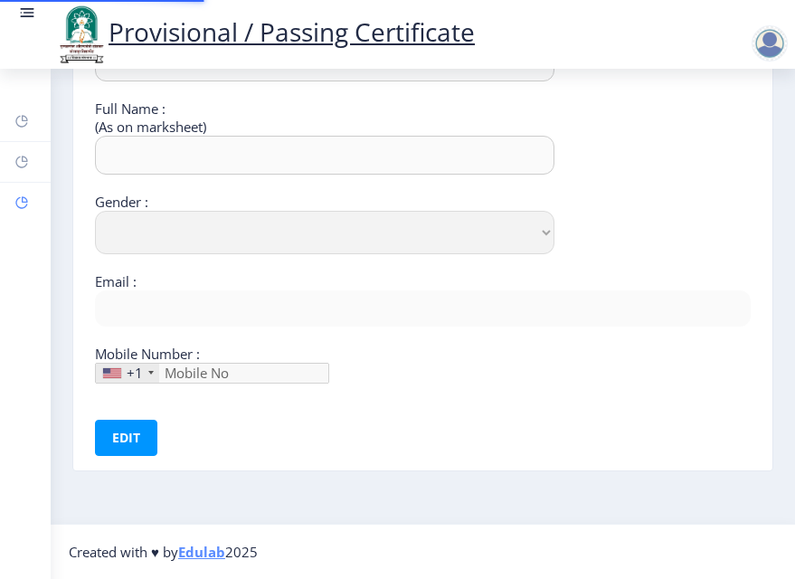
type input "Ajay"
type input "Pulujkar"
type input "[PERSON_NAME]"
select select "[DEMOGRAPHIC_DATA]"
type input "[EMAIL_ADDRESS][DOMAIN_NAME]"
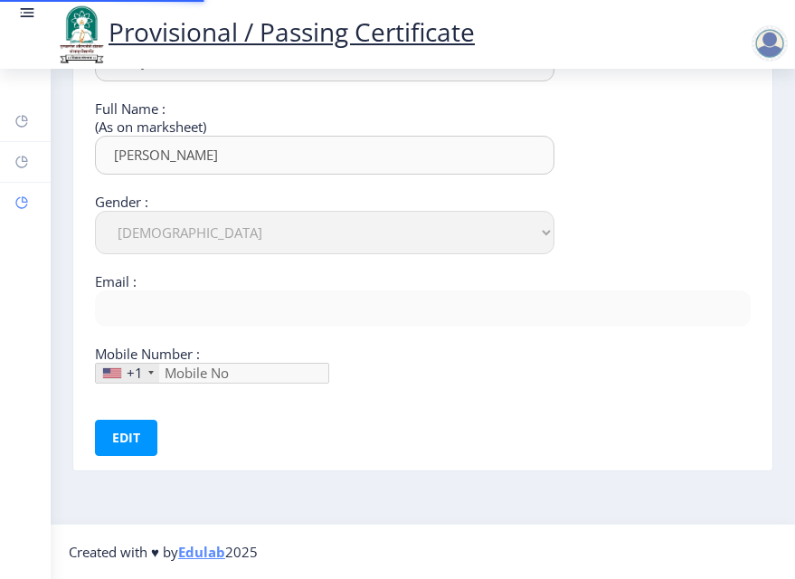
type input "8177923090"
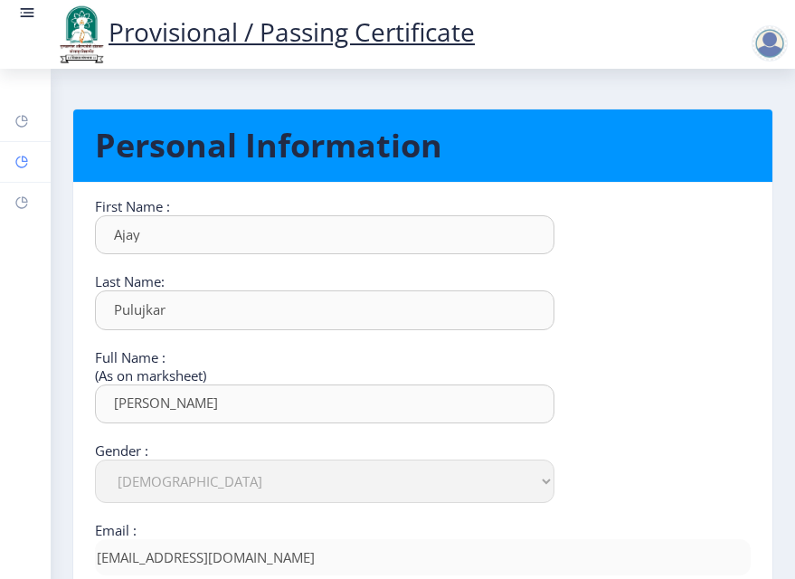
click at [30, 167] on link "Help/FAQ" at bounding box center [25, 162] width 51 height 40
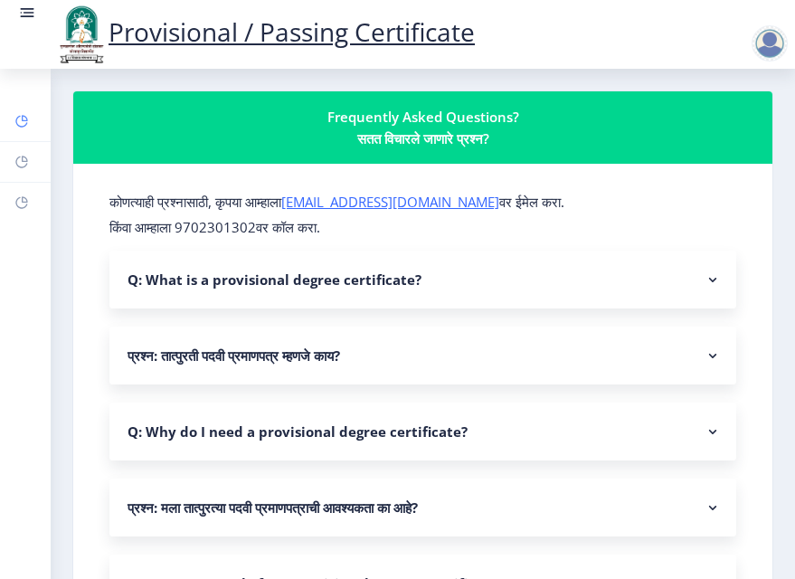
click at [27, 125] on rect at bounding box center [21, 121] width 14 height 14
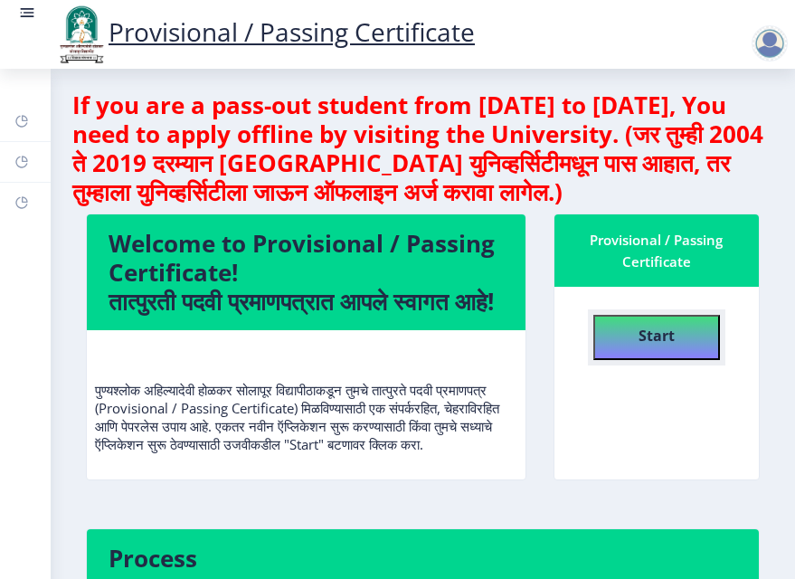
click at [638, 327] on b "Start" at bounding box center [656, 336] width 36 height 20
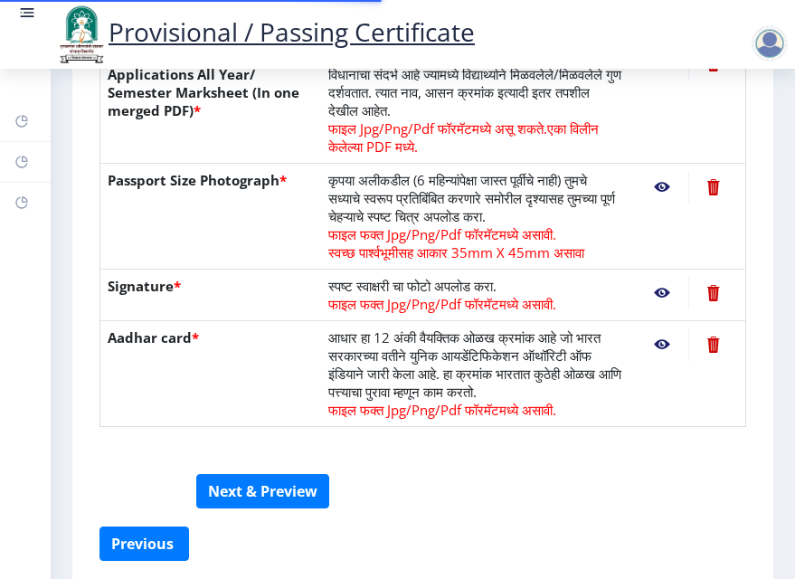
scroll to position [629, 0]
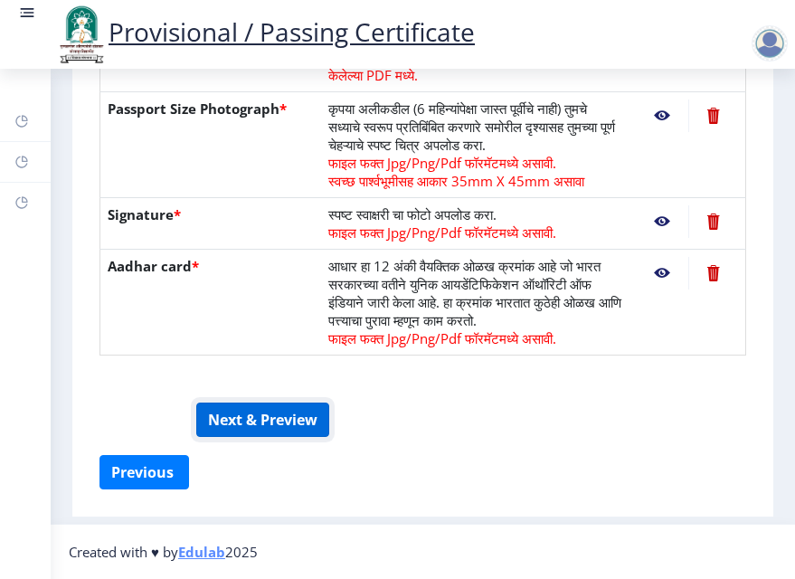
click at [248, 430] on button "Next & Preview" at bounding box center [262, 419] width 133 height 34
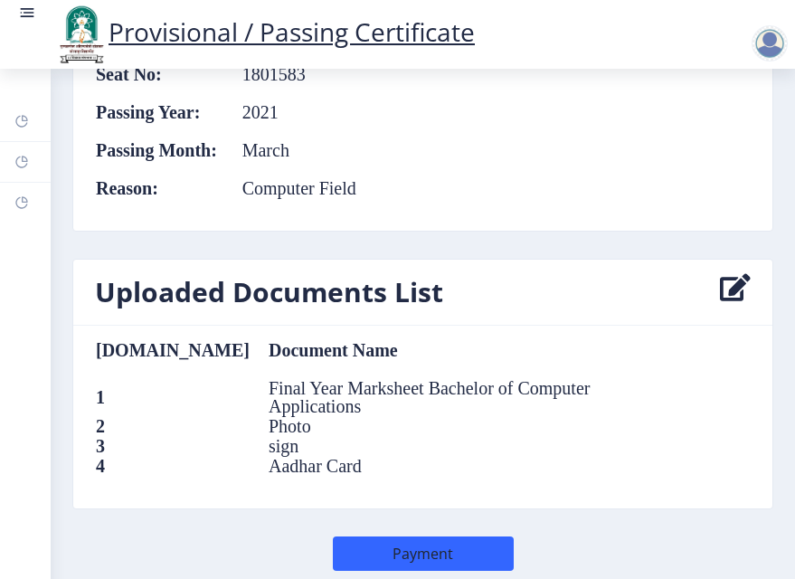
scroll to position [1721, 0]
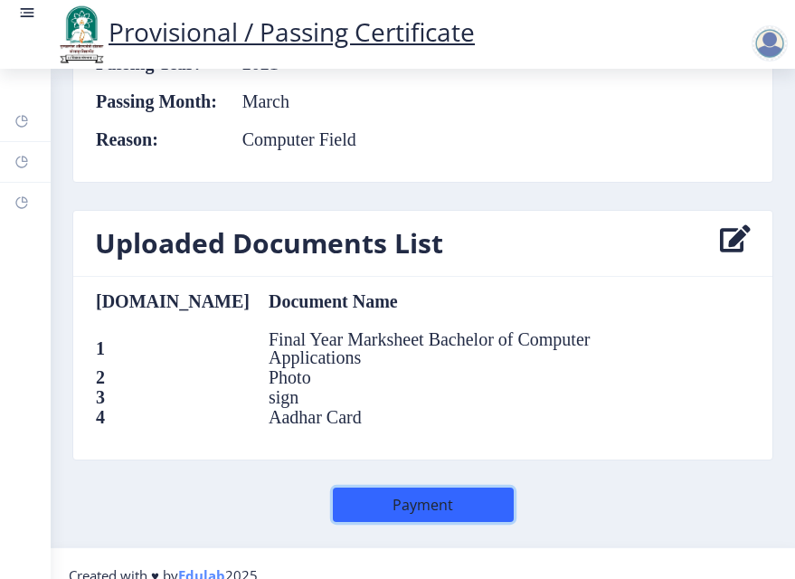
click at [422, 487] on button "Payment" at bounding box center [423, 504] width 181 height 34
select select
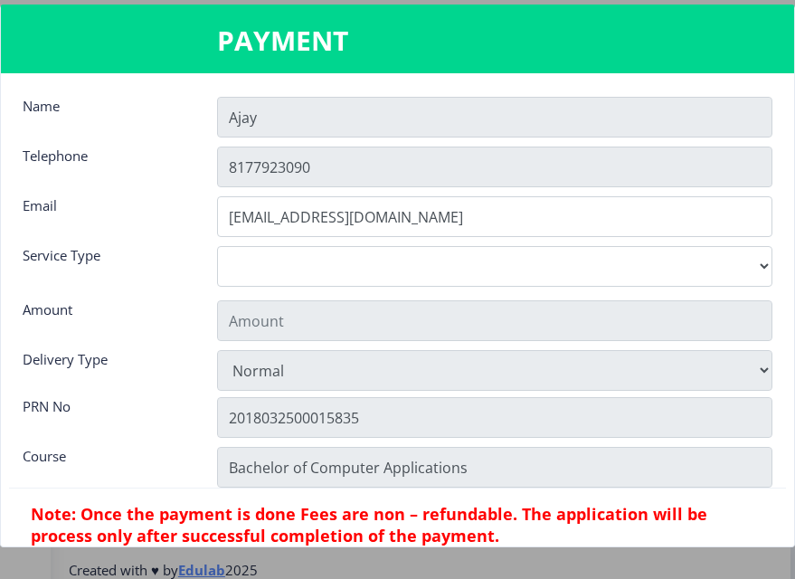
scroll to position [1708, 0]
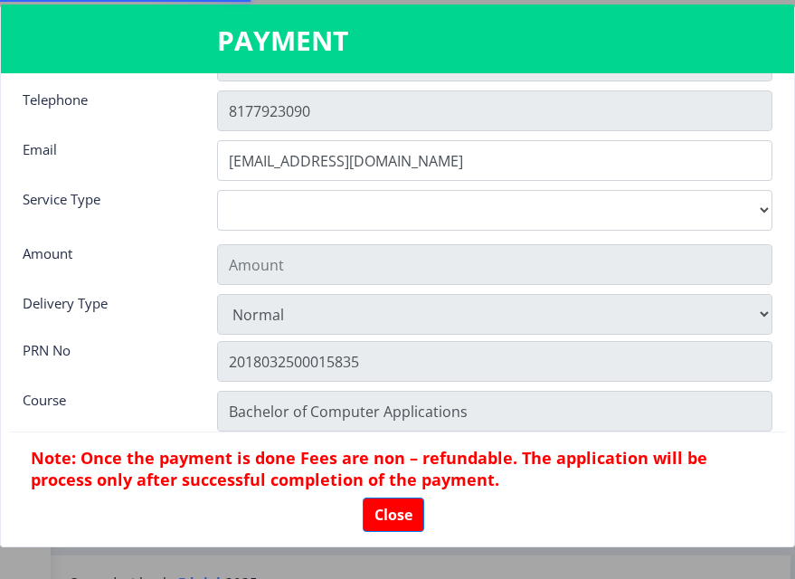
type input "155"
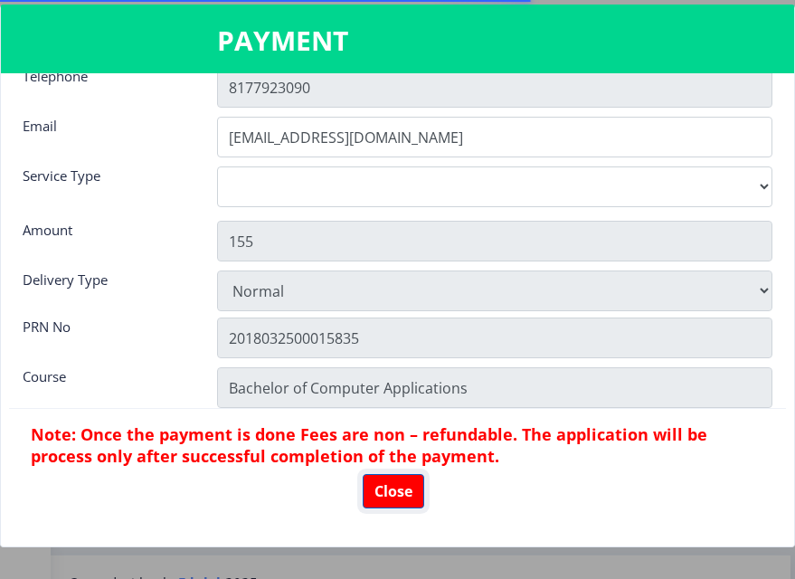
click at [403, 483] on button "Close" at bounding box center [393, 491] width 61 height 34
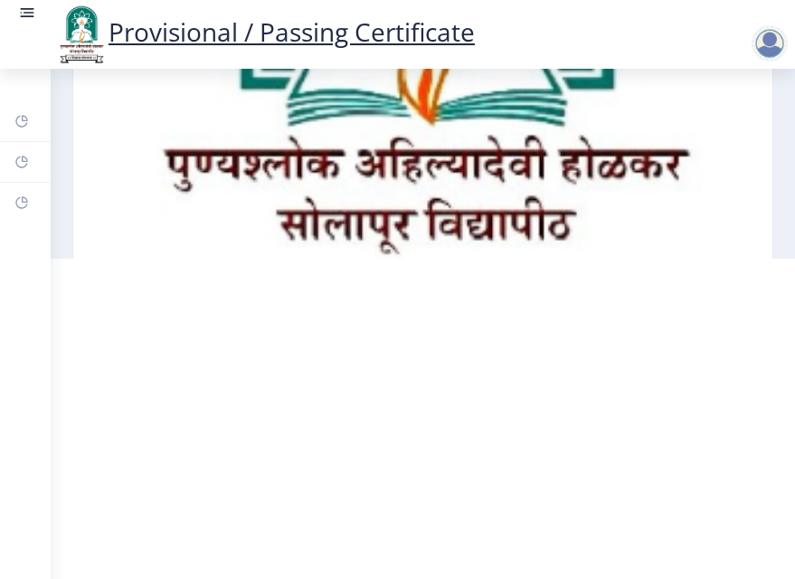
scroll to position [169, 0]
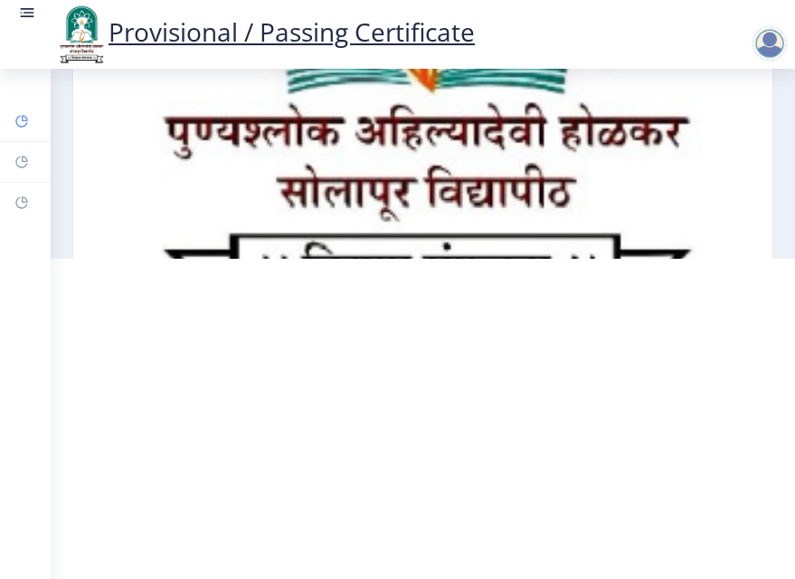
click at [18, 120] on rect at bounding box center [21, 121] width 14 height 14
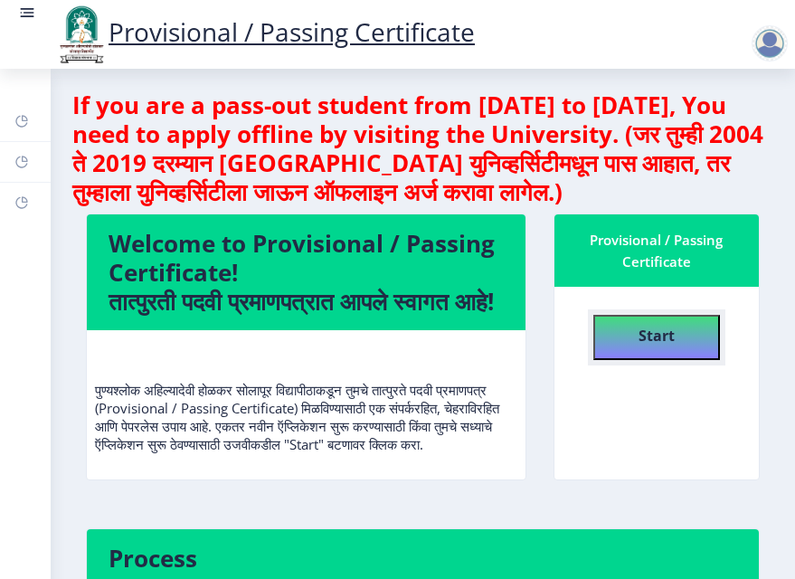
click at [666, 345] on b "Start" at bounding box center [656, 336] width 36 height 20
select select
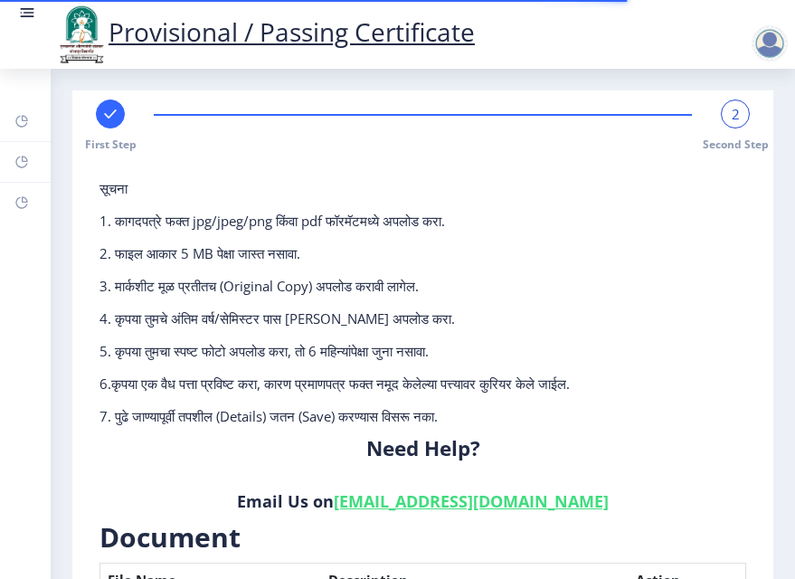
scroll to position [629, 0]
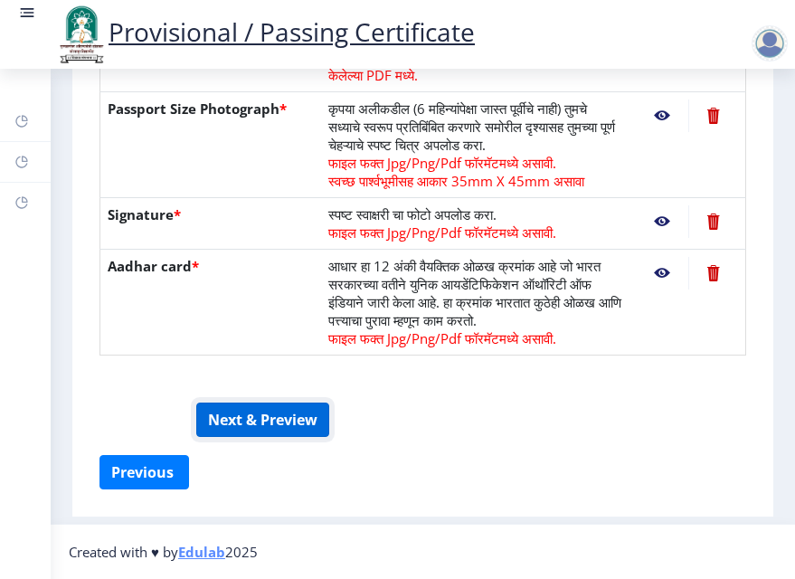
click at [238, 433] on button "Next & Preview" at bounding box center [262, 419] width 133 height 34
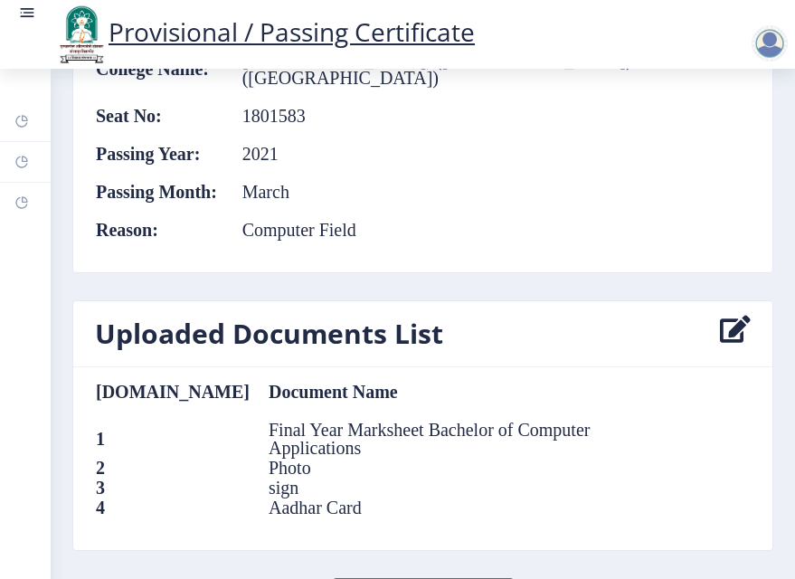
scroll to position [1721, 0]
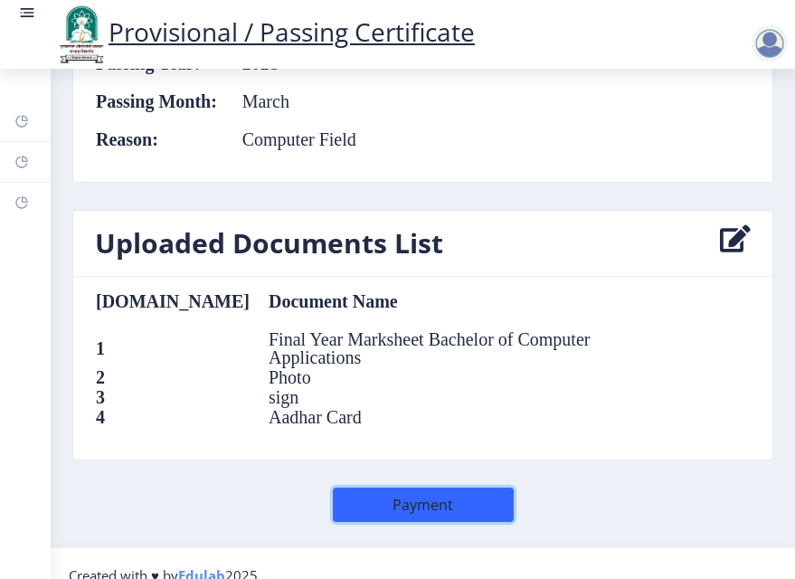
click at [418, 487] on button "Payment" at bounding box center [423, 504] width 181 height 34
select select
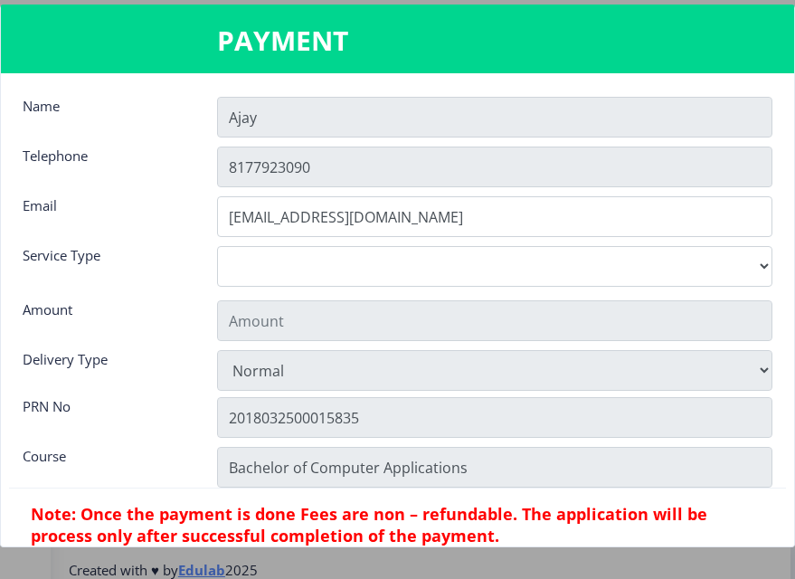
scroll to position [1708, 0]
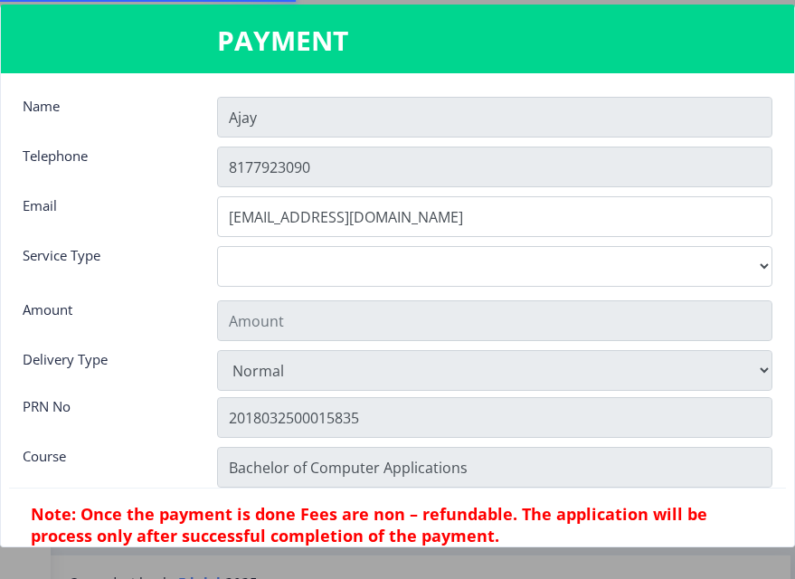
type input "155"
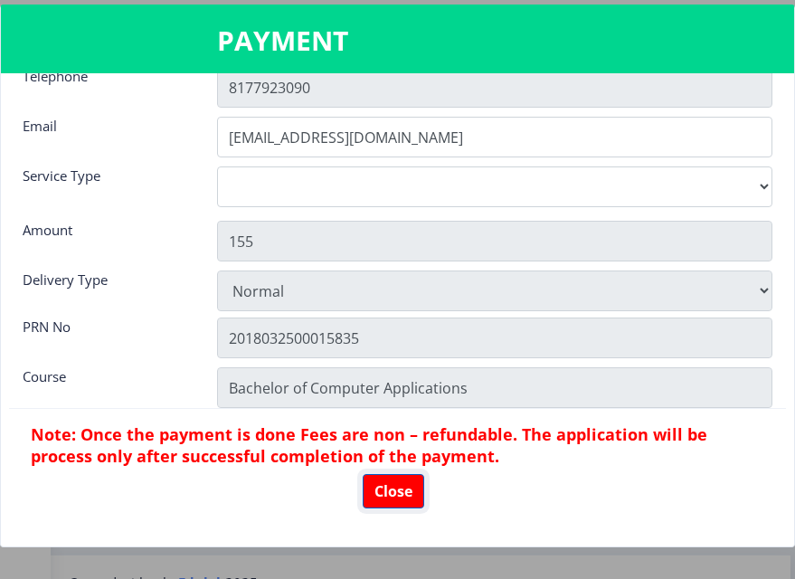
click at [399, 489] on button "Close" at bounding box center [393, 491] width 61 height 34
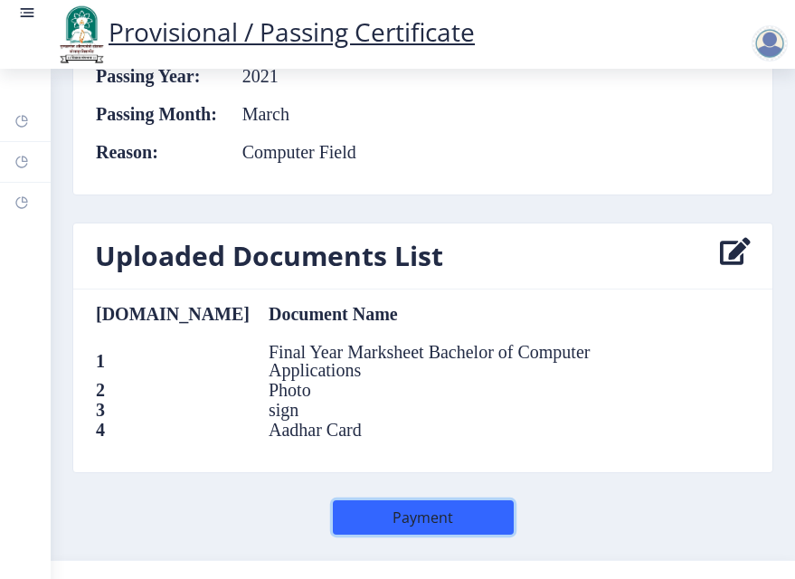
scroll to position [320, 0]
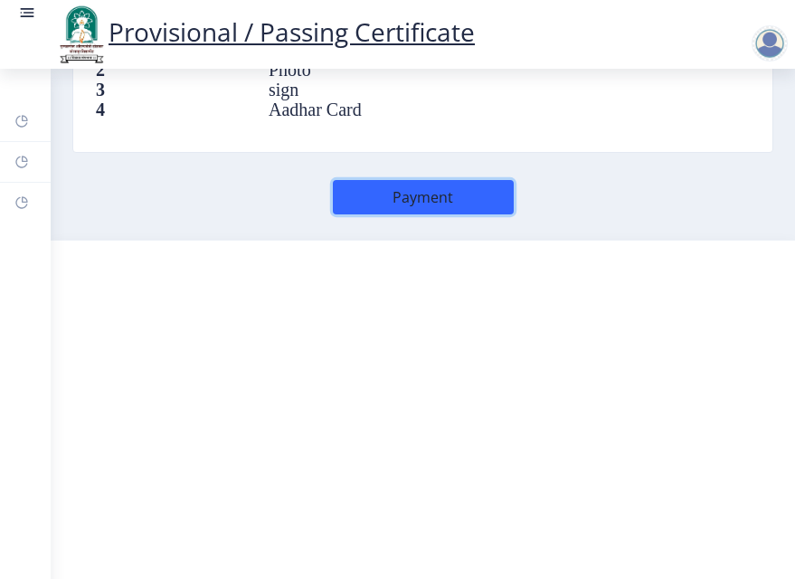
click at [403, 180] on button "Payment" at bounding box center [423, 197] width 181 height 34
select select
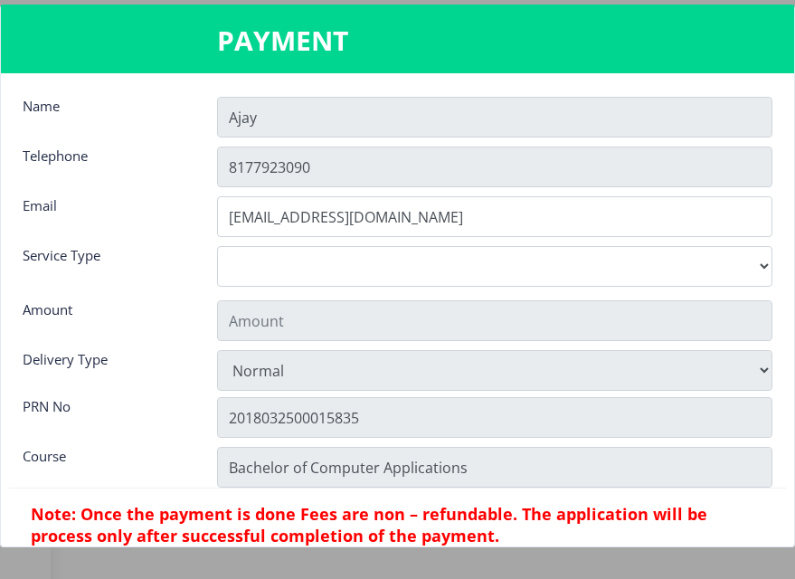
scroll to position [1695, 0]
type input "155"
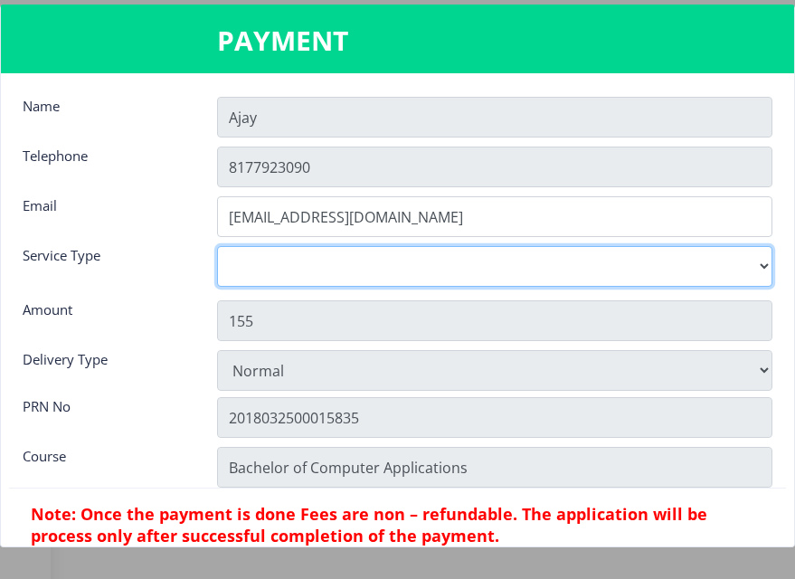
click at [398, 258] on select "Digital Courier Pickup" at bounding box center [494, 266] width 555 height 41
select select "old"
click at [217, 246] on select "Digital Courier Pickup" at bounding box center [494, 266] width 555 height 41
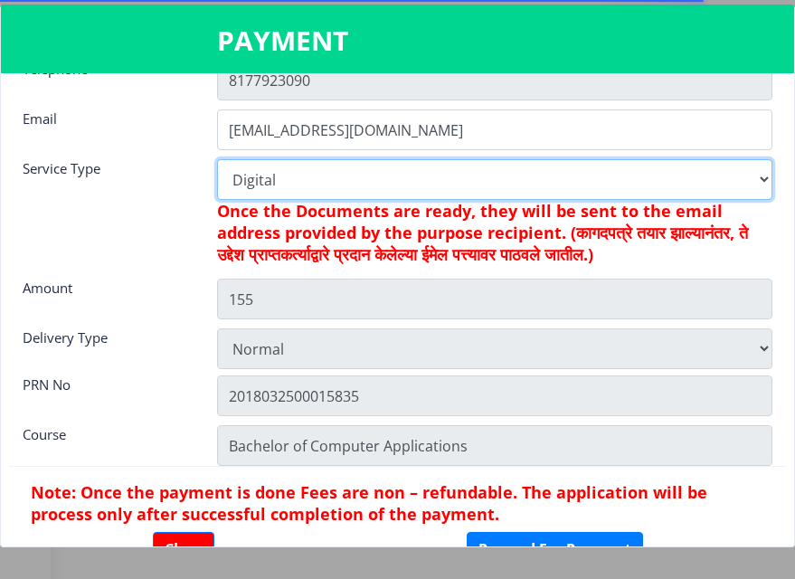
scroll to position [145, 0]
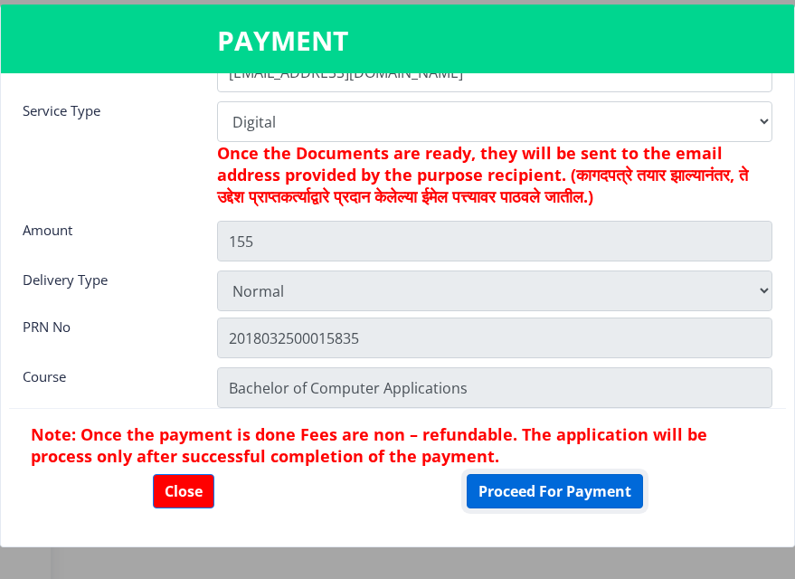
click at [558, 485] on button "Proceed For Payment" at bounding box center [555, 491] width 176 height 34
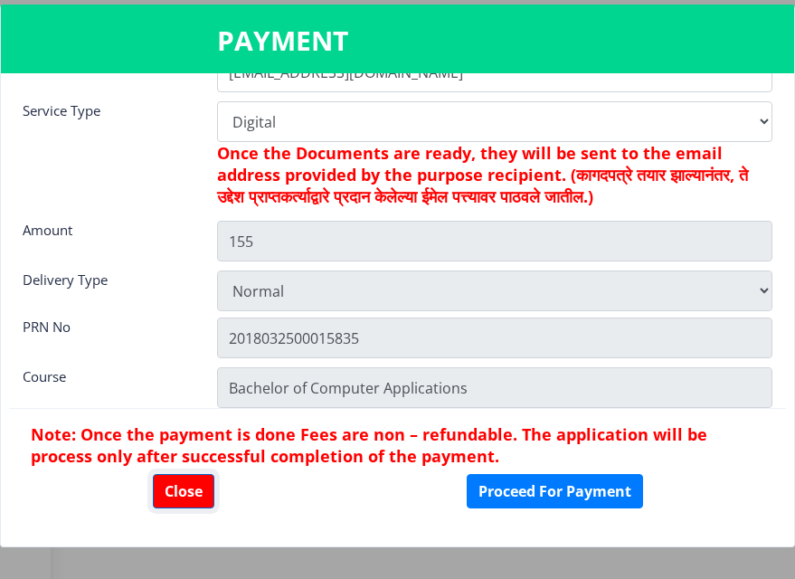
click at [177, 484] on button "Close" at bounding box center [183, 491] width 61 height 34
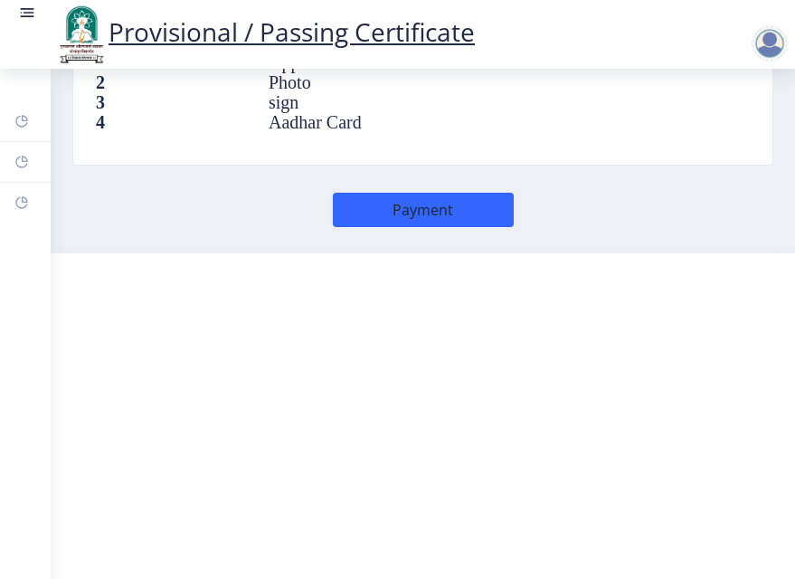
click at [30, 22] on rect at bounding box center [27, 13] width 18 height 18
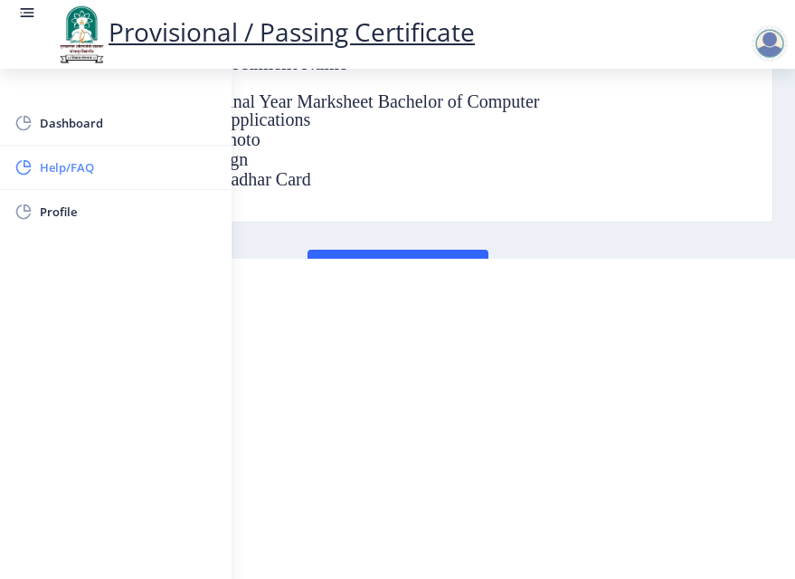
click at [102, 176] on span "Help/FAQ" at bounding box center [128, 167] width 177 height 22
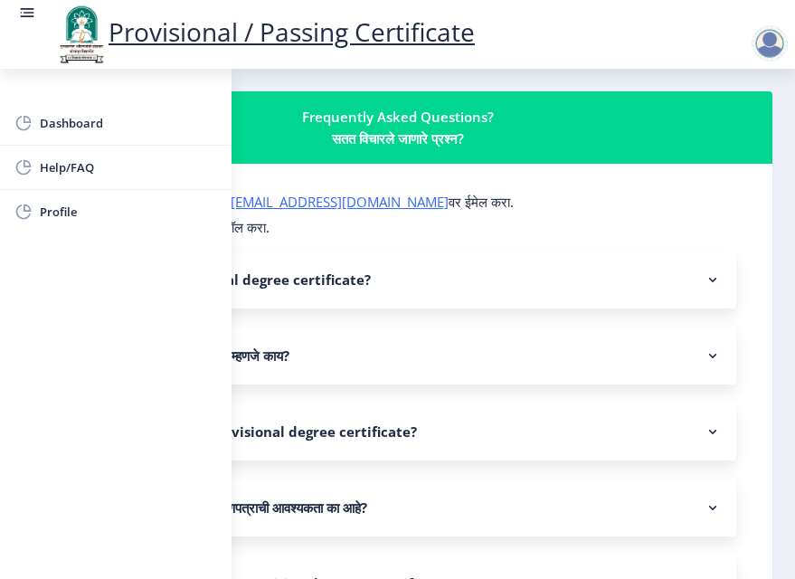
click at [316, 260] on nb-accordion-item-header "Q: What is a provisional degree certificate?" at bounding box center [397, 279] width 677 height 58
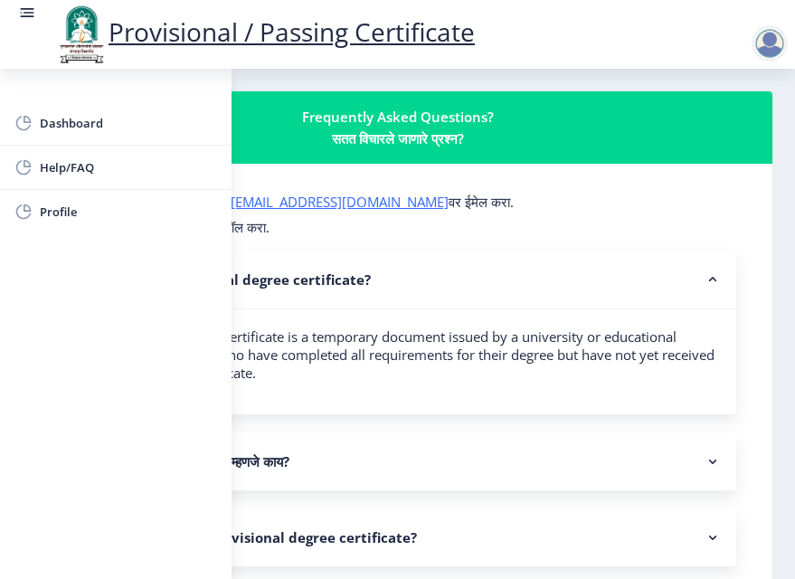
click at [259, 226] on p "किंवा आम्हाला 9702301302वर कॉल करा." at bounding box center [397, 227] width 677 height 18
click at [17, 29] on nav "Provisional / Passing Certificate" at bounding box center [397, 34] width 795 height 69
click at [18, 22] on rect at bounding box center [27, 13] width 18 height 18
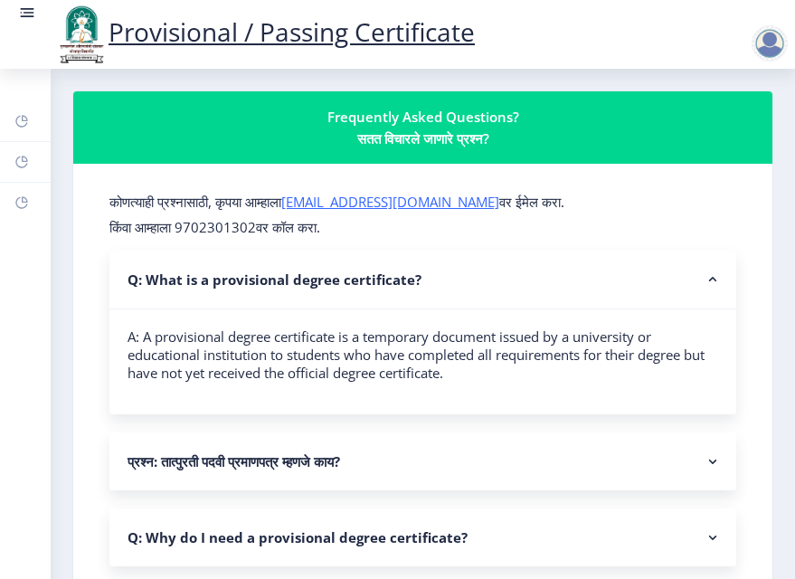
click at [18, 22] on rect at bounding box center [27, 13] width 18 height 18
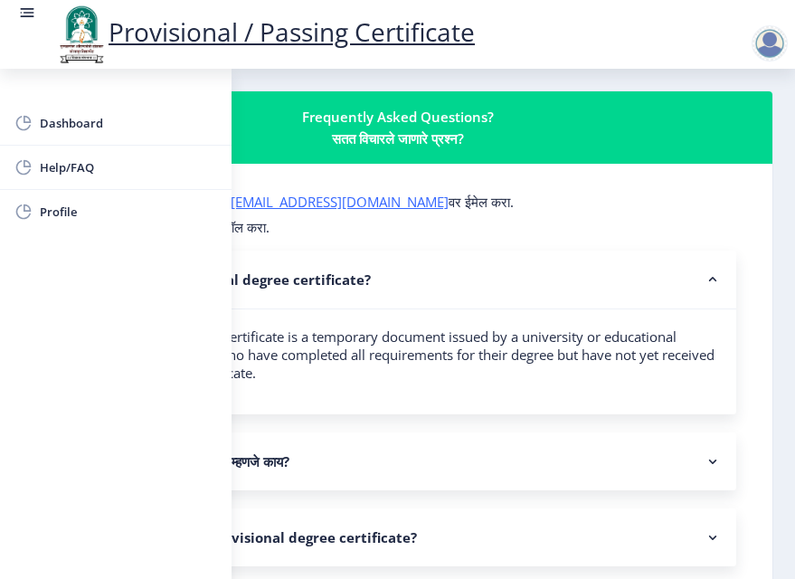
click at [18, 22] on rect at bounding box center [27, 13] width 18 height 18
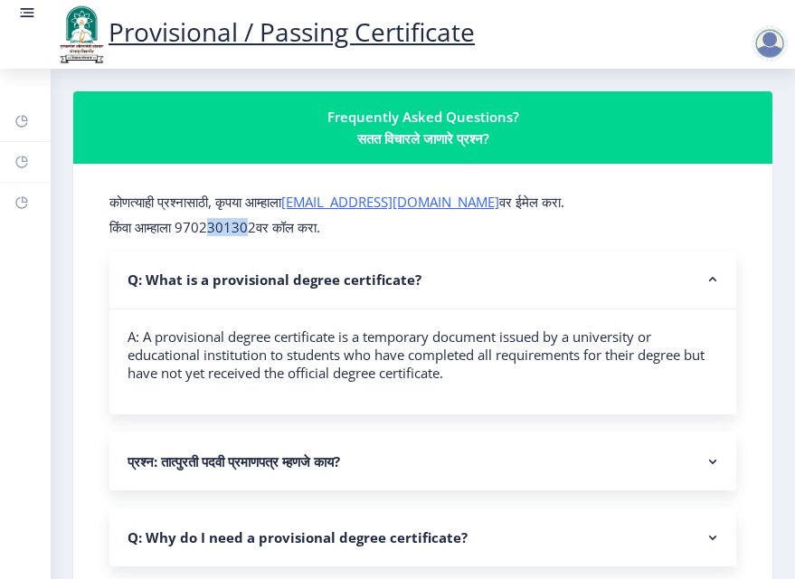
drag, startPoint x: 260, startPoint y: 231, endPoint x: 221, endPoint y: 231, distance: 39.8
click at [221, 231] on p "किंवा आम्हाला 9702301302वर कॉल करा." at bounding box center [422, 227] width 627 height 18
drag, startPoint x: 265, startPoint y: 233, endPoint x: 190, endPoint y: 228, distance: 75.2
click at [190, 228] on p "किंवा आम्हाला 9702301302वर कॉल करा." at bounding box center [422, 227] width 627 height 18
click at [26, 165] on icon at bounding box center [21, 162] width 12 height 12
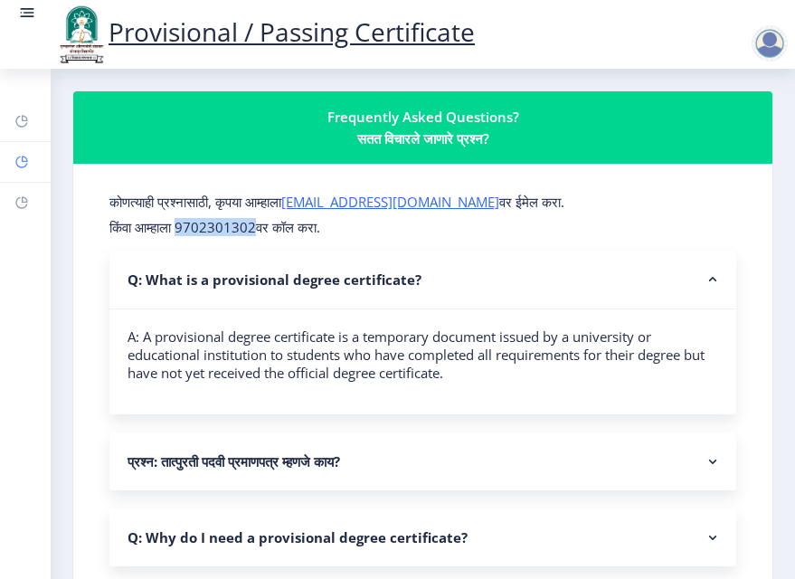
click at [15, 162] on rect at bounding box center [21, 162] width 14 height 14
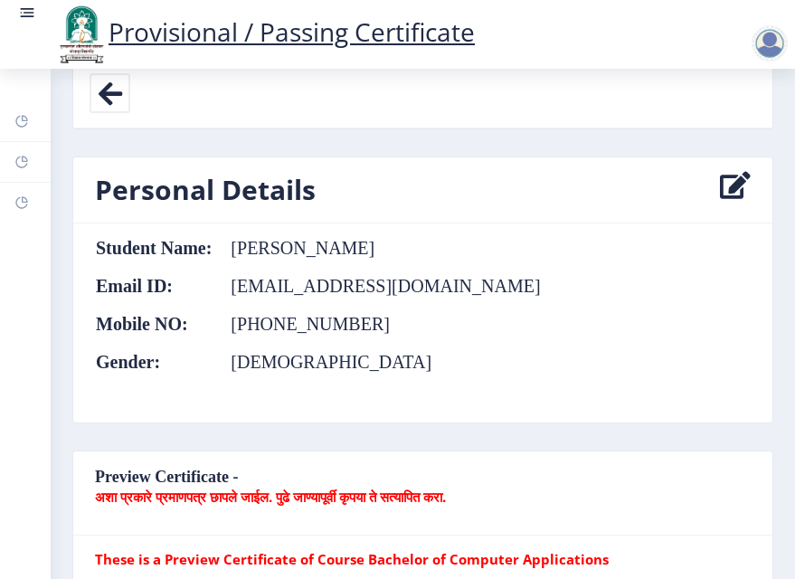
scroll to position [1721, 0]
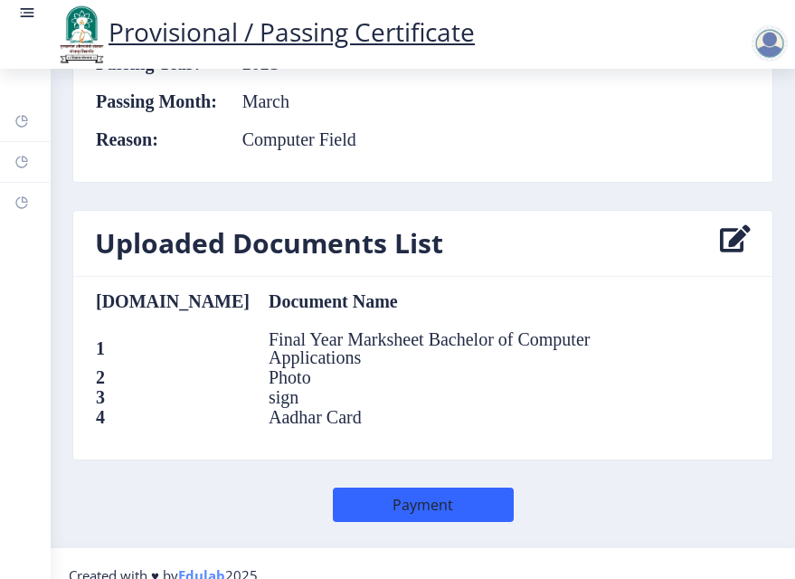
click at [730, 237] on icon at bounding box center [735, 243] width 31 height 36
select select
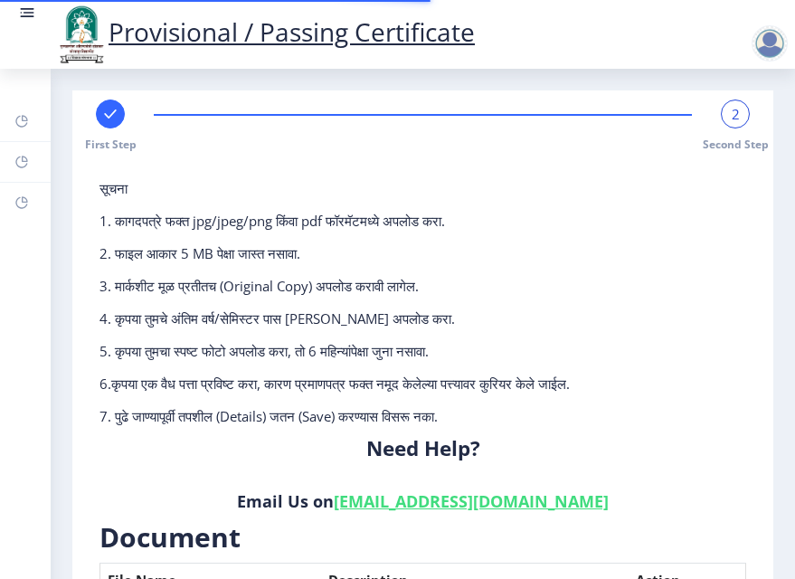
scroll to position [629, 0]
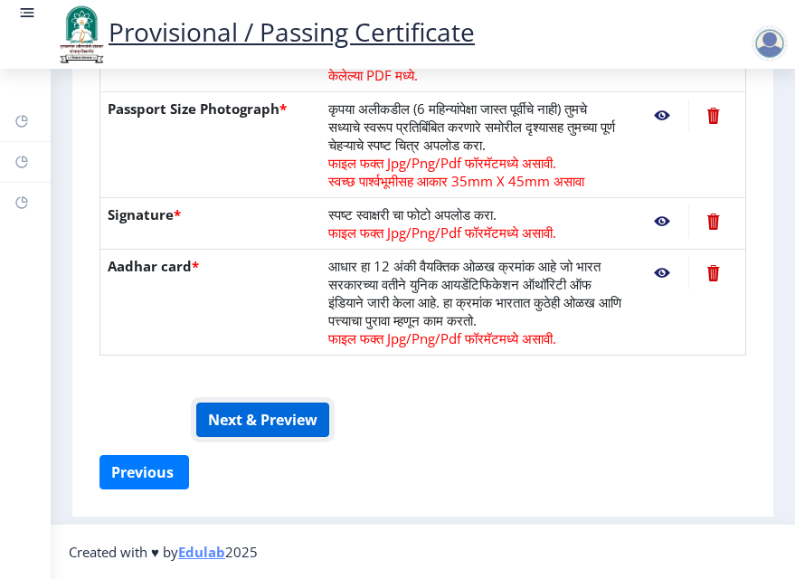
click at [244, 418] on button "Next & Preview" at bounding box center [262, 419] width 133 height 34
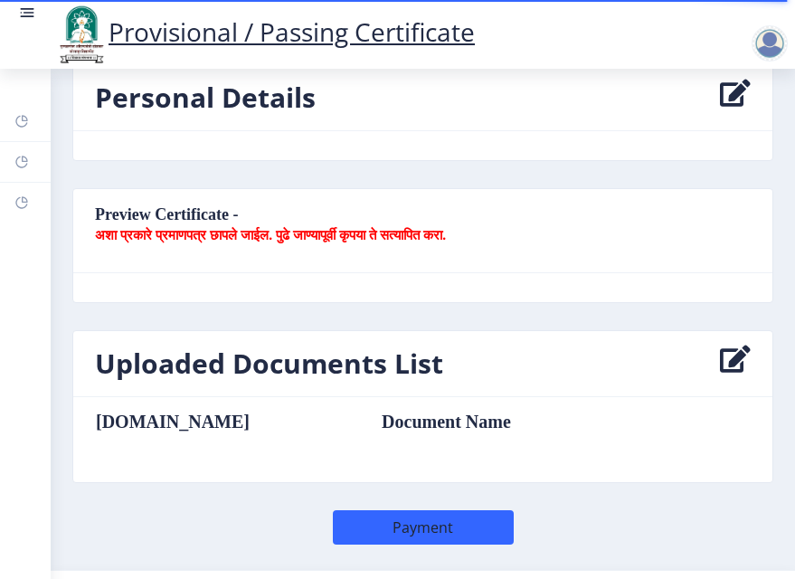
scroll to position [964, 0]
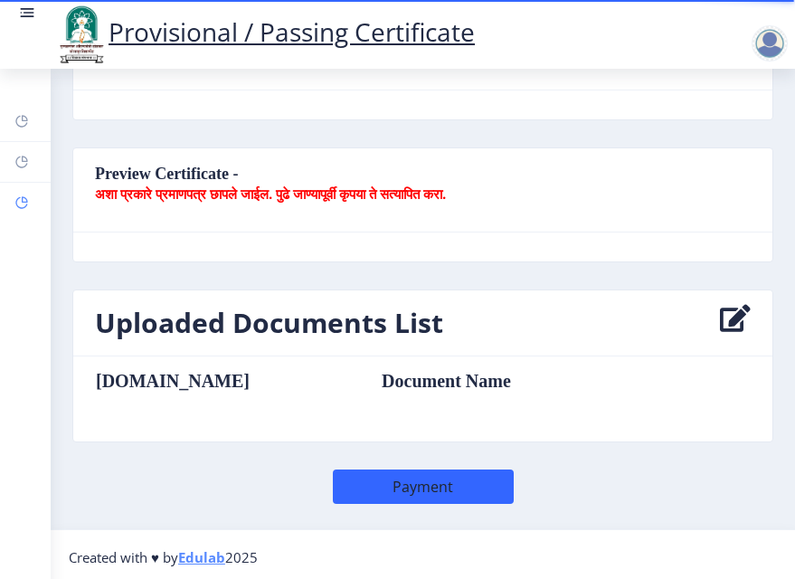
click at [18, 195] on rect at bounding box center [21, 202] width 14 height 14
select select
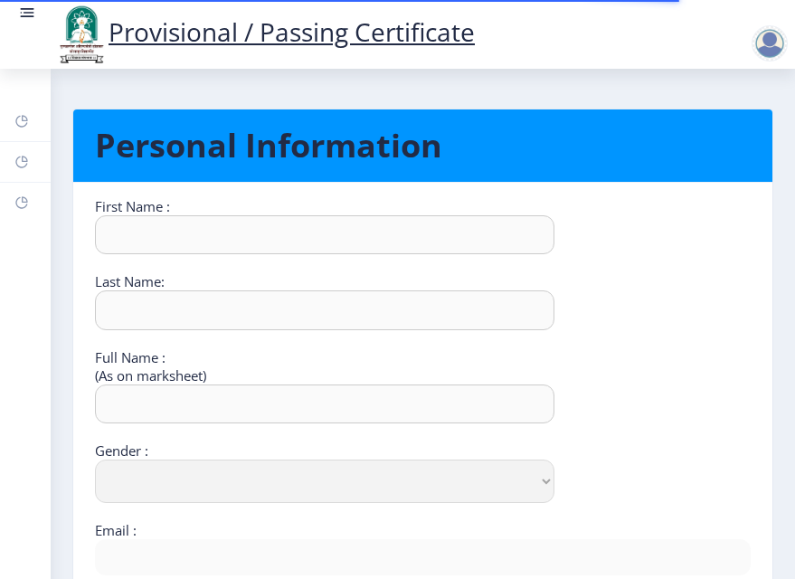
scroll to position [249, 0]
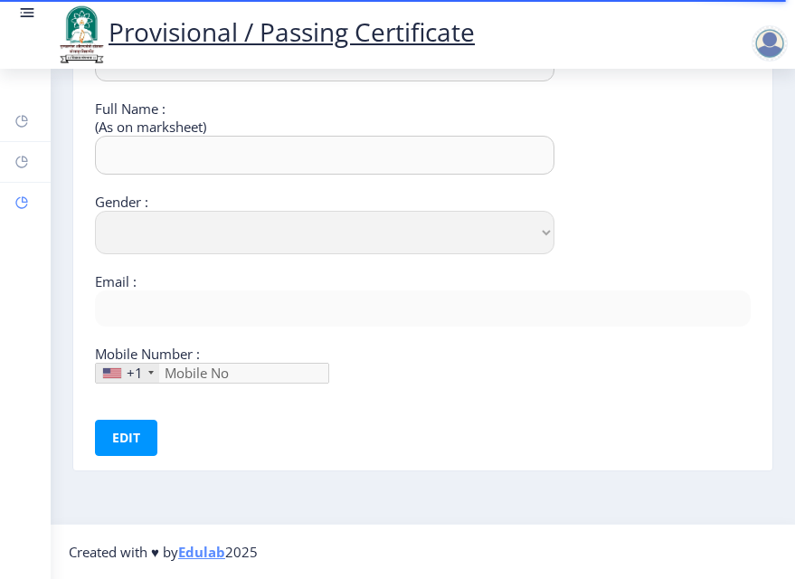
type input "Ajay"
type input "Pulujkar"
type input "[PERSON_NAME]"
select select "[DEMOGRAPHIC_DATA]"
type input "[EMAIL_ADDRESS][DOMAIN_NAME]"
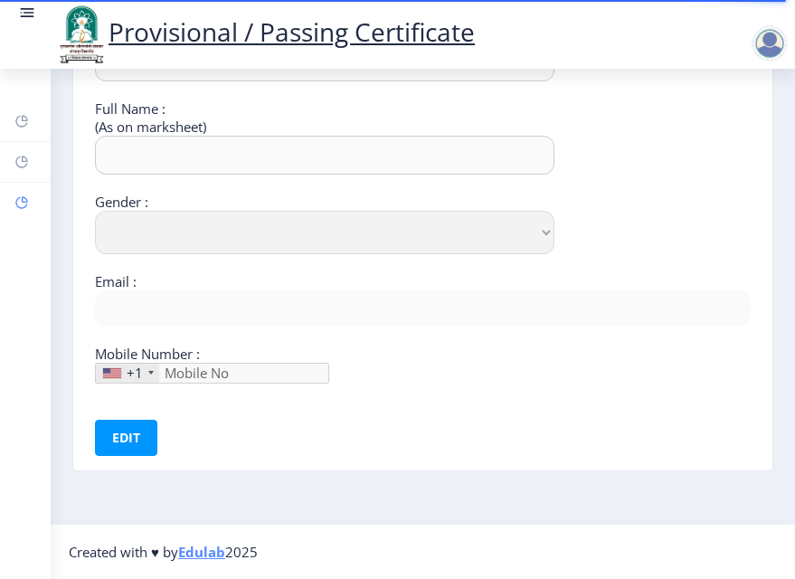
type input "8177923090"
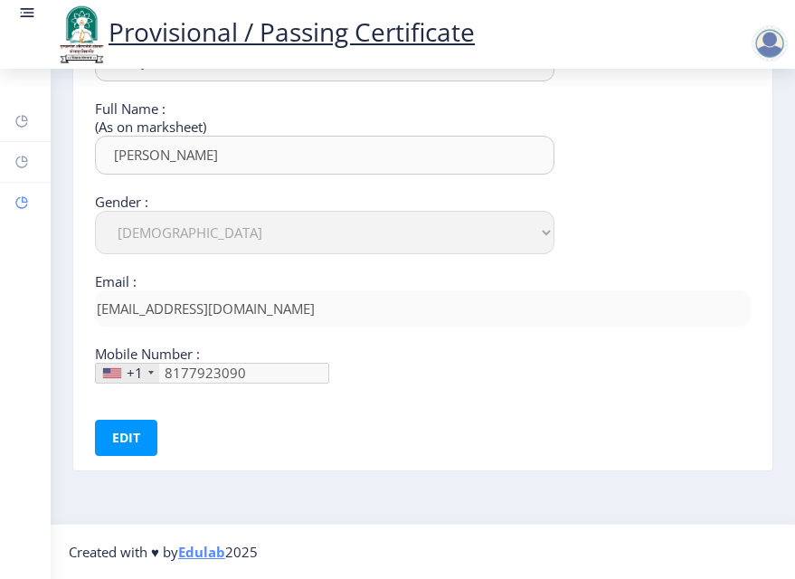
click at [25, 208] on rect at bounding box center [21, 202] width 14 height 14
click at [24, 129] on icon at bounding box center [21, 121] width 14 height 18
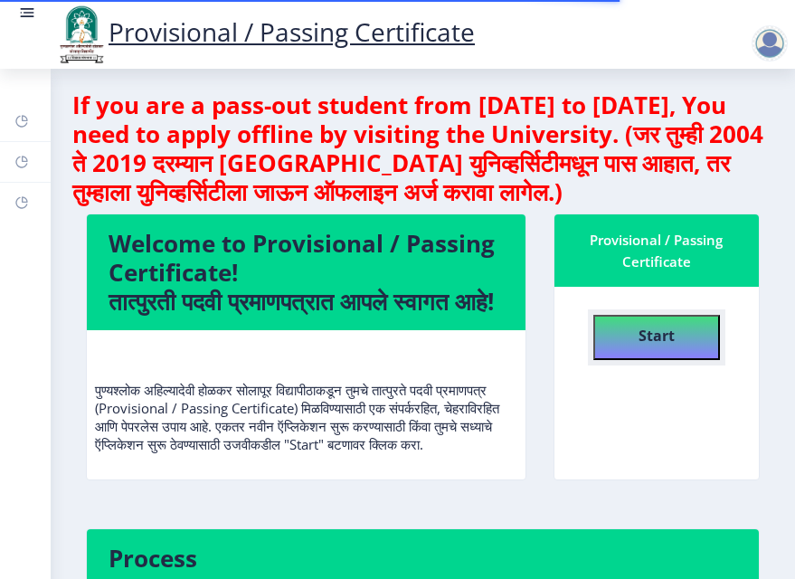
click at [615, 335] on button "Start" at bounding box center [656, 337] width 127 height 45
select select
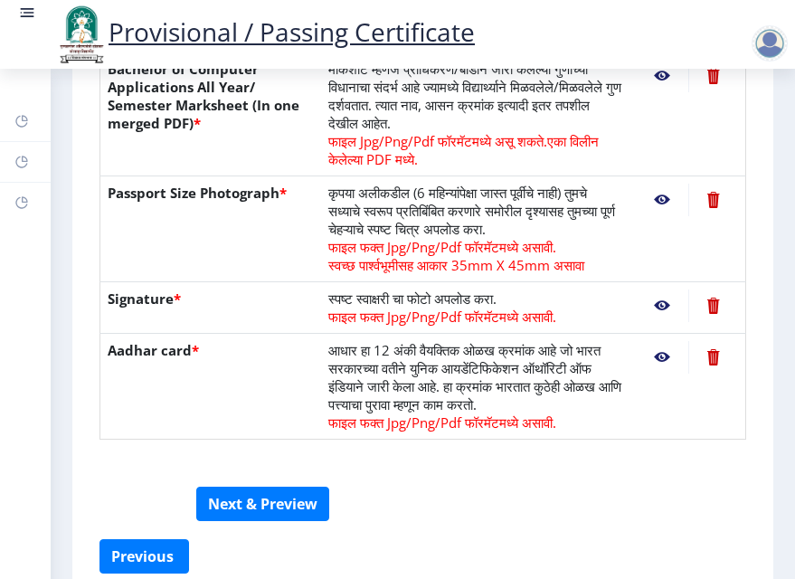
scroll to position [629, 0]
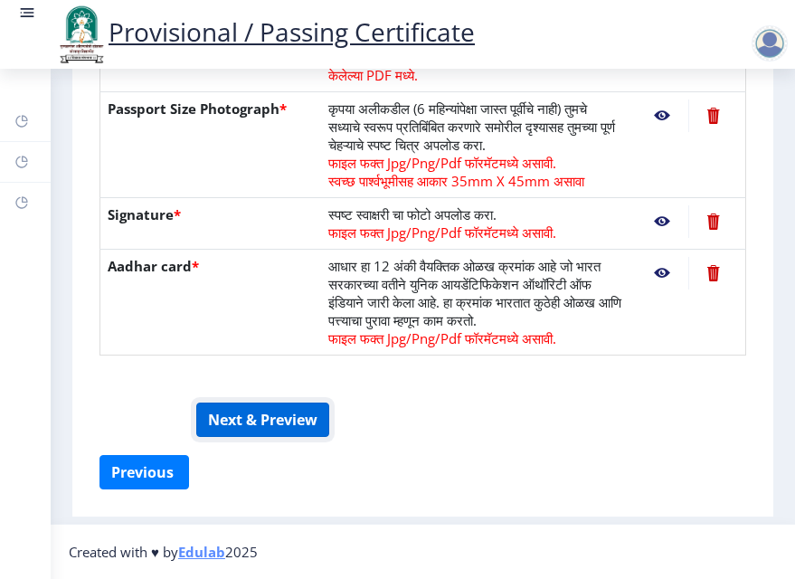
click at [255, 428] on button "Next & Preview" at bounding box center [262, 419] width 133 height 34
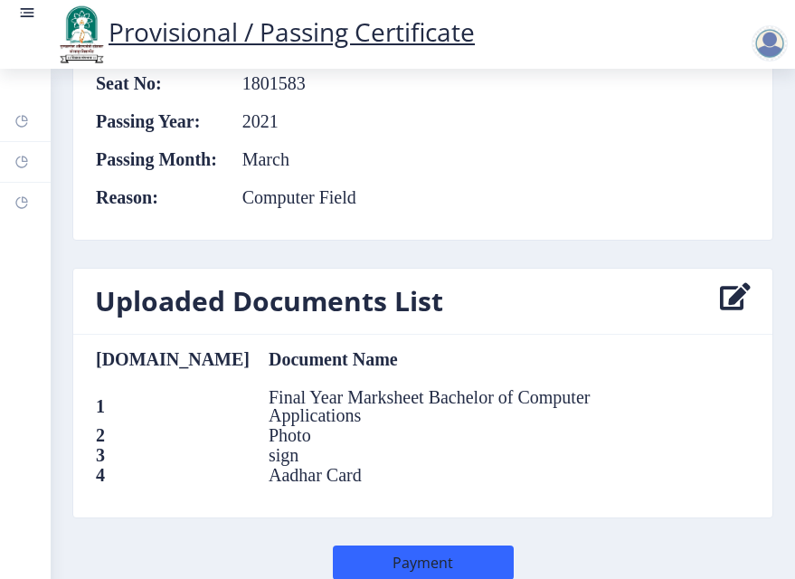
scroll to position [1721, 0]
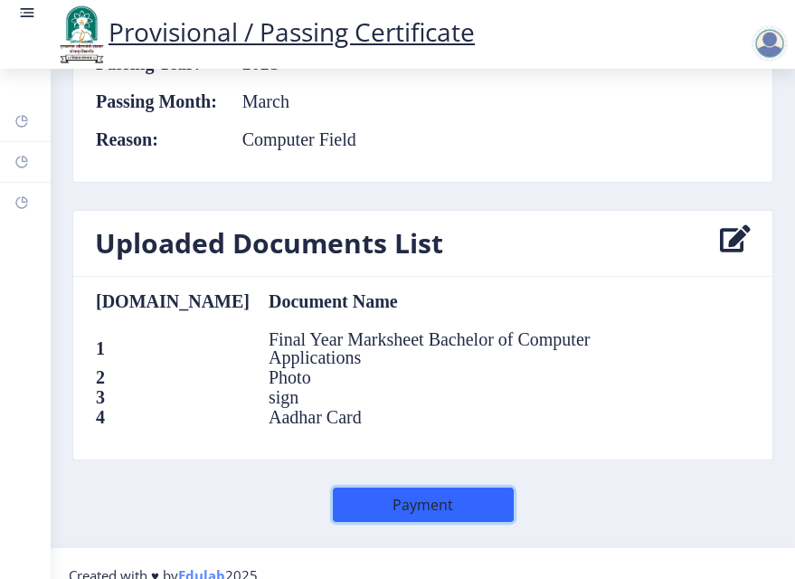
click at [416, 496] on button "Payment" at bounding box center [423, 504] width 181 height 34
select select
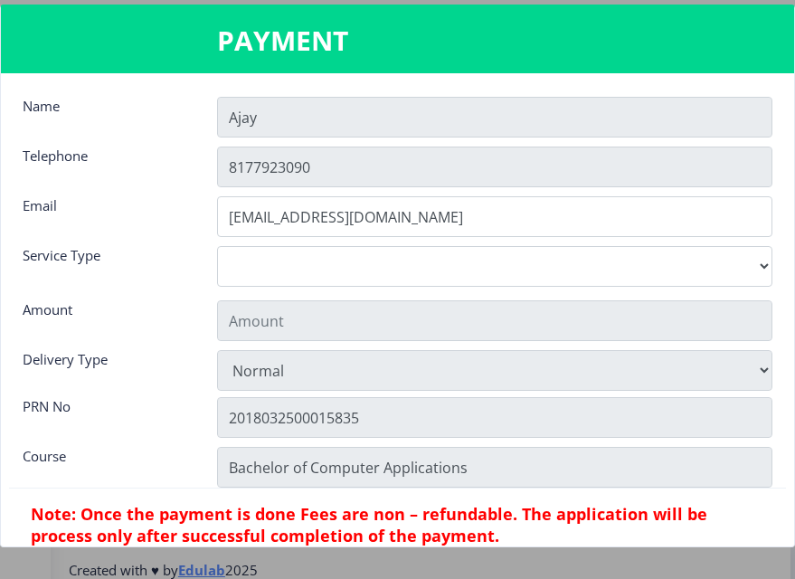
scroll to position [1708, 0]
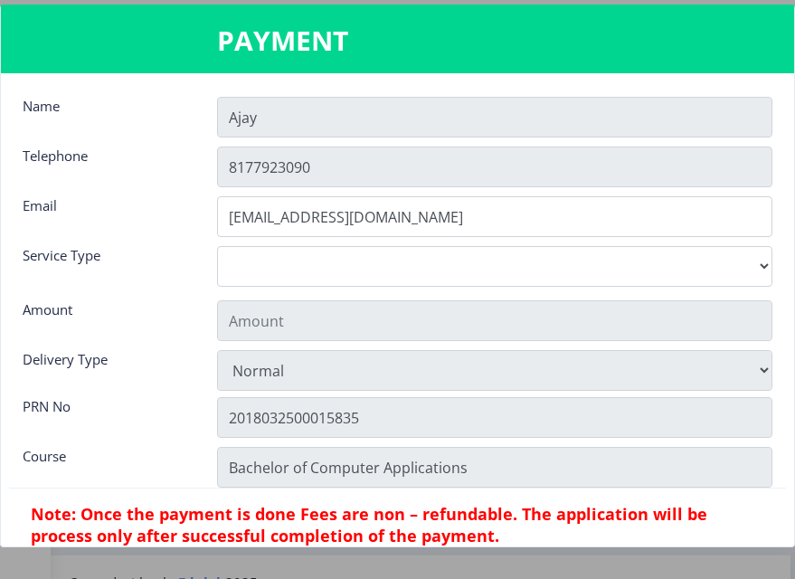
type input "155"
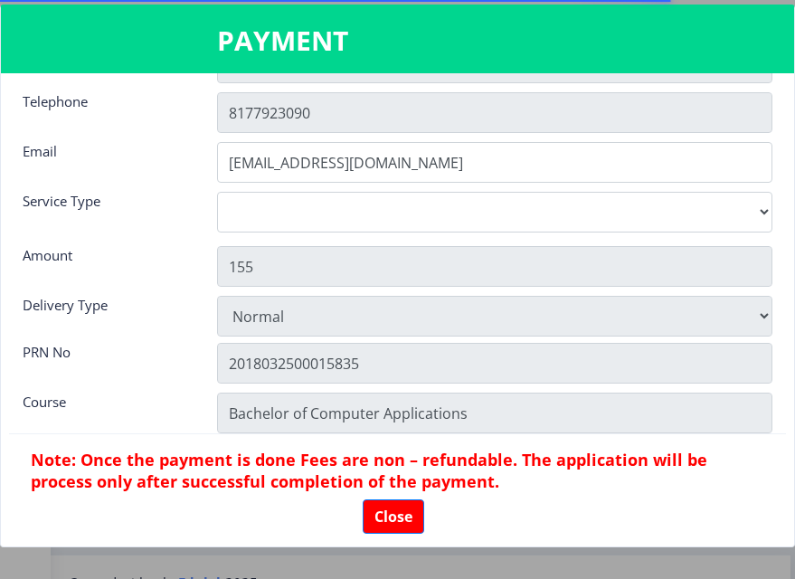
scroll to position [80, 0]
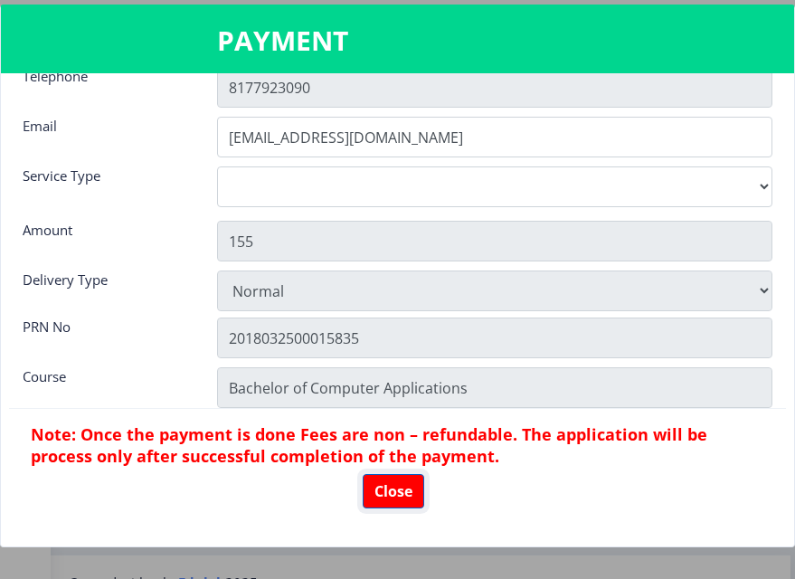
click at [391, 502] on button "Close" at bounding box center [393, 491] width 61 height 34
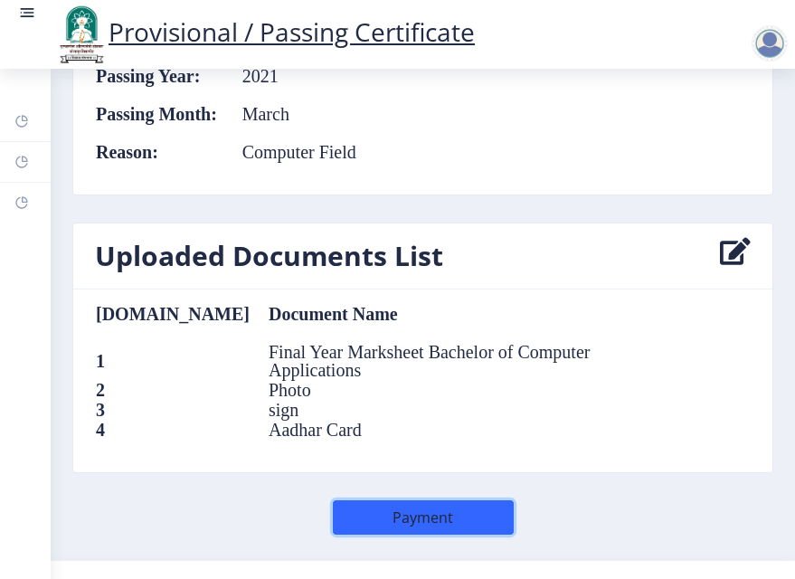
scroll to position [320, 0]
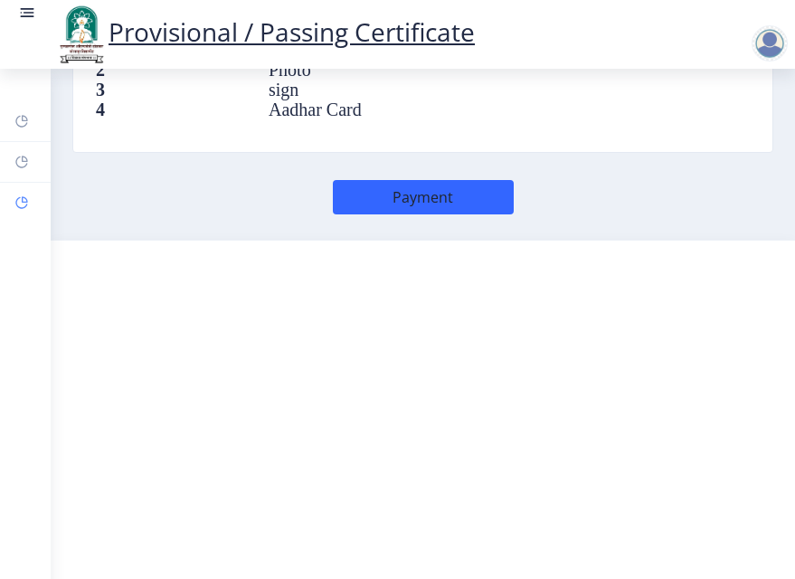
click at [10, 197] on link "Profile" at bounding box center [25, 203] width 51 height 40
select select
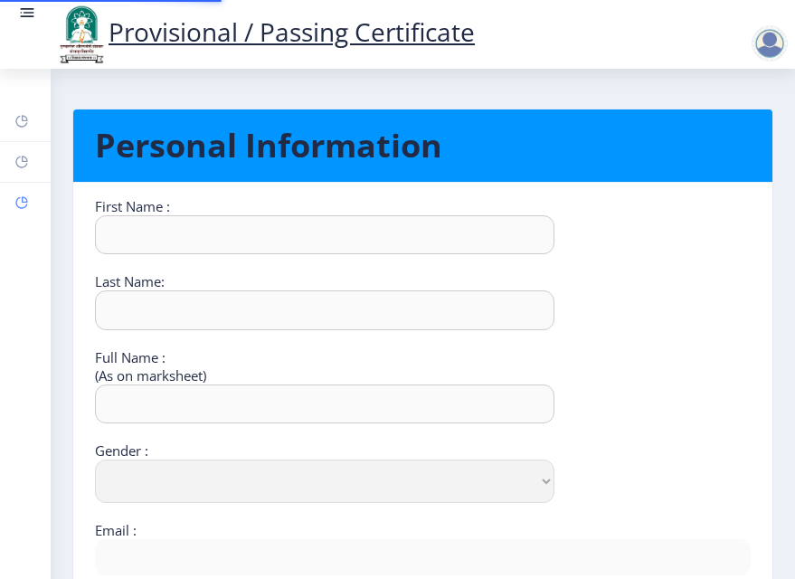
type input "Ajay"
type input "Pulujkar"
type input "[PERSON_NAME]"
select select "[DEMOGRAPHIC_DATA]"
type input "[EMAIL_ADDRESS][DOMAIN_NAME]"
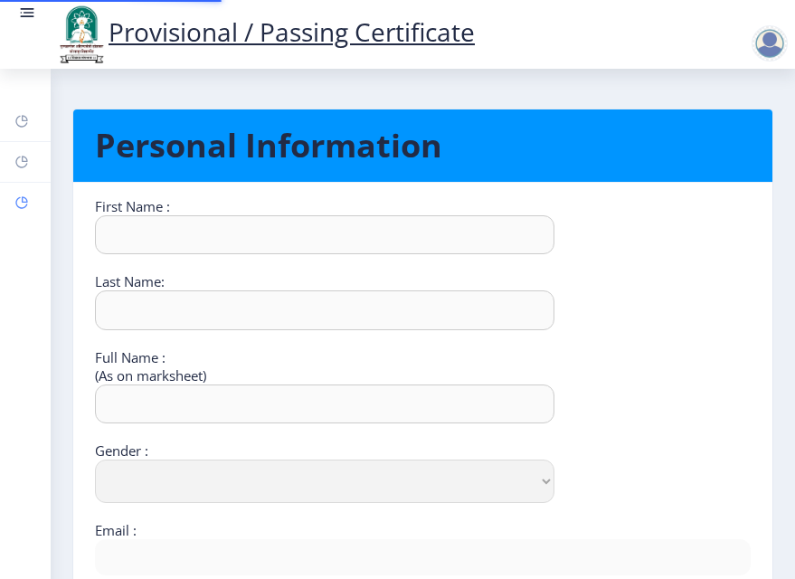
type input "8177923090"
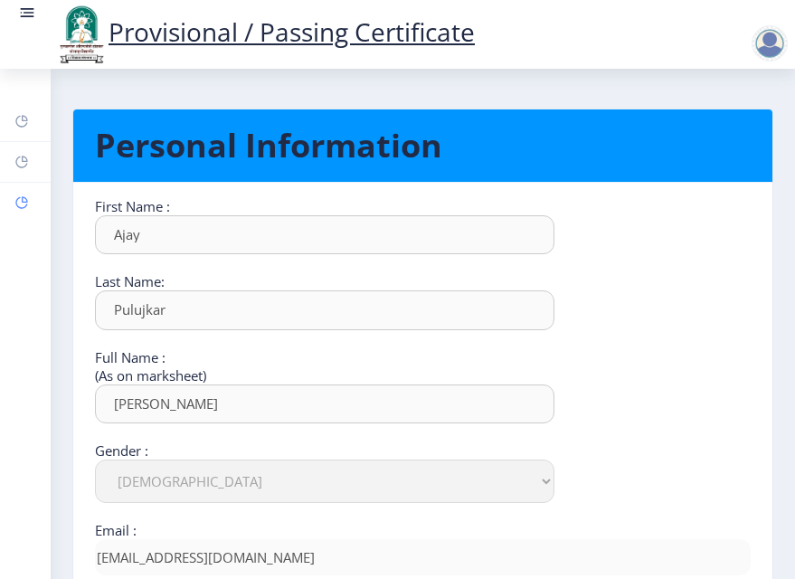
click at [18, 204] on rect at bounding box center [21, 202] width 14 height 14
click at [25, 14] on rect at bounding box center [29, 13] width 11 height 2
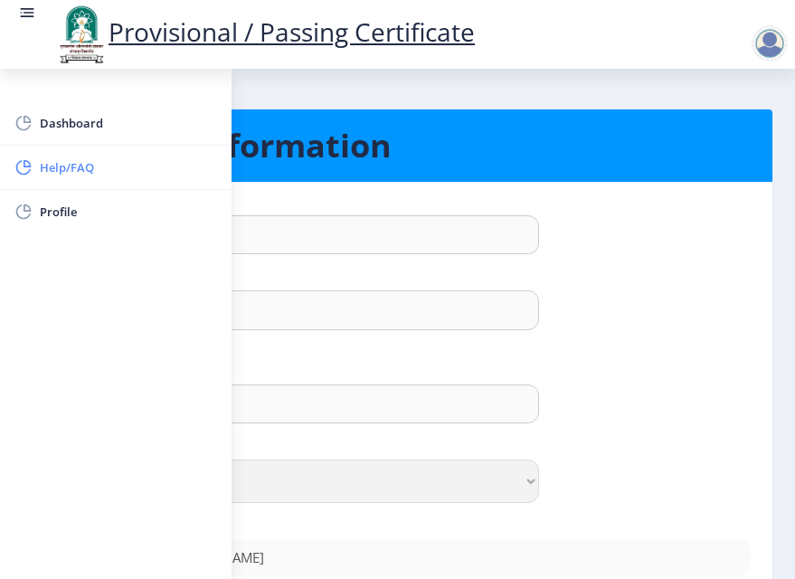
click at [41, 167] on span "Help/FAQ" at bounding box center [128, 167] width 177 height 22
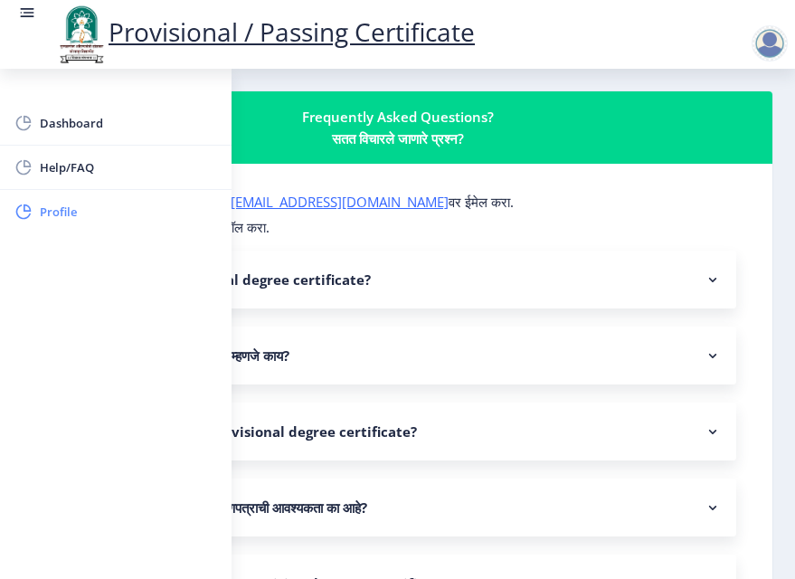
click at [61, 214] on span "Profile" at bounding box center [128, 212] width 177 height 22
select select
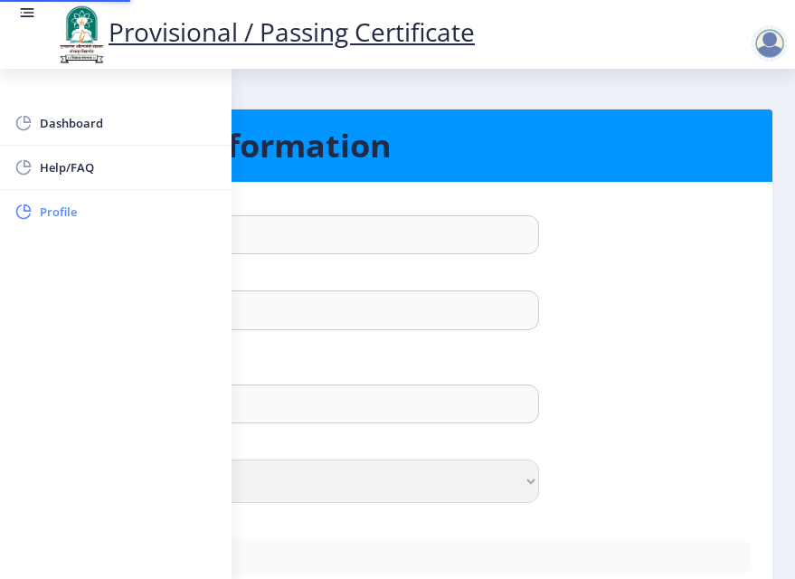
type input "Ajay"
type input "Pulujkar"
type input "[PERSON_NAME]"
select select "[DEMOGRAPHIC_DATA]"
type input "[EMAIL_ADDRESS][DOMAIN_NAME]"
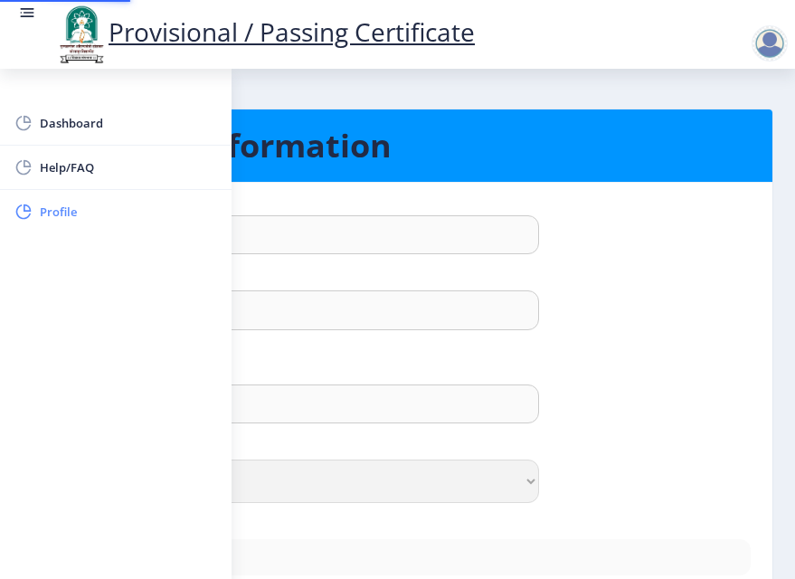
type input "8177923090"
click at [68, 165] on span "Help/FAQ" at bounding box center [128, 167] width 177 height 22
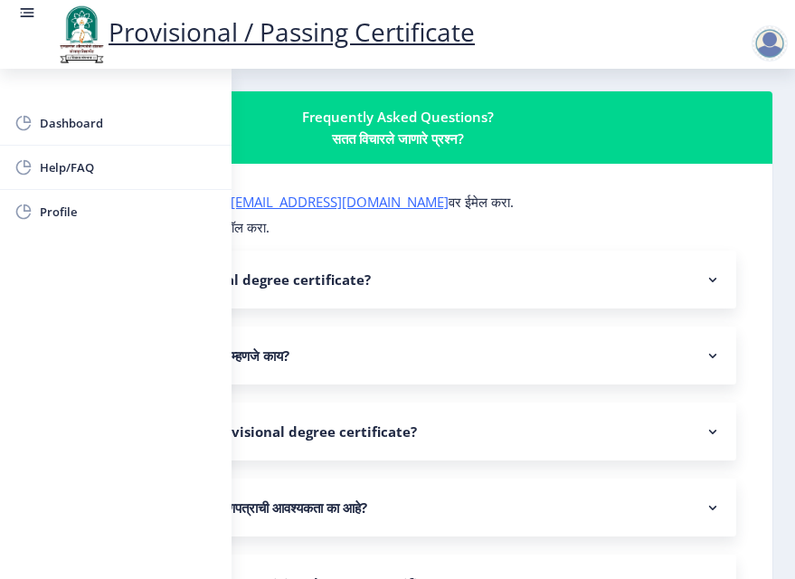
click at [34, 22] on rect at bounding box center [27, 13] width 18 height 18
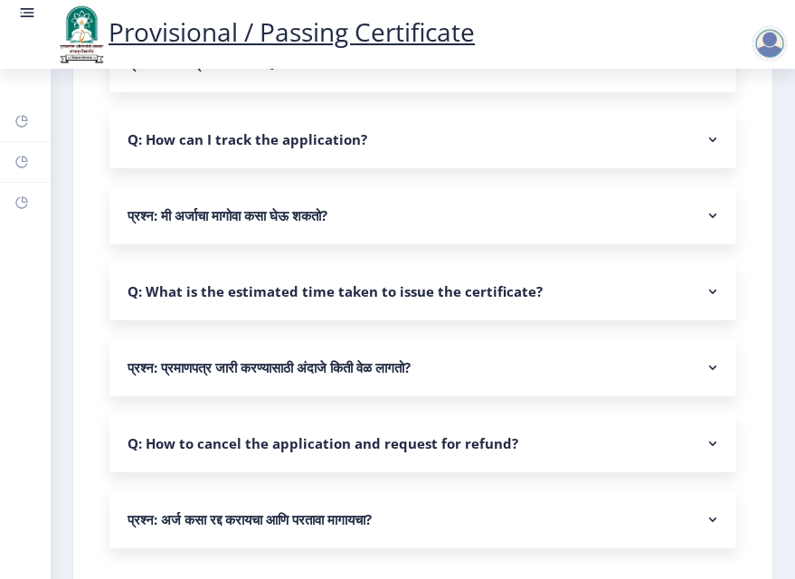
scroll to position [1614, 0]
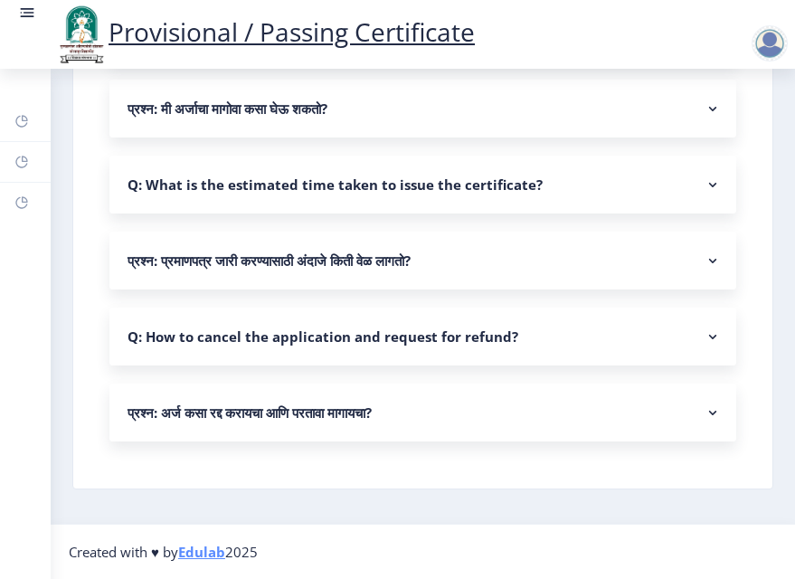
click at [296, 278] on nb-accordion-item-header "प्रश्न: प्रमाणपत्र जारी करण्यासाठी अंदाजे किती वेळ लागतो?" at bounding box center [422, 260] width 627 height 58
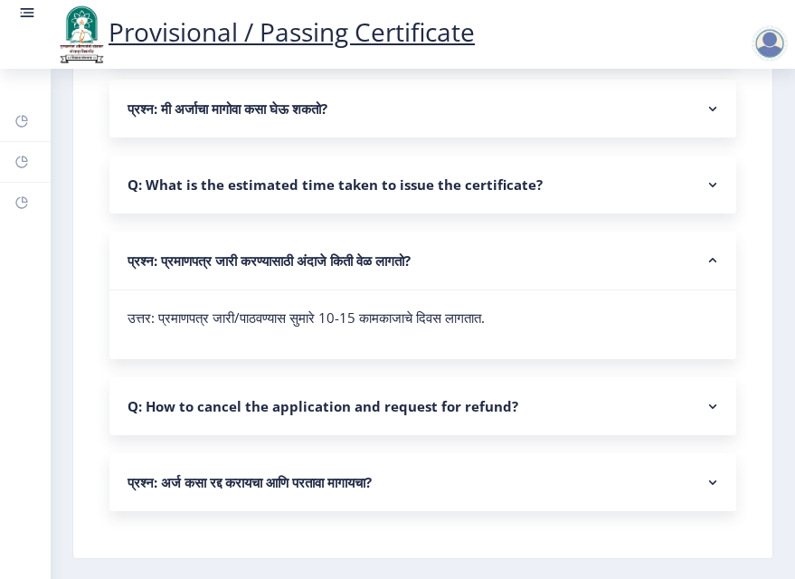
click at [277, 396] on nb-accordion-item-header "Q: How to cancel the application and request for refund?" at bounding box center [422, 406] width 627 height 58
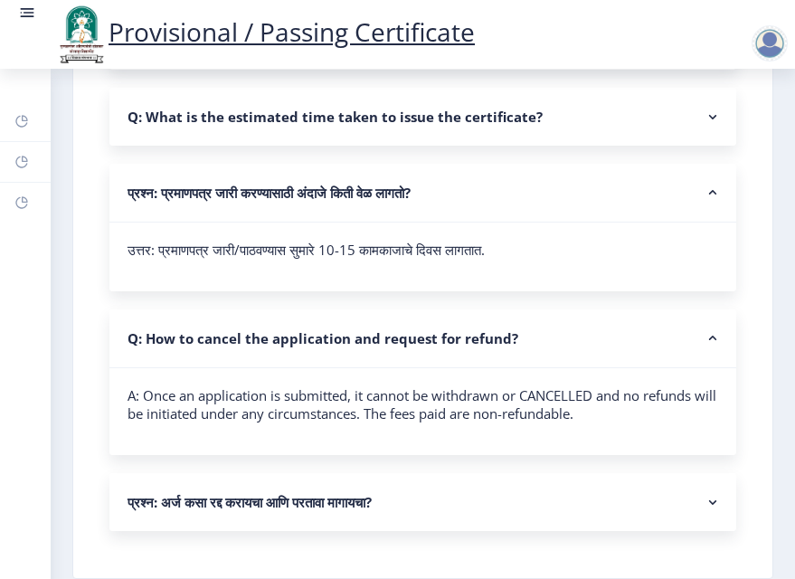
scroll to position [1693, 0]
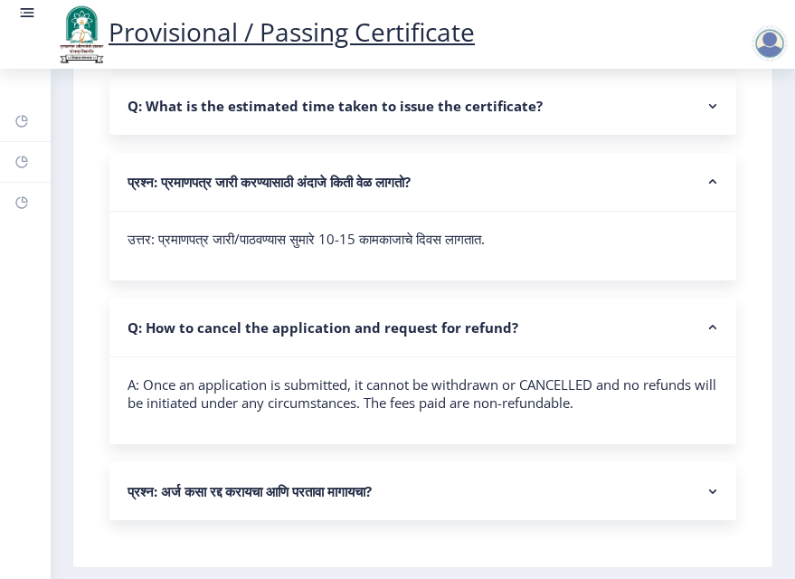
click at [421, 339] on nb-accordion-item-header "Q: How to cancel the application and request for refund?" at bounding box center [422, 327] width 627 height 59
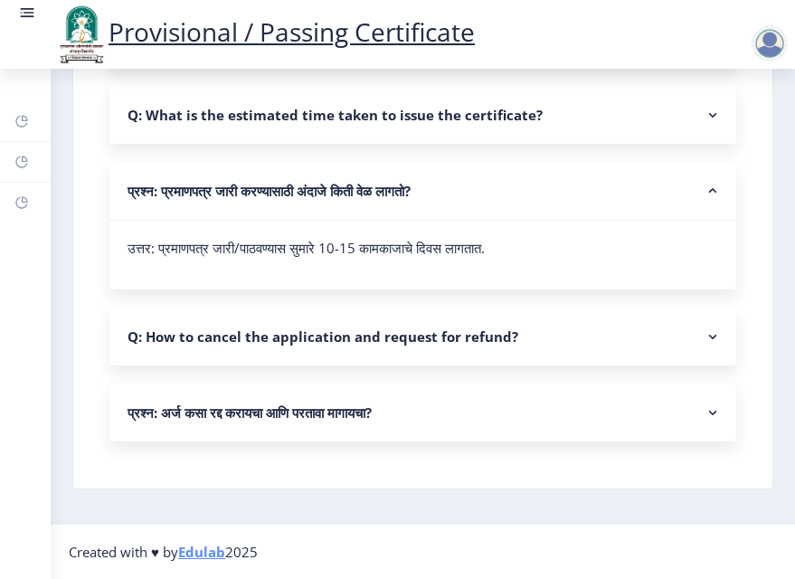
click at [374, 420] on nb-accordion-item-header "प्रश्न: अर्ज कसा रद्द करायचा आणि परतावा मागायचा?" at bounding box center [422, 412] width 627 height 58
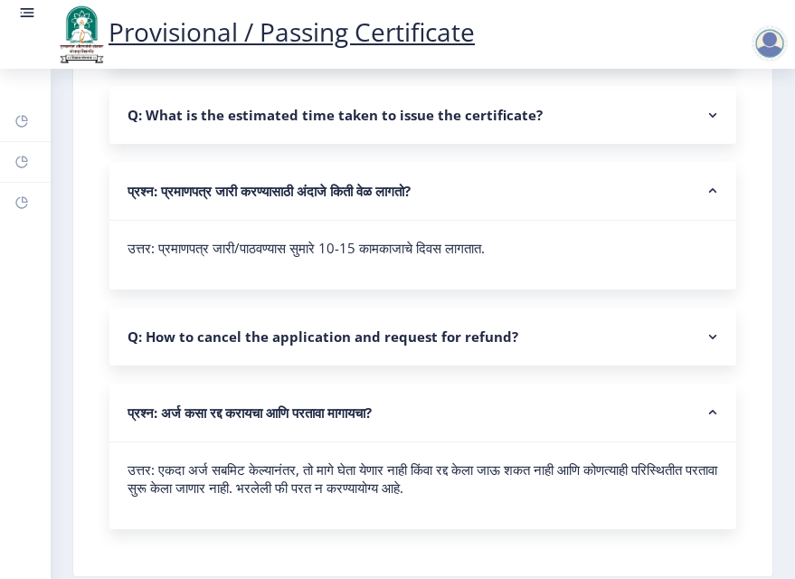
click at [374, 420] on nb-accordion-item-header "प्रश्न: अर्ज कसा रद्द करायचा आणि परतावा मागायचा?" at bounding box center [422, 412] width 627 height 59
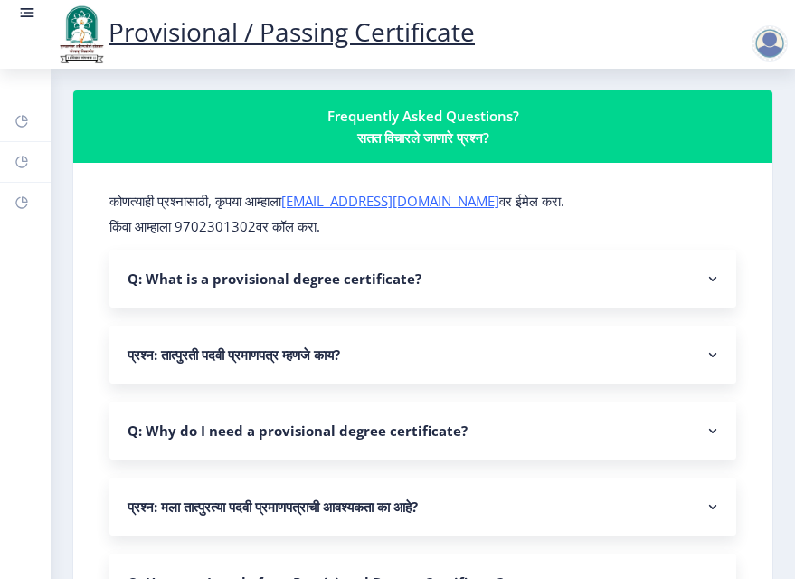
scroll to position [0, 0]
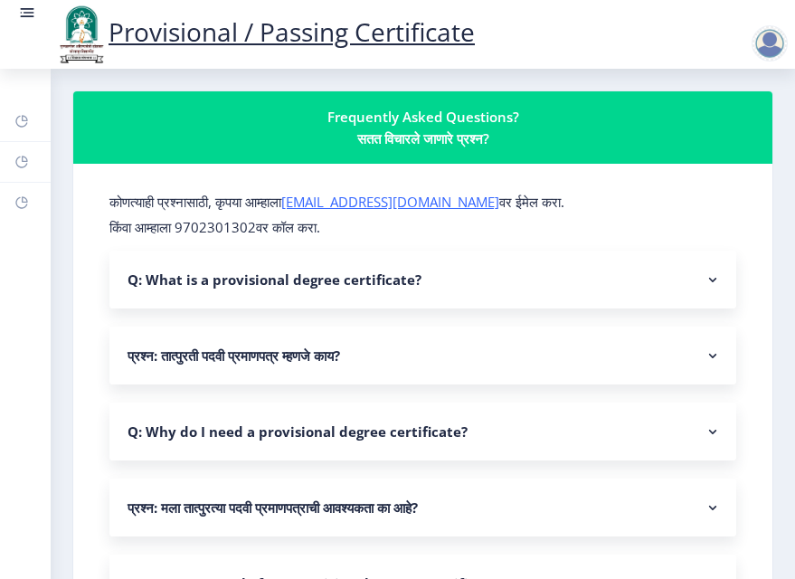
click at [25, 14] on rect at bounding box center [29, 13] width 11 height 2
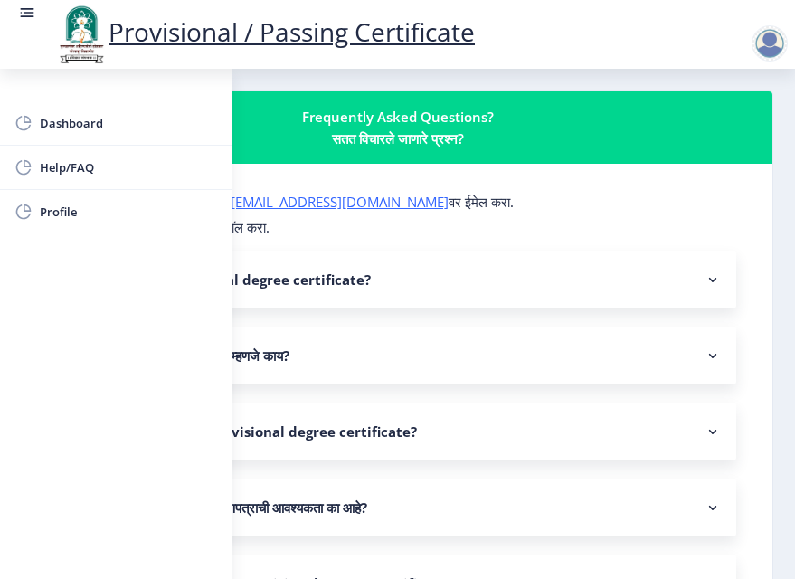
click at [760, 52] on div at bounding box center [769, 43] width 36 height 36
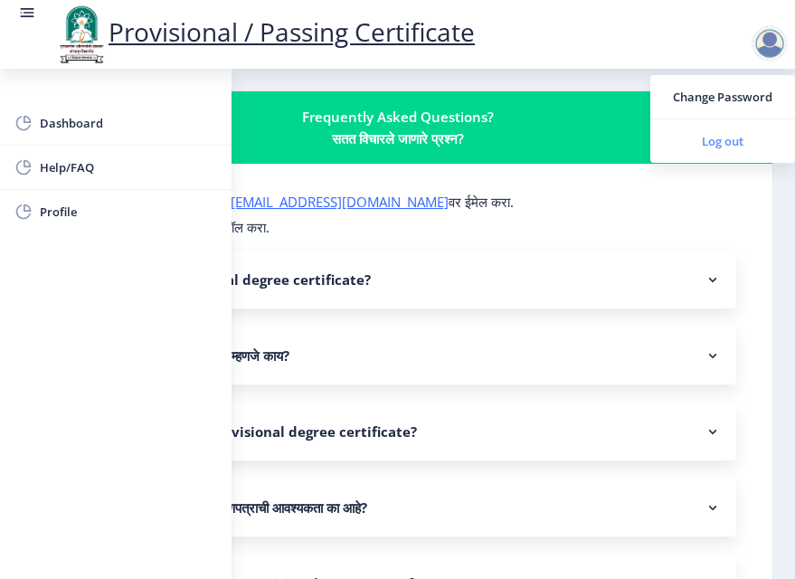
click at [723, 131] on span "Log out" at bounding box center [723, 141] width 116 height 22
